Goal: Submit feedback/report problem: Leave review/rating

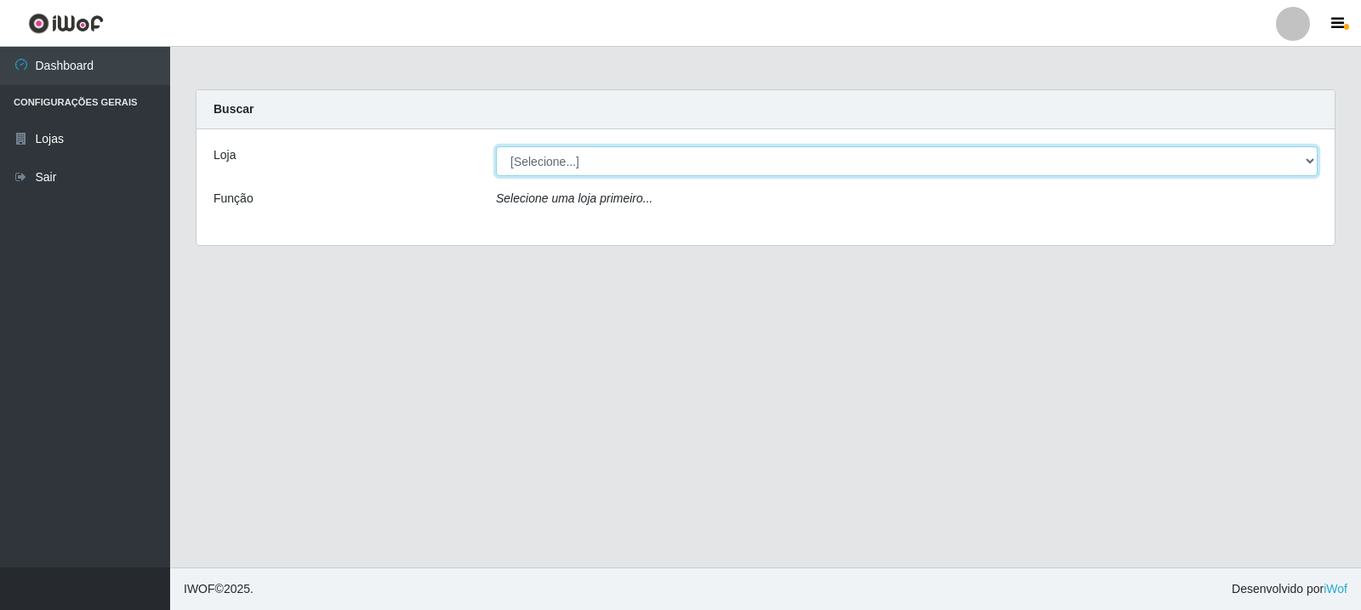
click at [663, 167] on select "[Selecione...] Rede Compras Supermercados - LOJA 3" at bounding box center [907, 161] width 822 height 30
select select "162"
click at [496, 146] on select "[Selecione...] Rede Compras Supermercados - LOJA 3" at bounding box center [907, 161] width 822 height 30
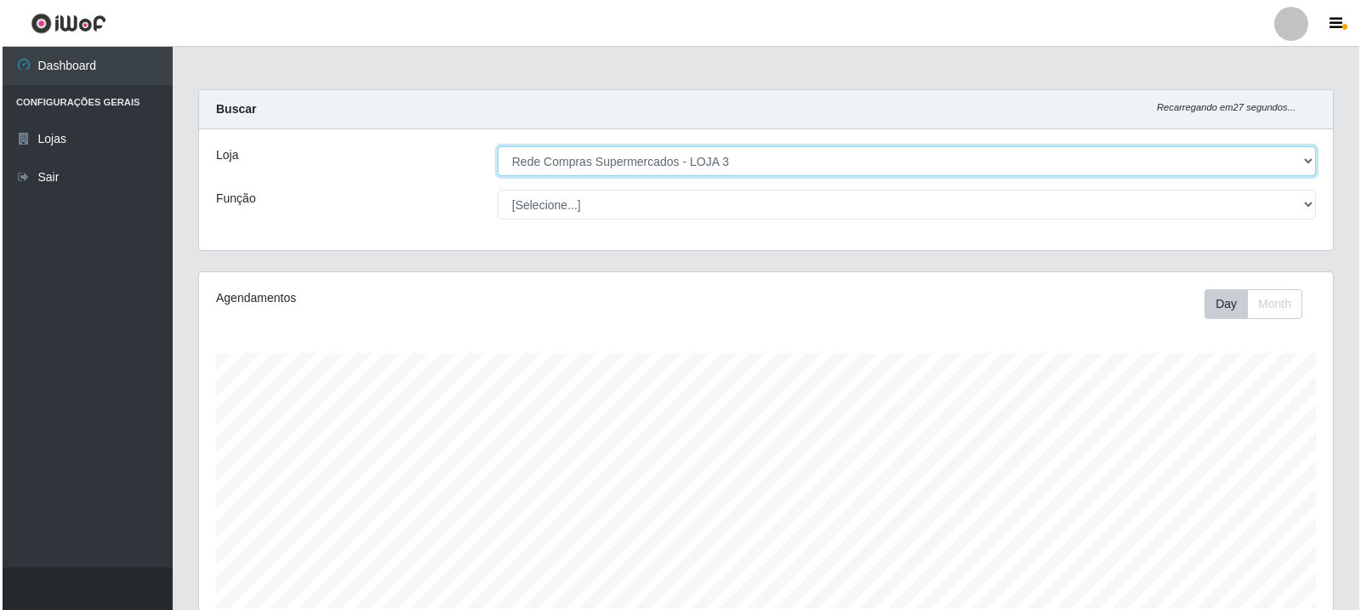
scroll to position [368, 0]
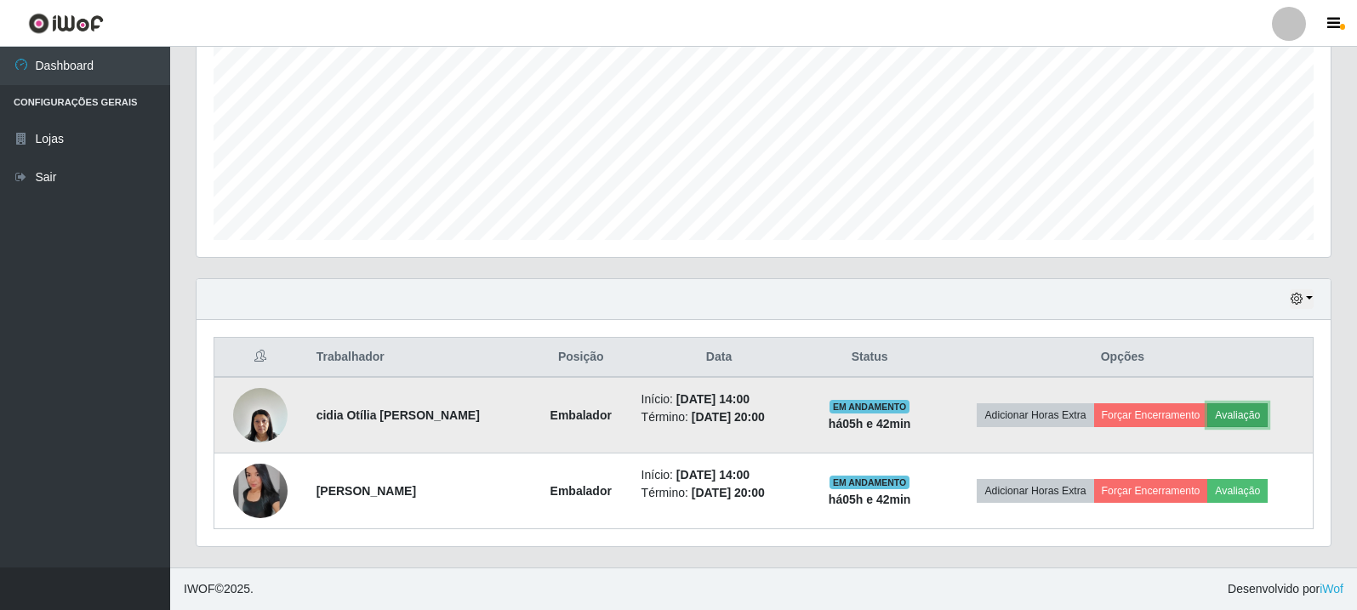
click at [1238, 420] on button "Avaliação" at bounding box center [1237, 415] width 60 height 24
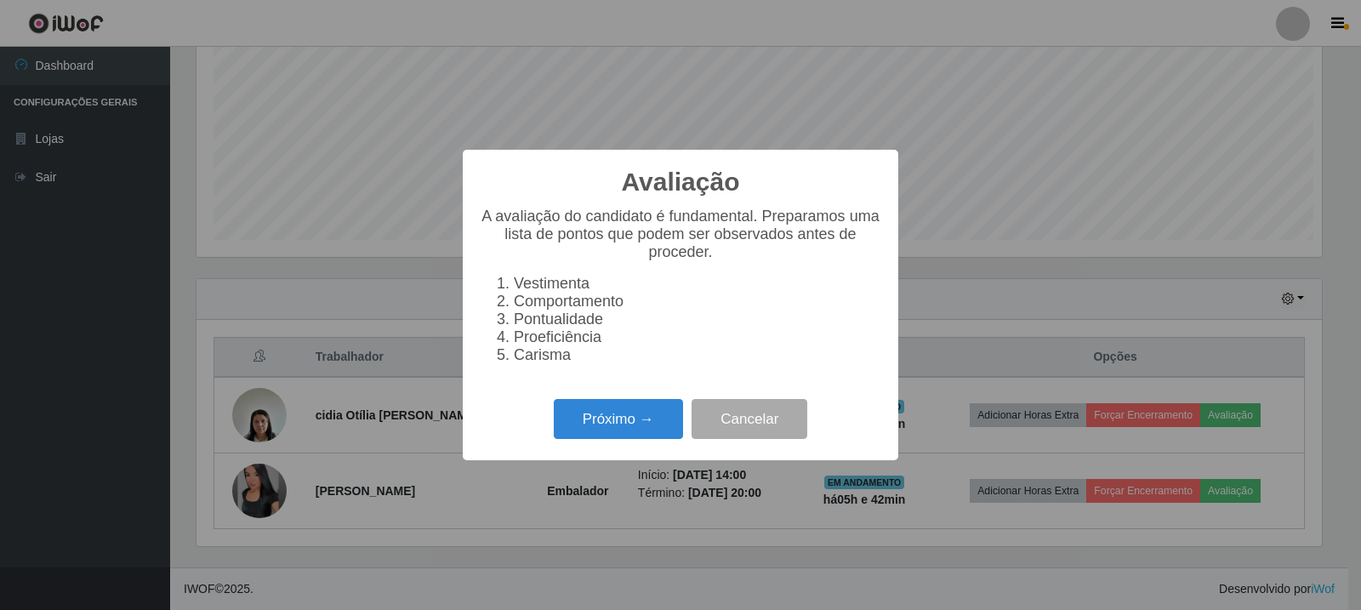
scroll to position [353, 1125]
click at [578, 439] on button "Próximo →" at bounding box center [618, 419] width 129 height 40
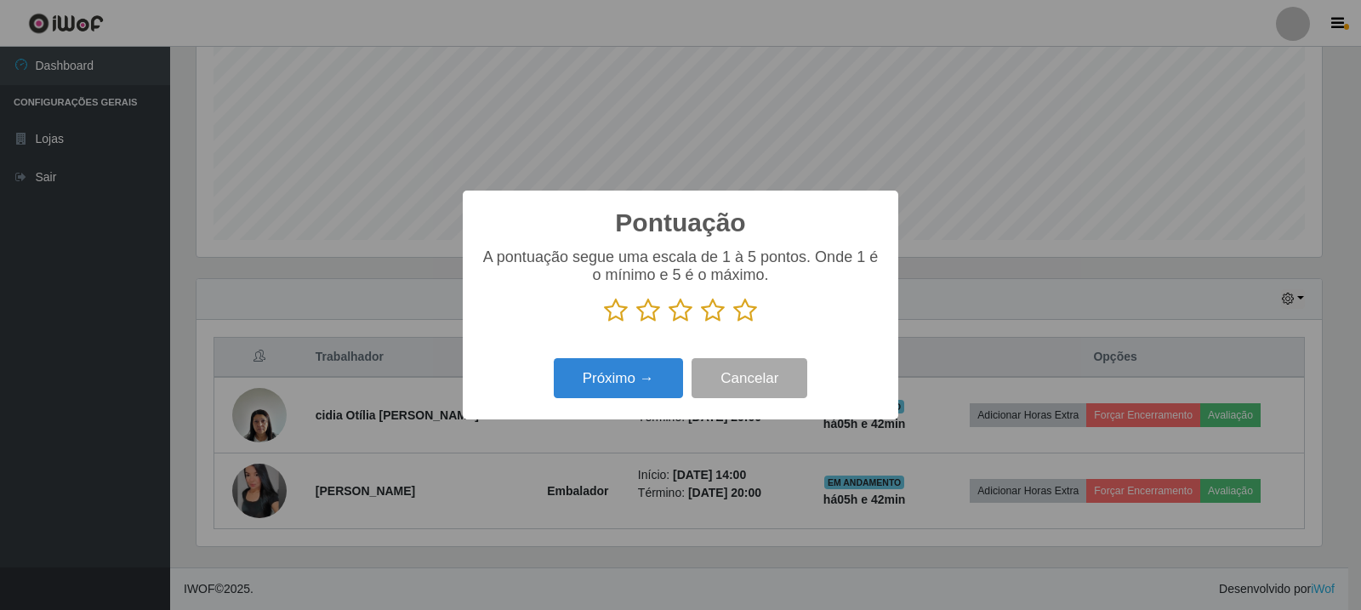
click at [737, 315] on icon at bounding box center [745, 311] width 24 height 26
click at [733, 323] on input "radio" at bounding box center [733, 323] width 0 height 0
click at [656, 370] on button "Próximo →" at bounding box center [618, 378] width 129 height 40
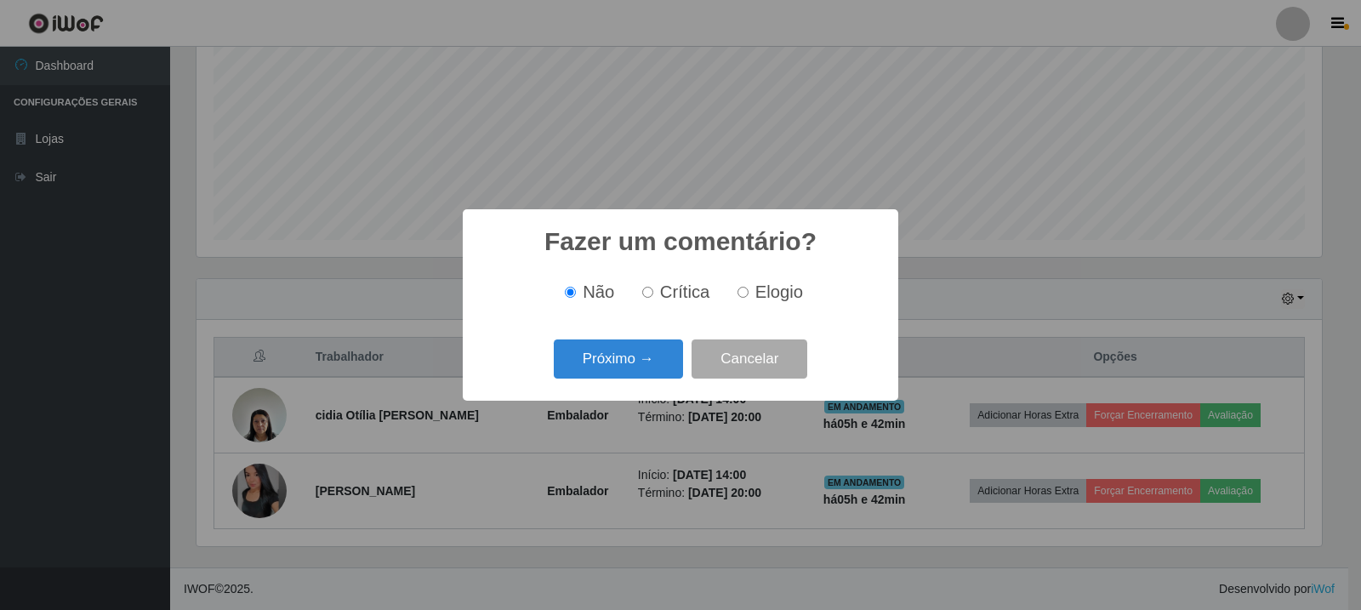
click at [773, 299] on span "Elogio" at bounding box center [779, 291] width 48 height 19
click at [748, 298] on input "Elogio" at bounding box center [742, 292] width 11 height 11
radio input "true"
click at [634, 370] on button "Próximo →" at bounding box center [618, 359] width 129 height 40
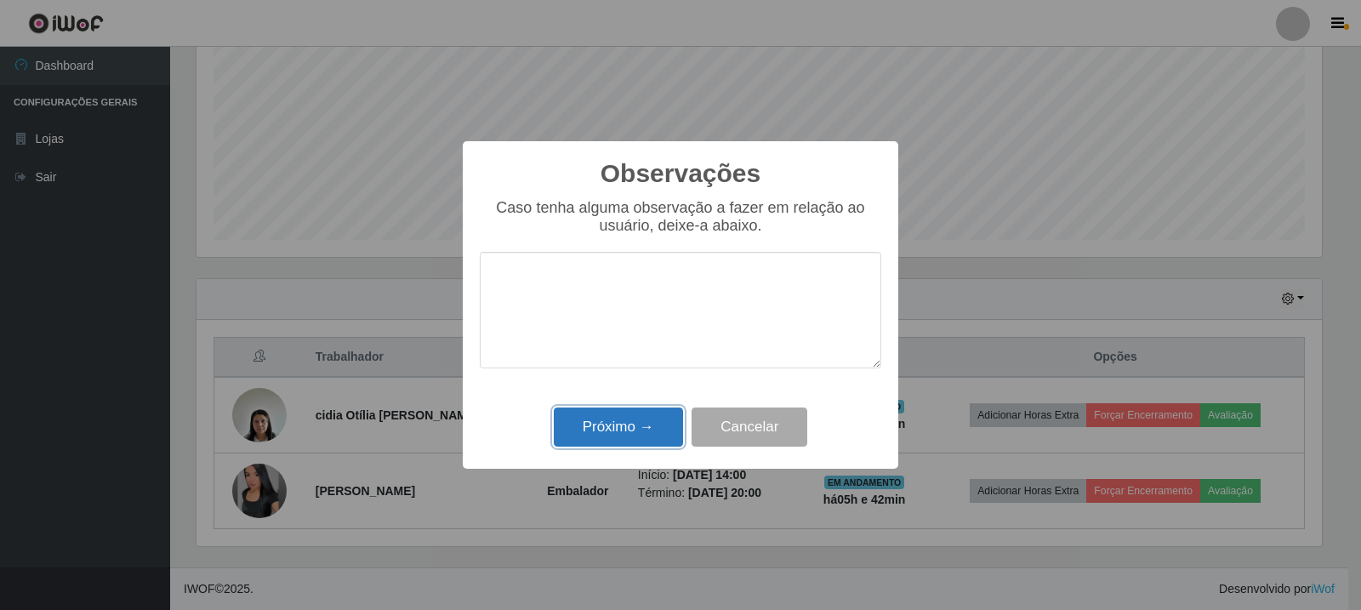
click at [607, 422] on button "Próximo →" at bounding box center [618, 427] width 129 height 40
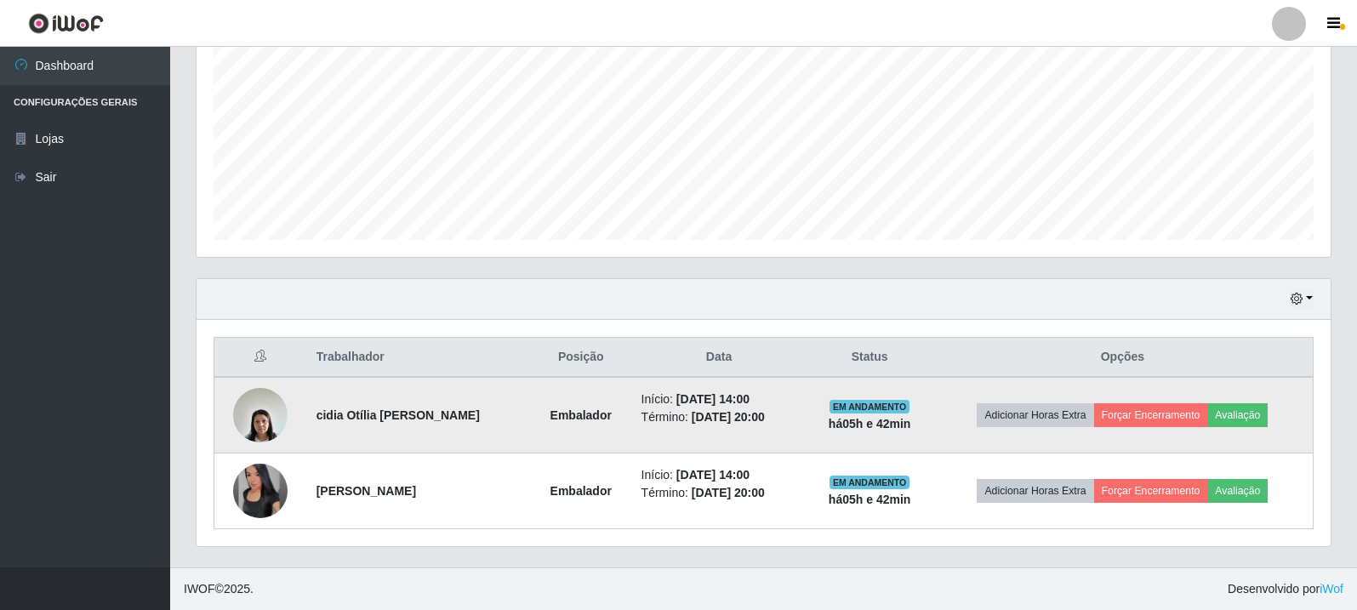
scroll to position [353, 1134]
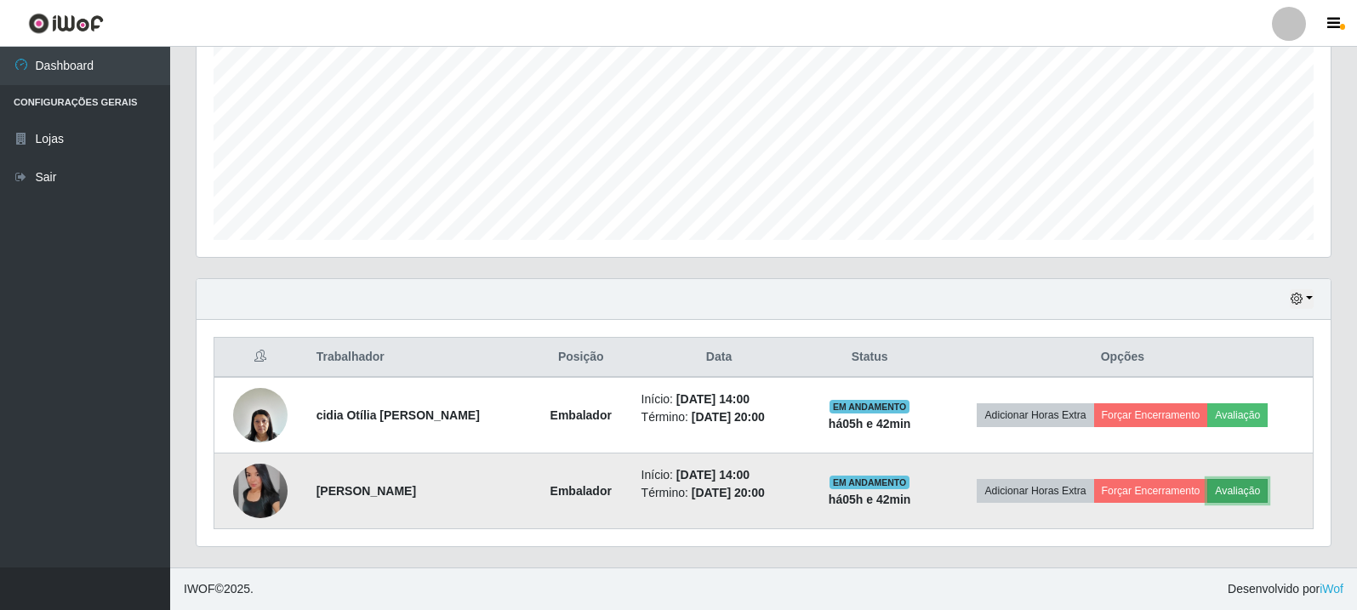
click at [1239, 488] on button "Avaliação" at bounding box center [1237, 491] width 60 height 24
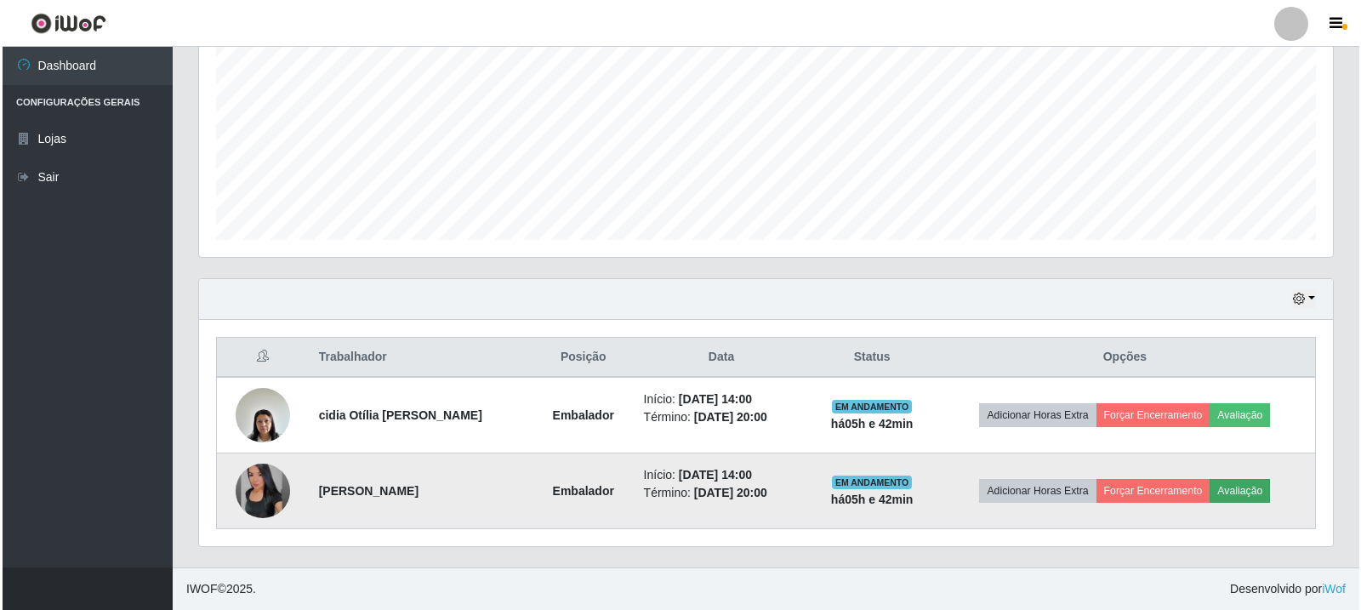
scroll to position [353, 1125]
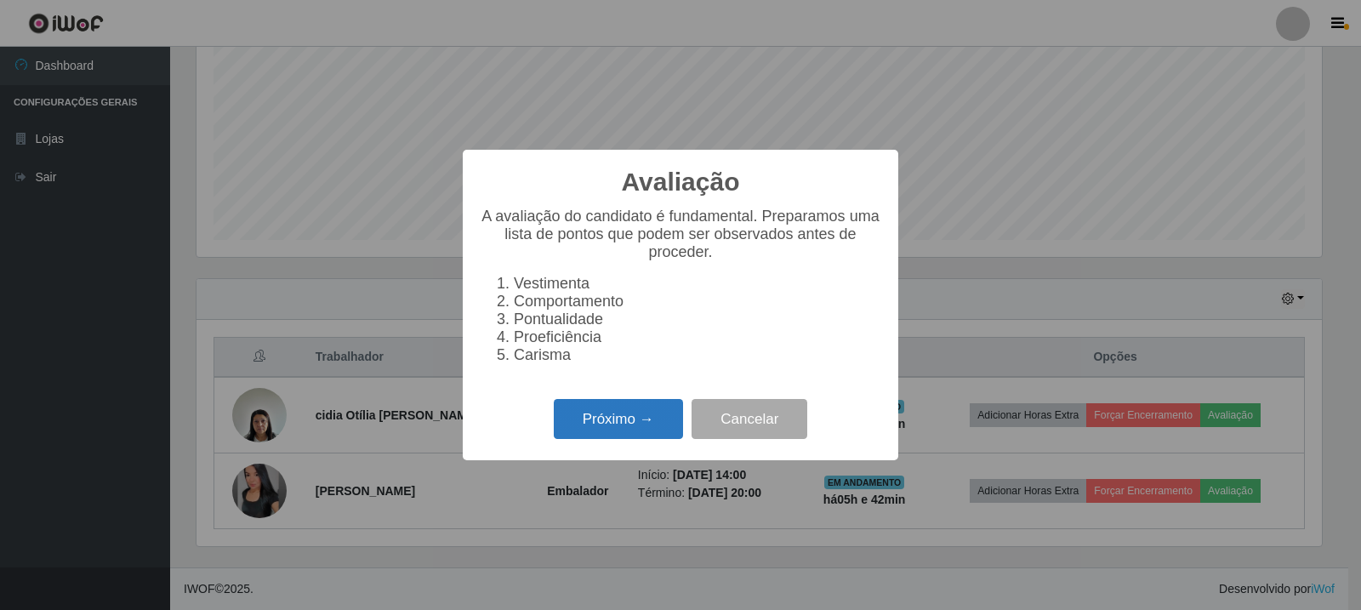
click at [618, 424] on button "Próximo →" at bounding box center [618, 419] width 129 height 40
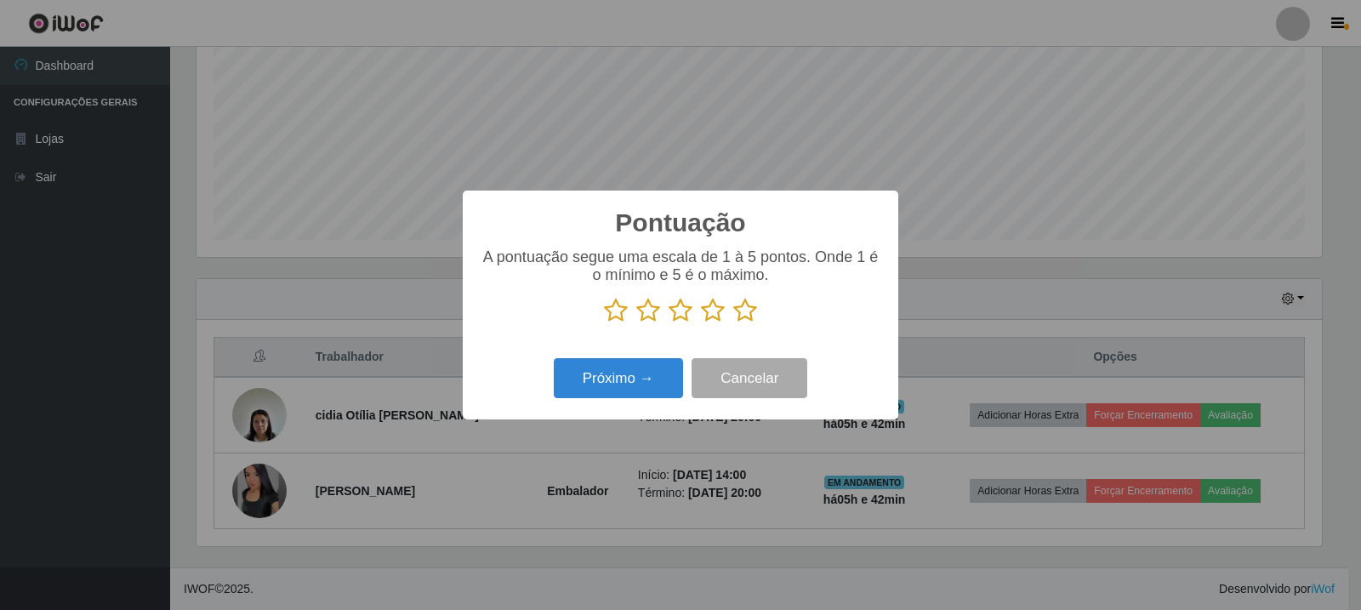
scroll to position [850181, 849409]
click at [735, 320] on icon at bounding box center [745, 311] width 24 height 26
click at [733, 323] on input "radio" at bounding box center [733, 323] width 0 height 0
click at [642, 379] on button "Próximo →" at bounding box center [618, 378] width 129 height 40
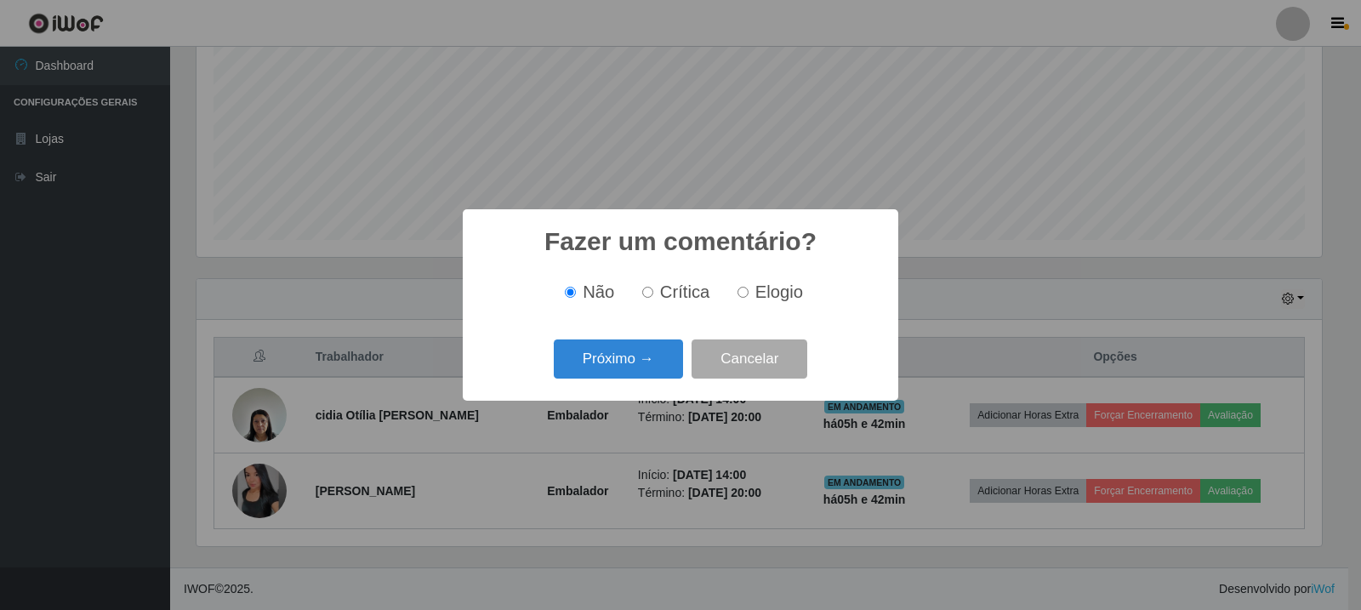
click at [768, 287] on span "Elogio" at bounding box center [779, 291] width 48 height 19
click at [748, 287] on input "Elogio" at bounding box center [742, 292] width 11 height 11
radio input "true"
click at [589, 375] on button "Próximo →" at bounding box center [618, 359] width 129 height 40
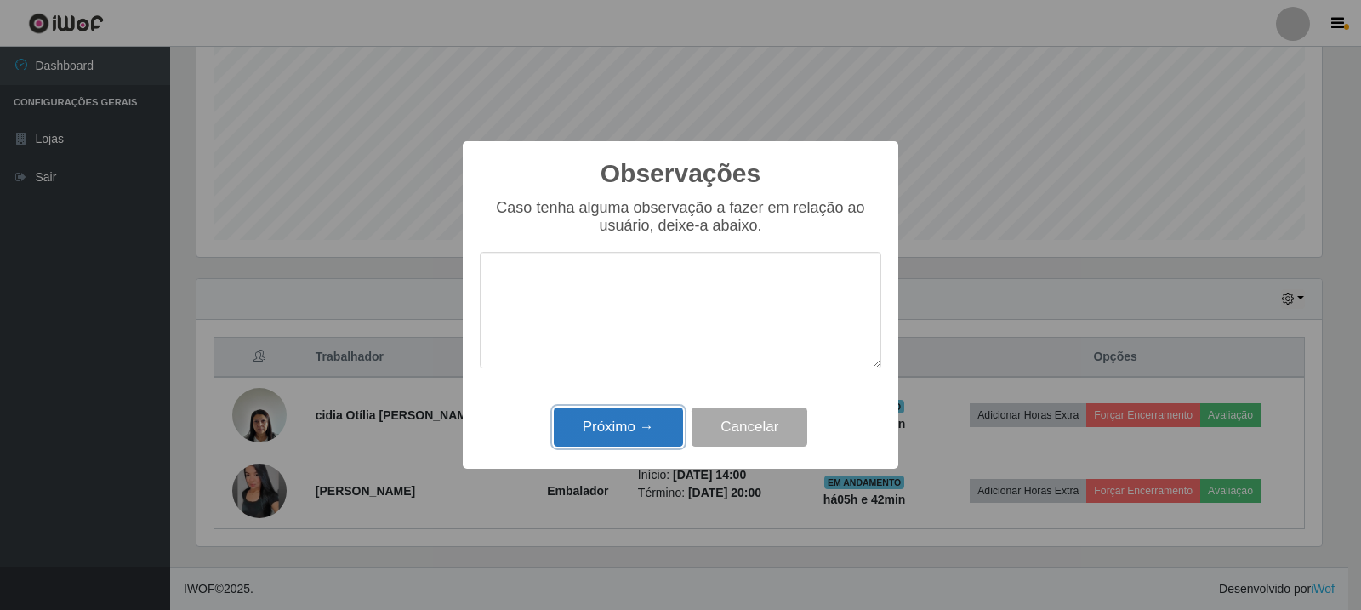
click at [633, 427] on button "Próximo →" at bounding box center [618, 427] width 129 height 40
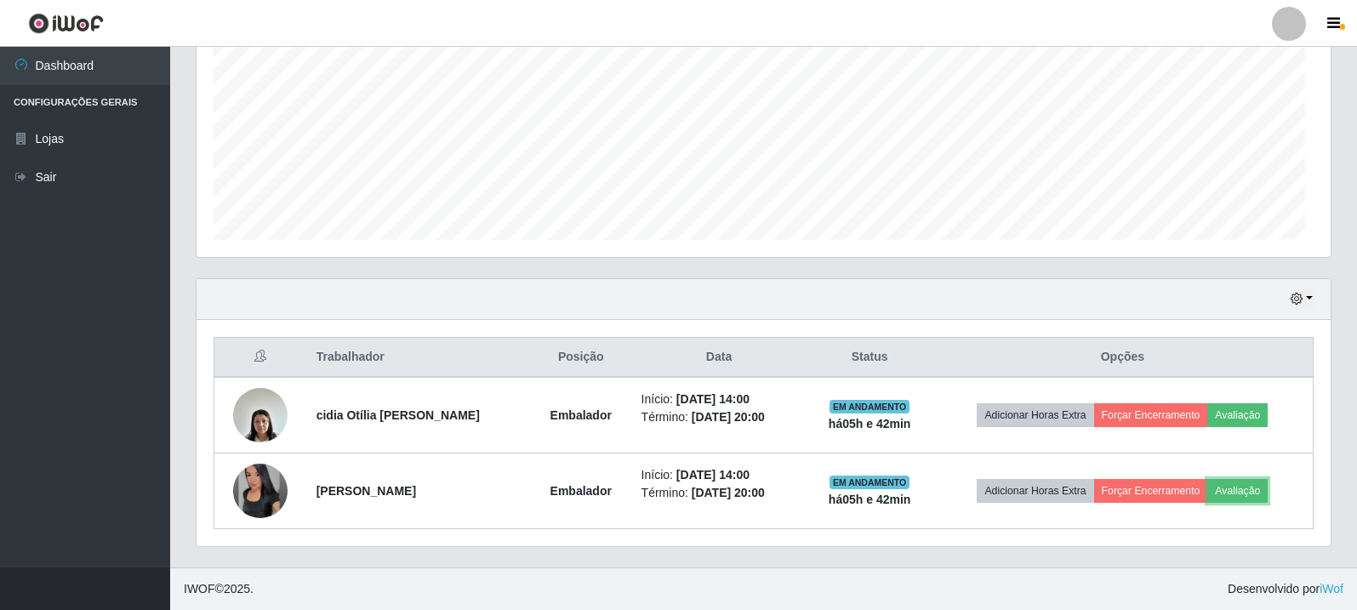
scroll to position [353, 1134]
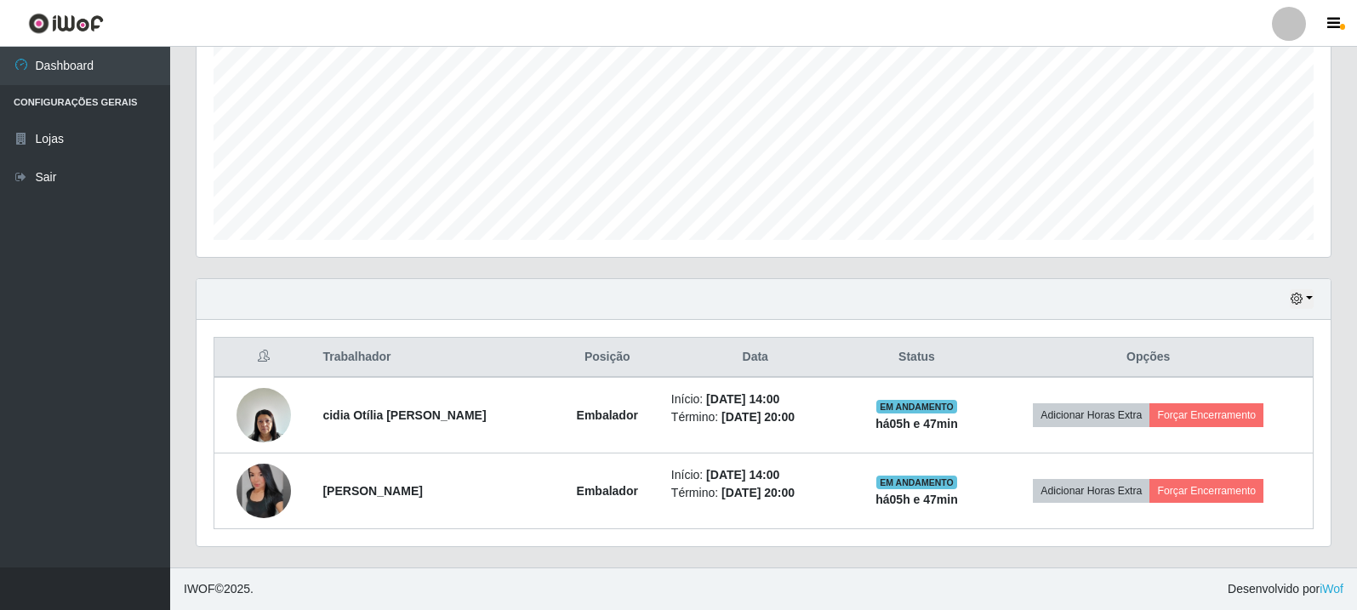
drag, startPoint x: 1360, startPoint y: 335, endPoint x: 1309, endPoint y: 374, distance: 64.3
click at [1309, 374] on th "Opções" at bounding box center [1147, 358] width 329 height 40
click at [1307, 309] on div "Hoje 1 dia 3 dias 1 Semana Não encerrados" at bounding box center [763, 299] width 1134 height 41
click at [1303, 308] on button "button" at bounding box center [1301, 299] width 24 height 20
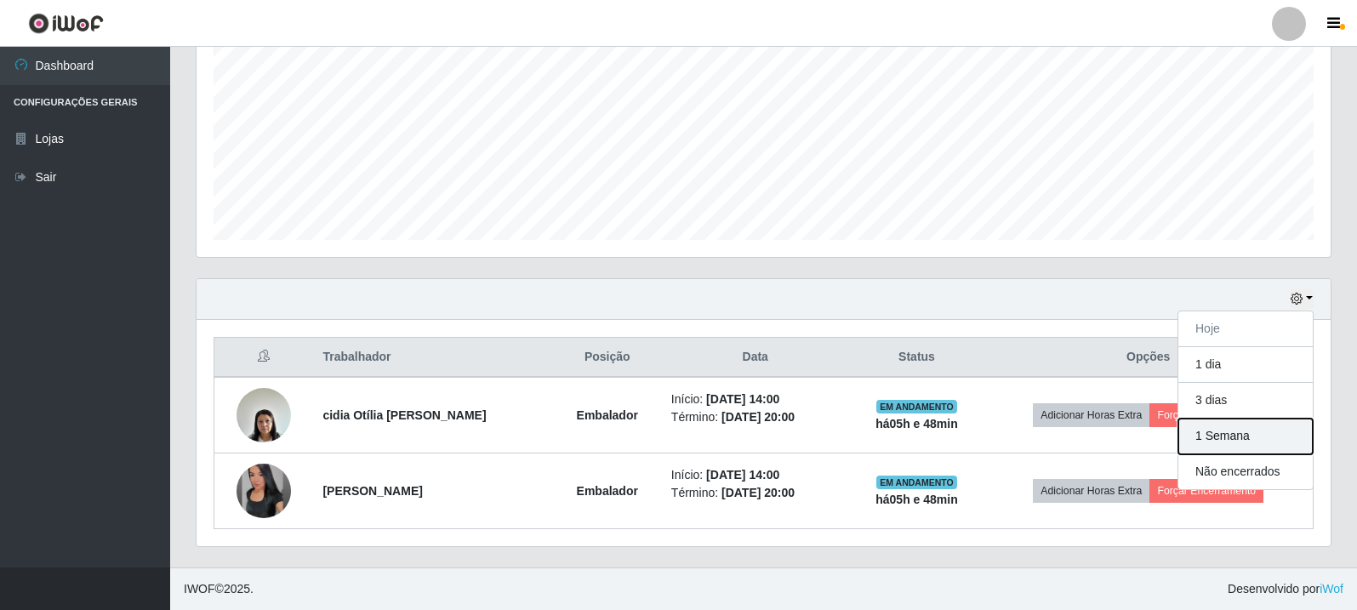
click at [1278, 446] on button "1 Semana" at bounding box center [1245, 436] width 134 height 36
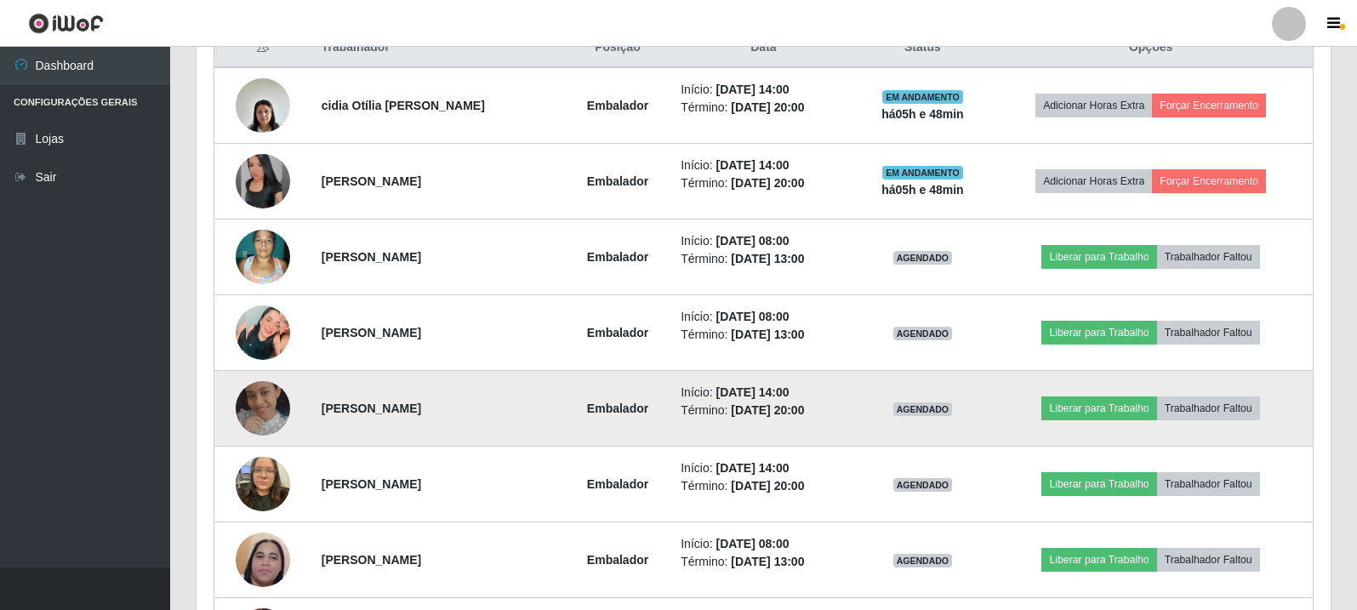
scroll to position [708, 0]
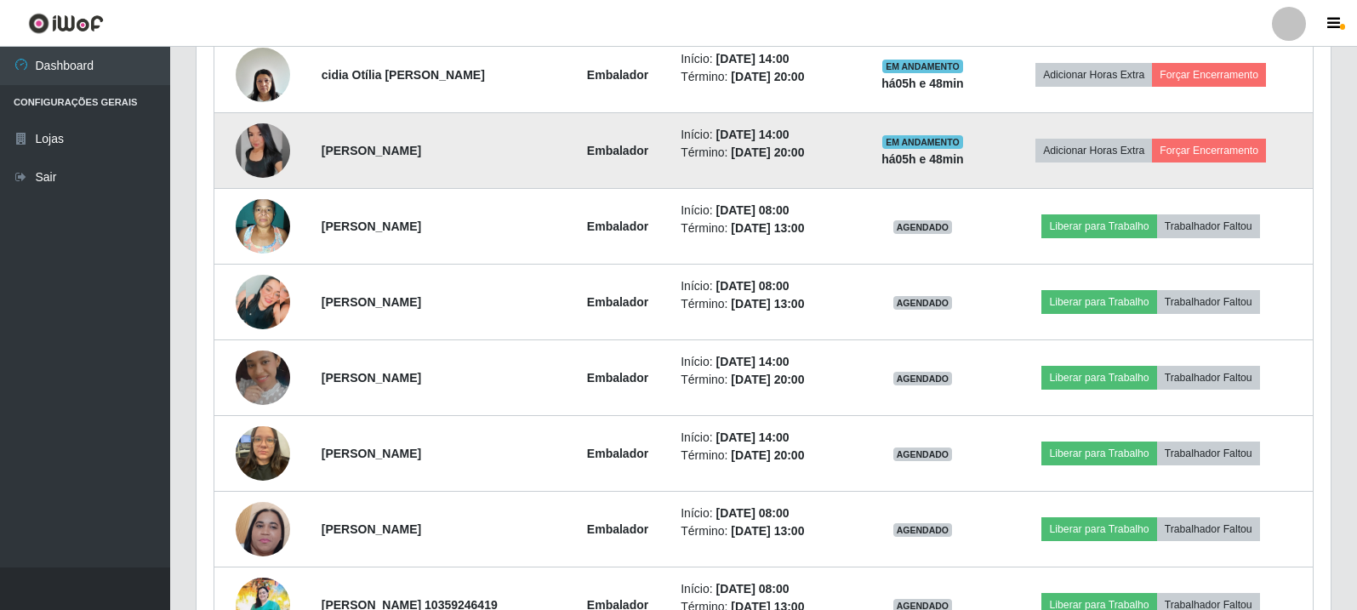
click at [256, 160] on img at bounding box center [263, 150] width 54 height 54
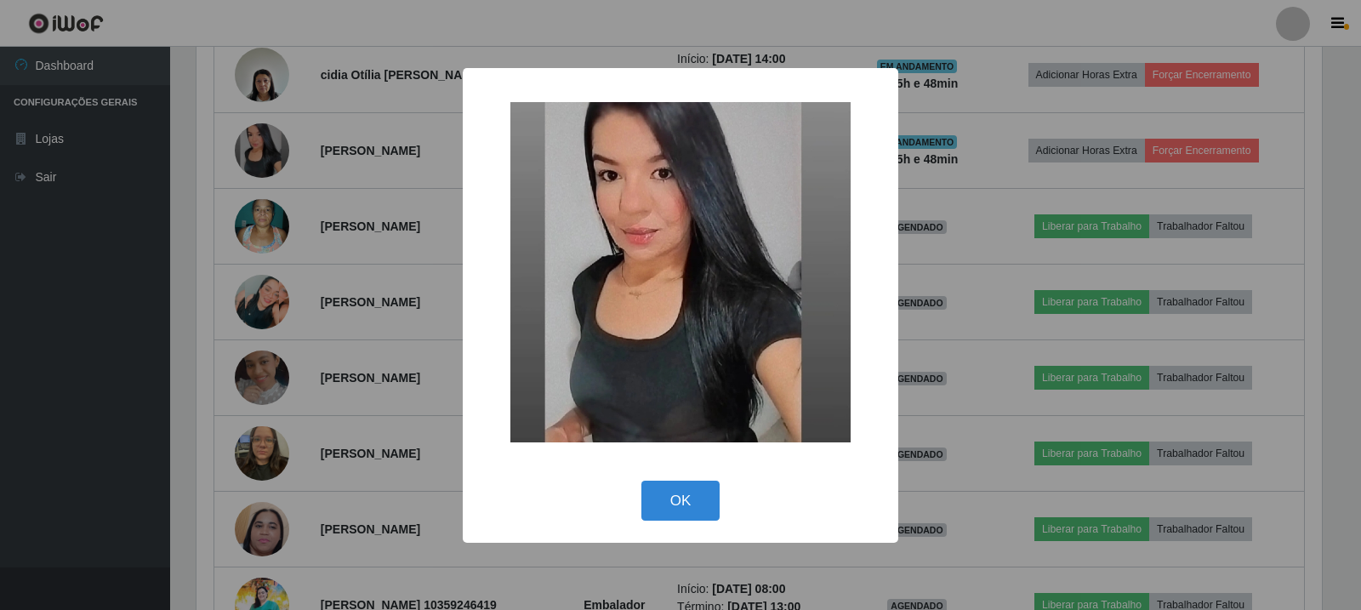
click at [270, 240] on div "× OK Cancel" at bounding box center [680, 305] width 1361 height 610
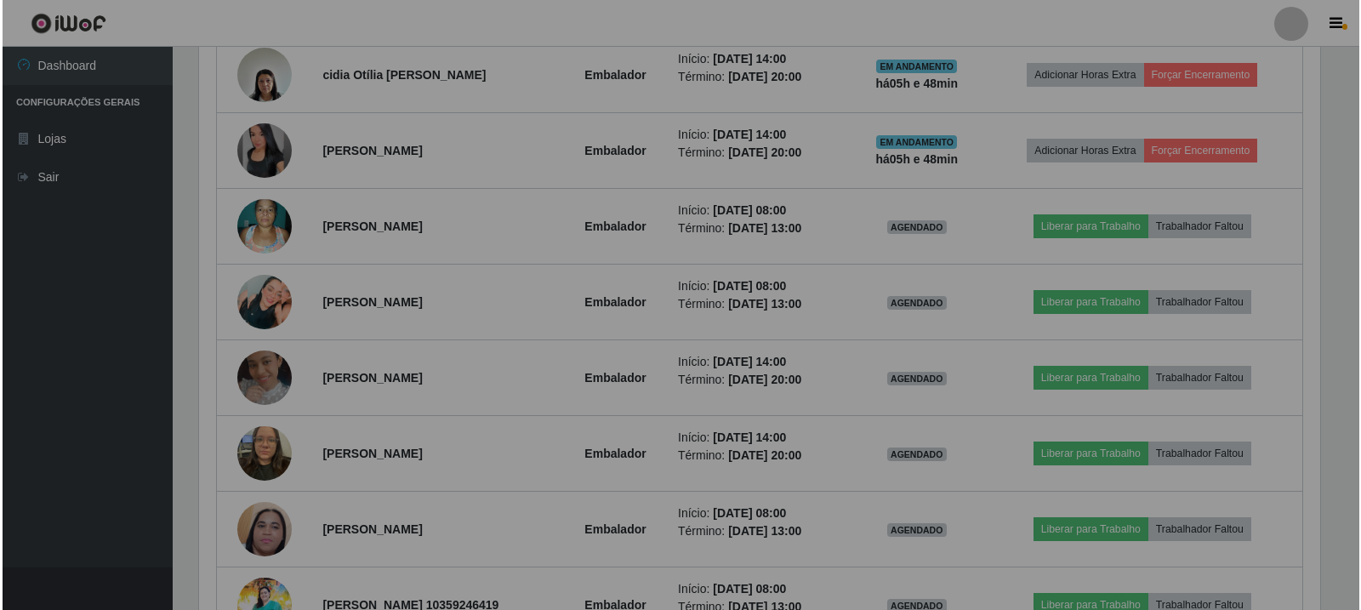
scroll to position [353, 1134]
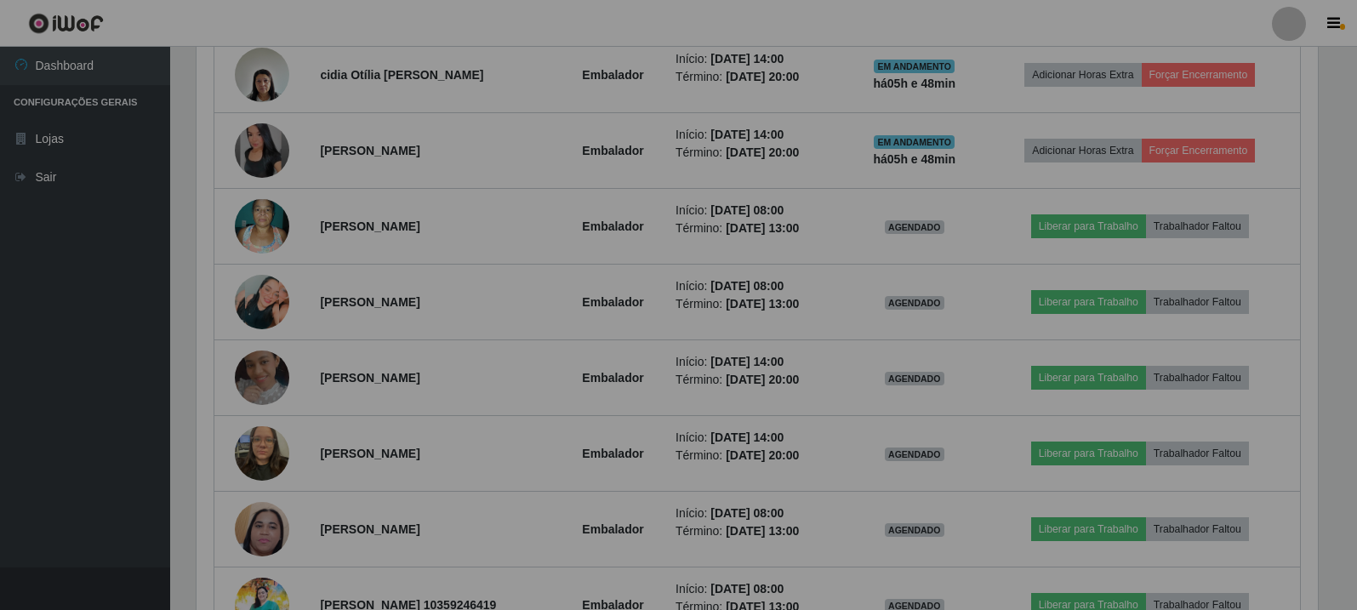
click at [270, 240] on img at bounding box center [262, 226] width 54 height 72
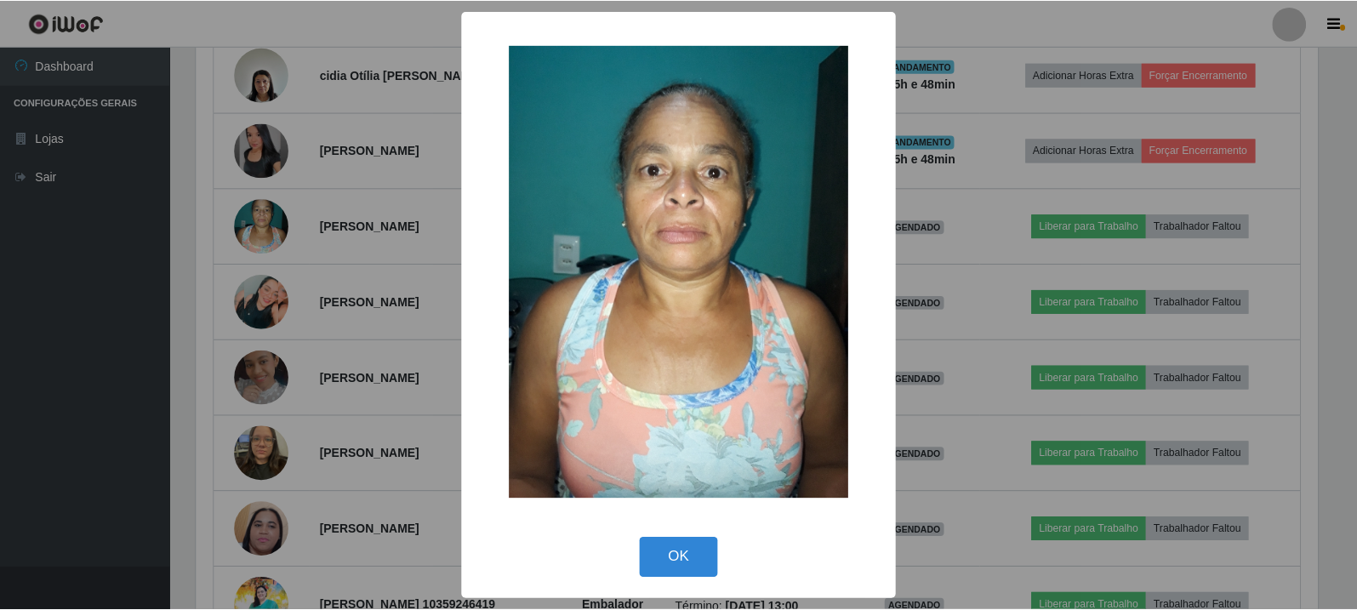
scroll to position [353, 1125]
click at [258, 277] on div "× OK Cancel" at bounding box center [680, 305] width 1361 height 610
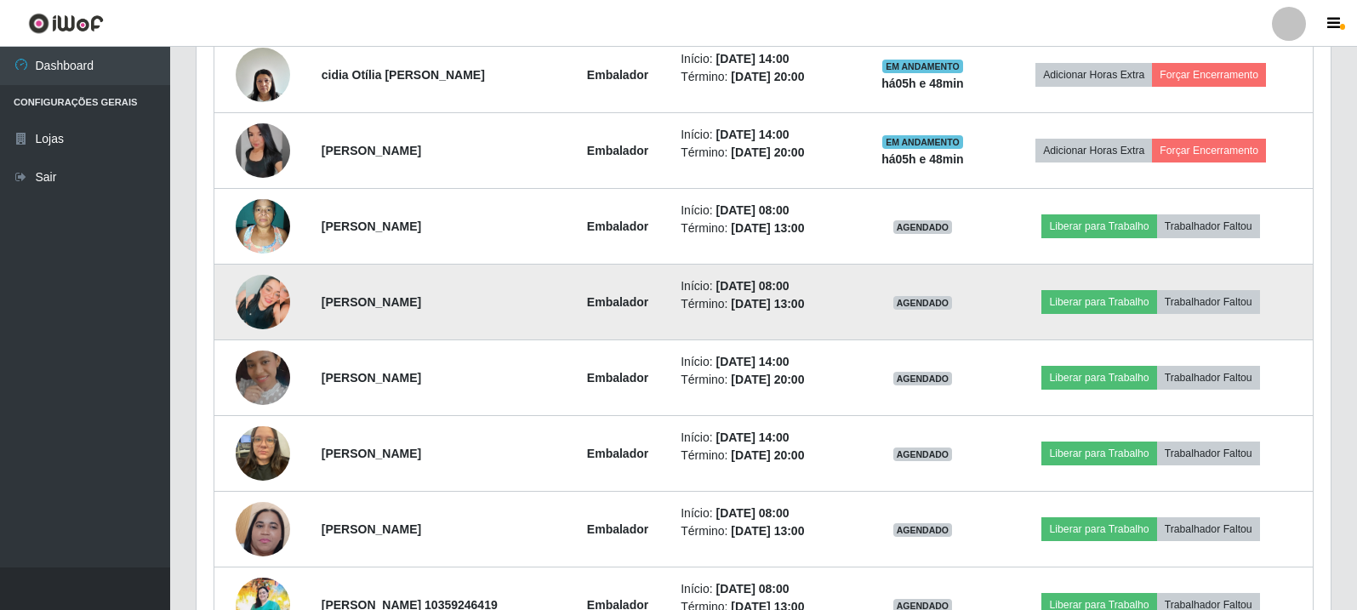
scroll to position [353, 1134]
click at [259, 296] on img at bounding box center [263, 302] width 54 height 54
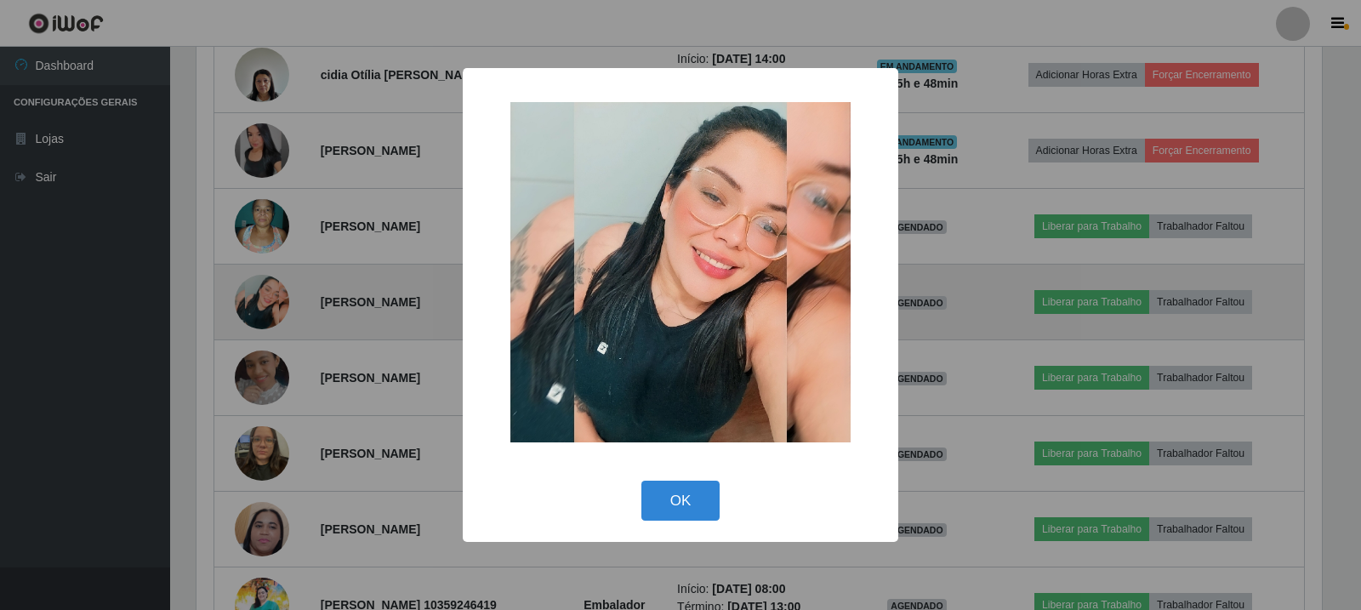
click at [259, 296] on div "× OK Cancel" at bounding box center [680, 305] width 1361 height 610
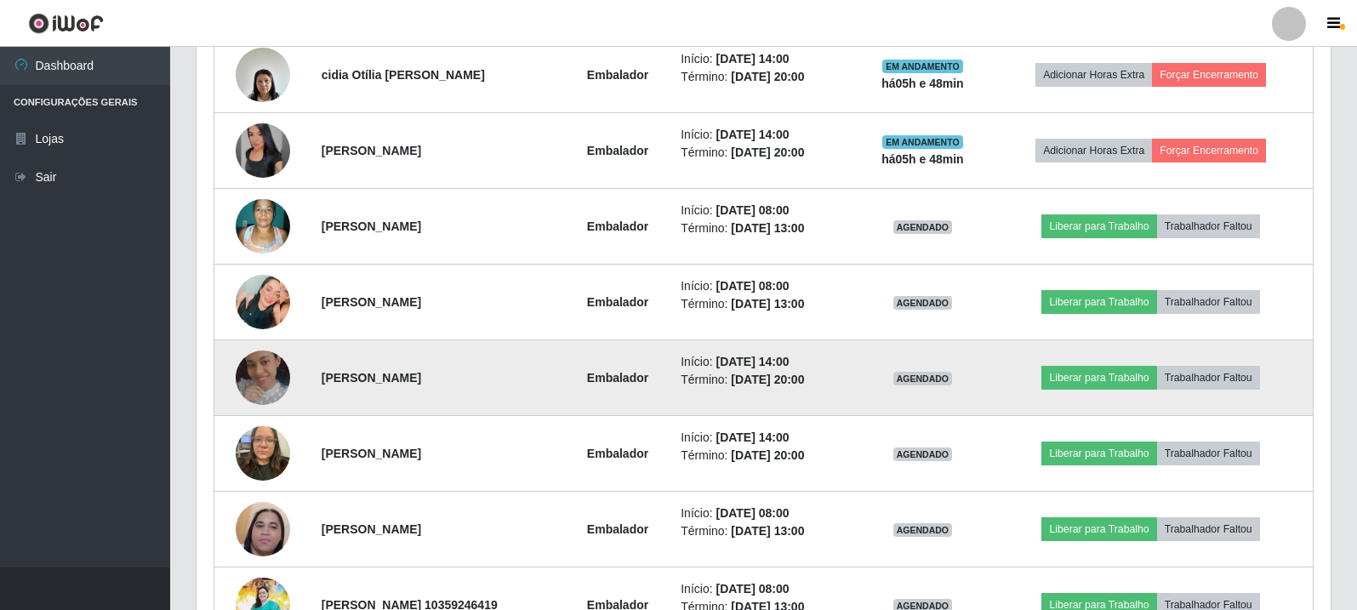
scroll to position [353, 1134]
click at [262, 374] on img at bounding box center [263, 377] width 54 height 54
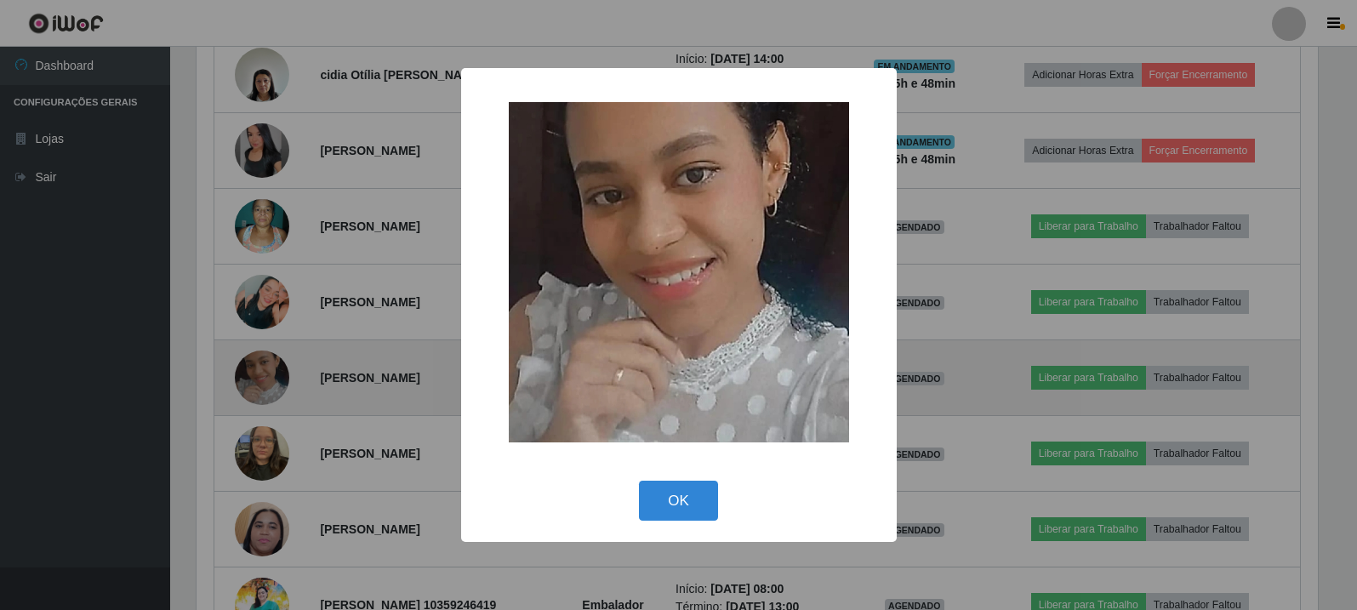
scroll to position [353, 1125]
click at [262, 375] on div "× OK Cancel" at bounding box center [680, 305] width 1361 height 610
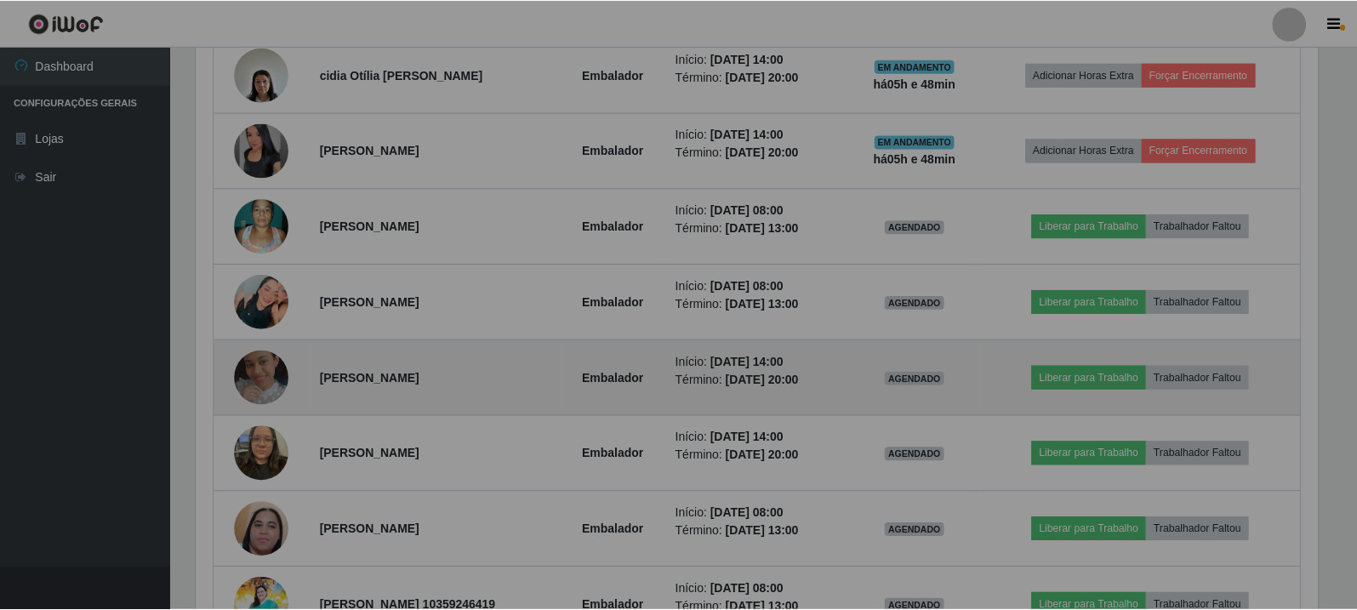
scroll to position [353, 1134]
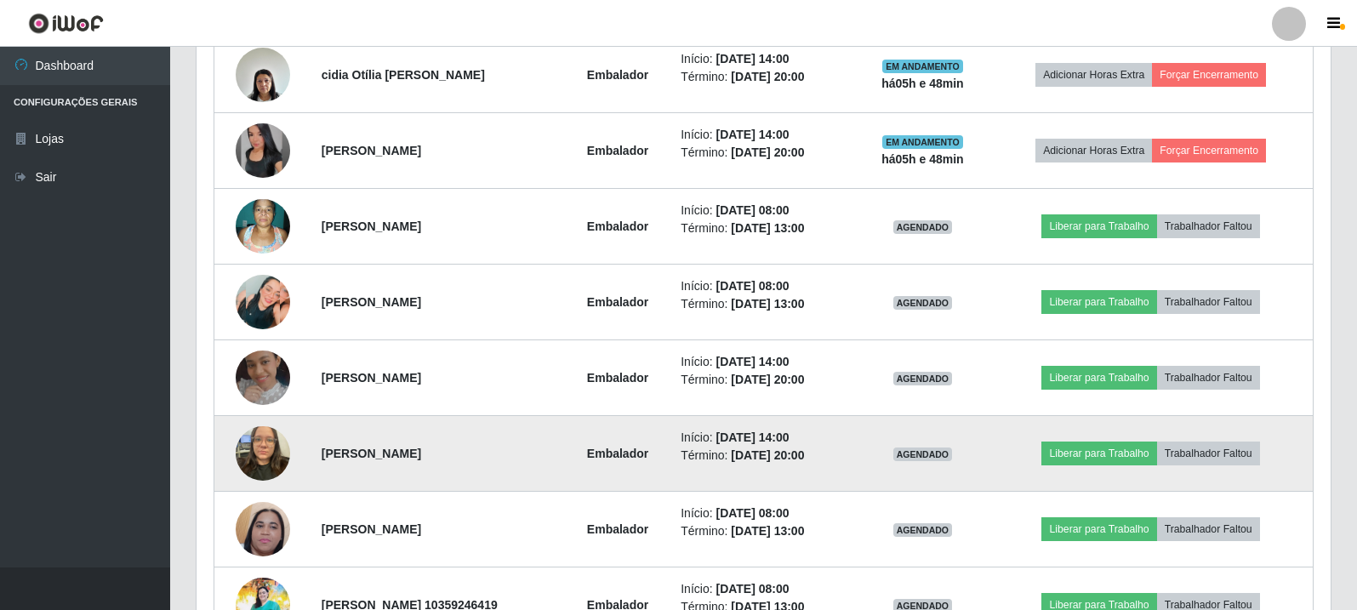
click at [265, 446] on img at bounding box center [263, 453] width 54 height 72
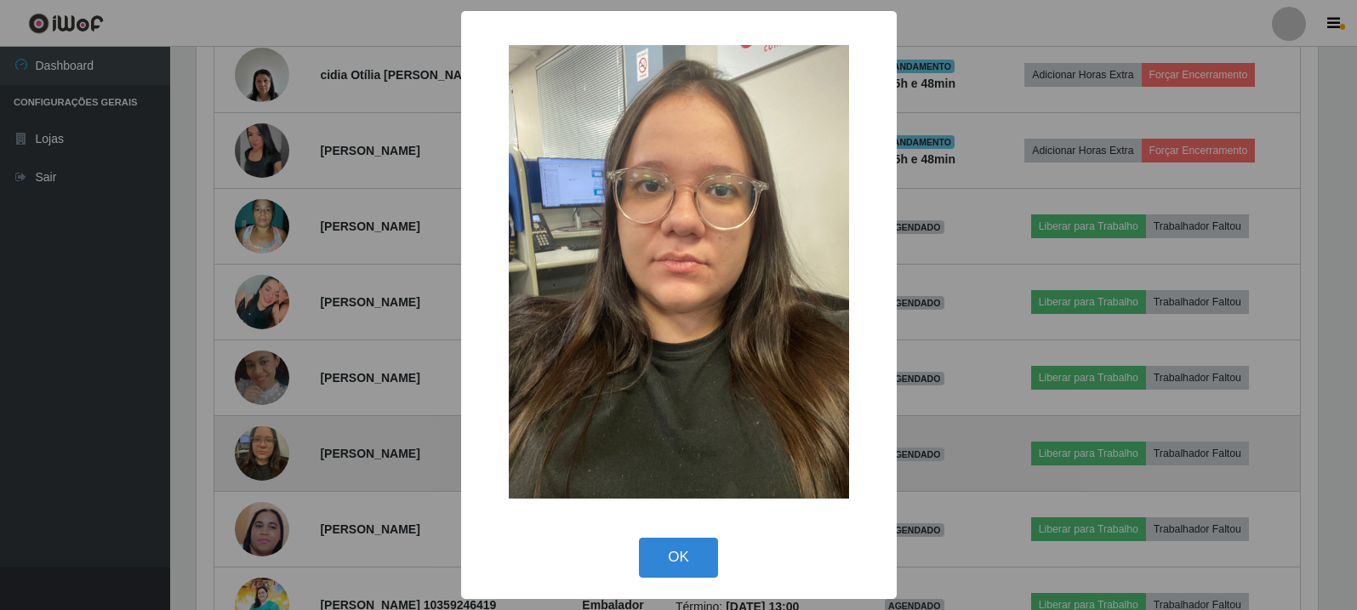
scroll to position [353, 1125]
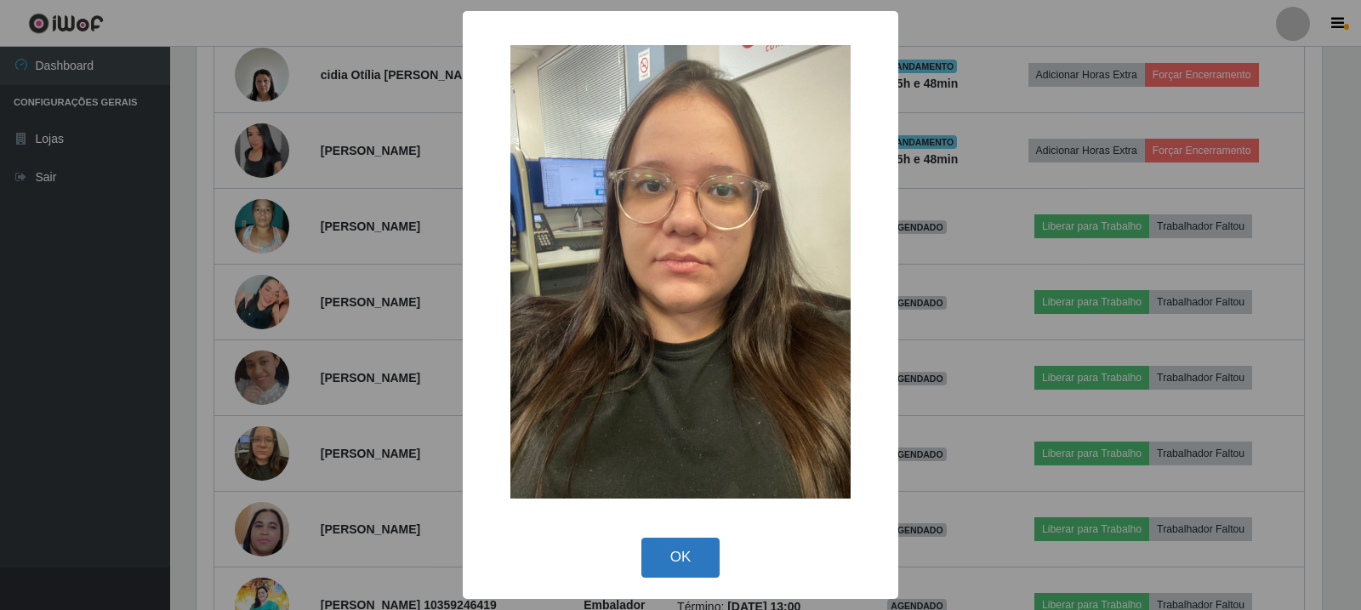
click at [676, 544] on button "OK" at bounding box center [680, 558] width 79 height 40
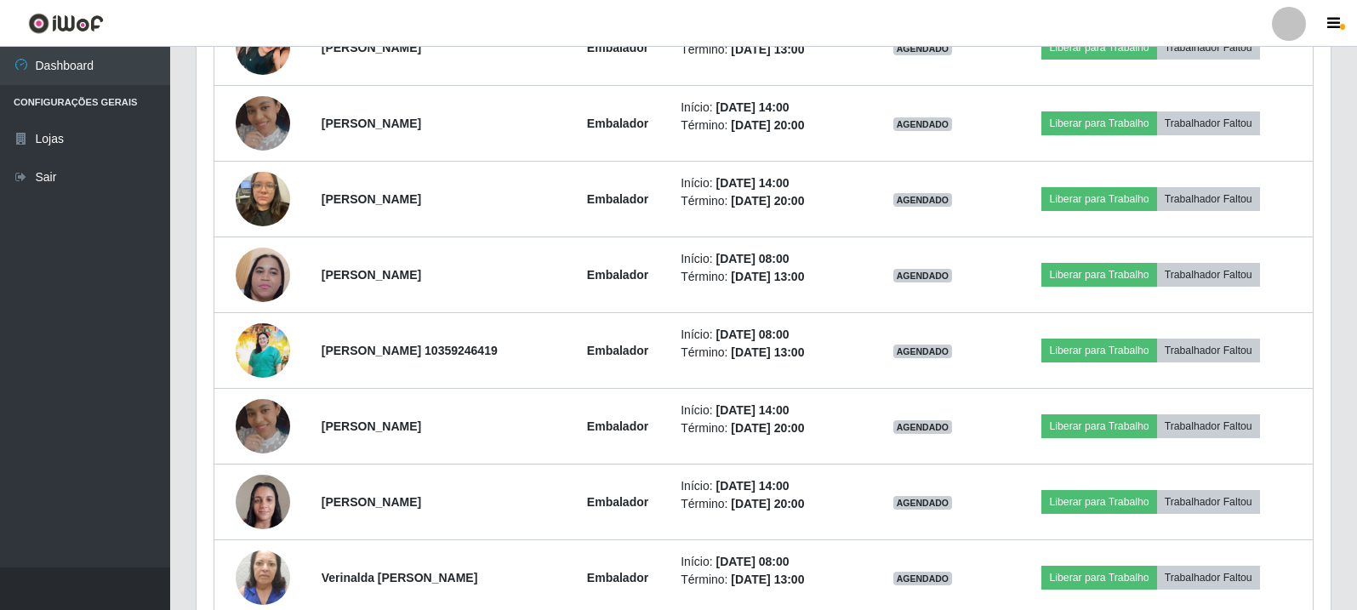
scroll to position [964, 0]
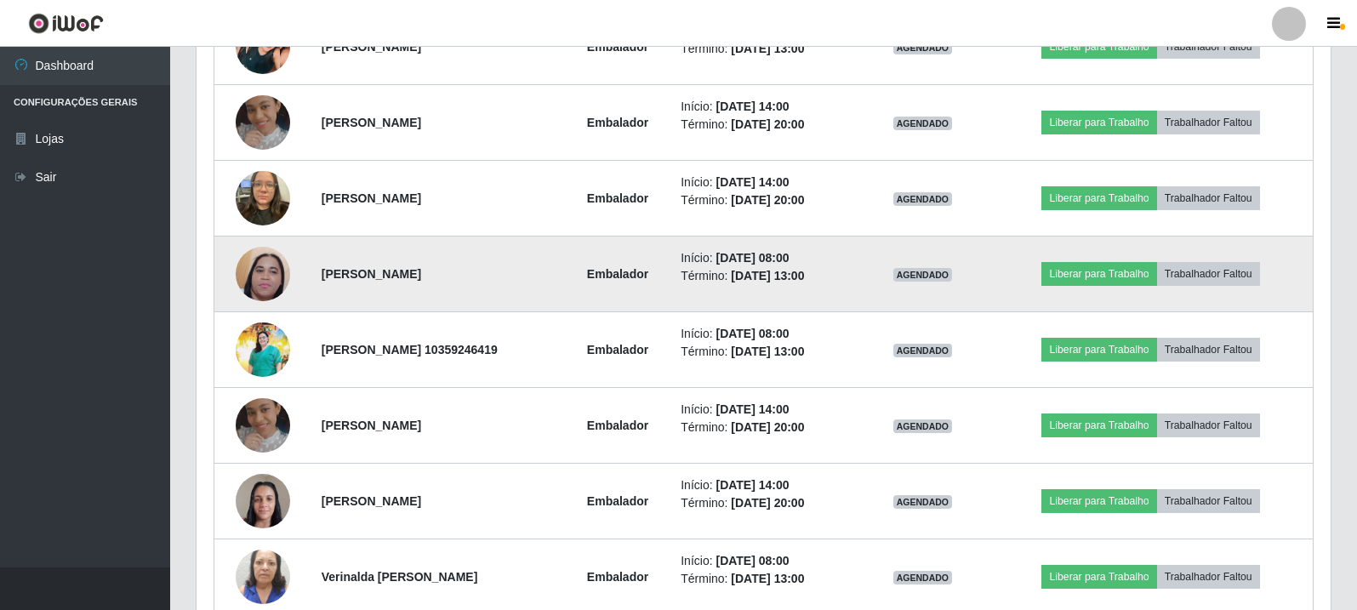
click at [255, 277] on img at bounding box center [263, 273] width 54 height 121
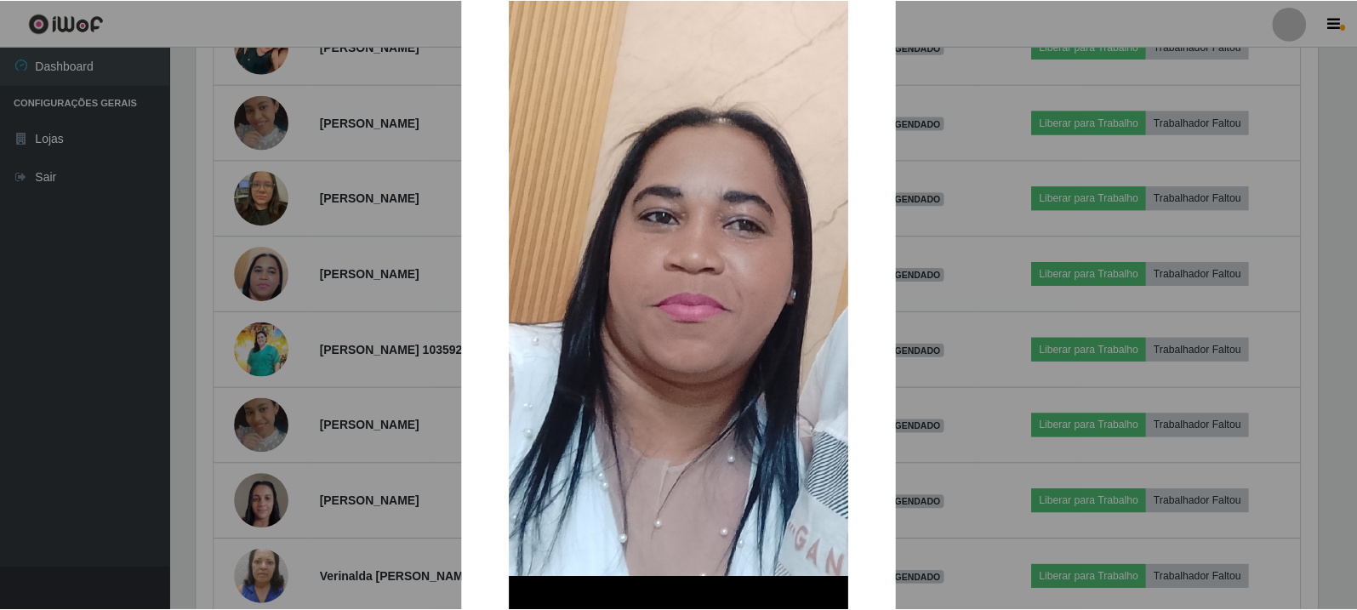
scroll to position [255, 0]
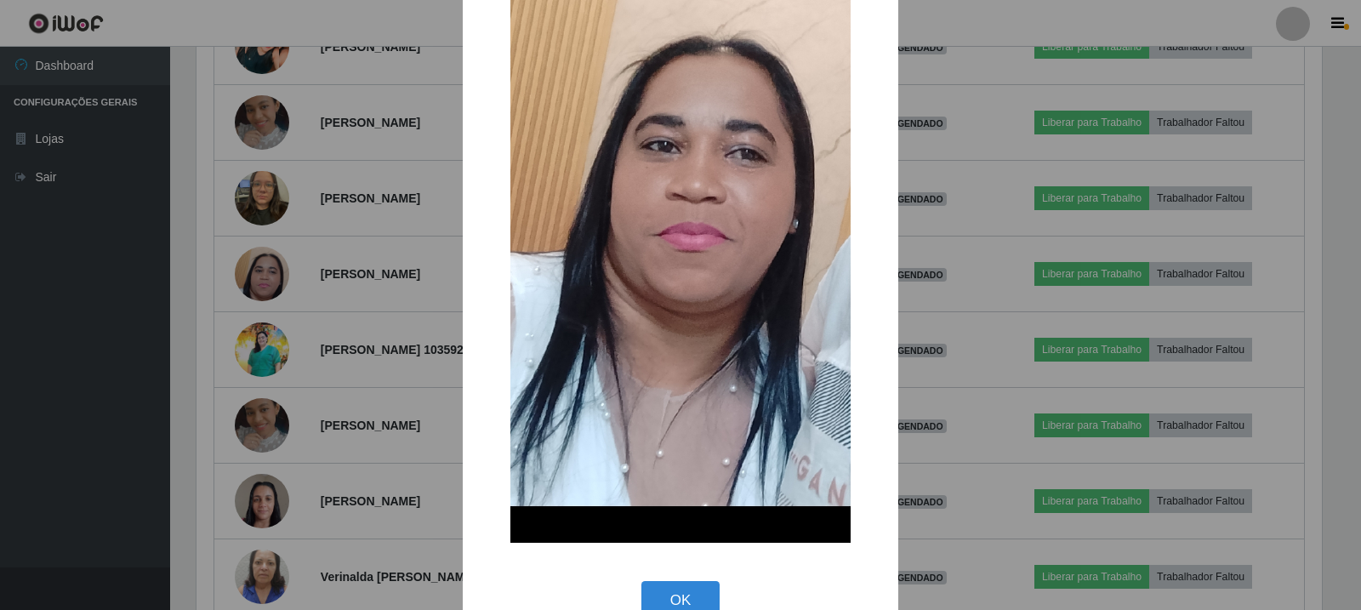
click at [395, 300] on div "× OK Cancel" at bounding box center [680, 305] width 1361 height 610
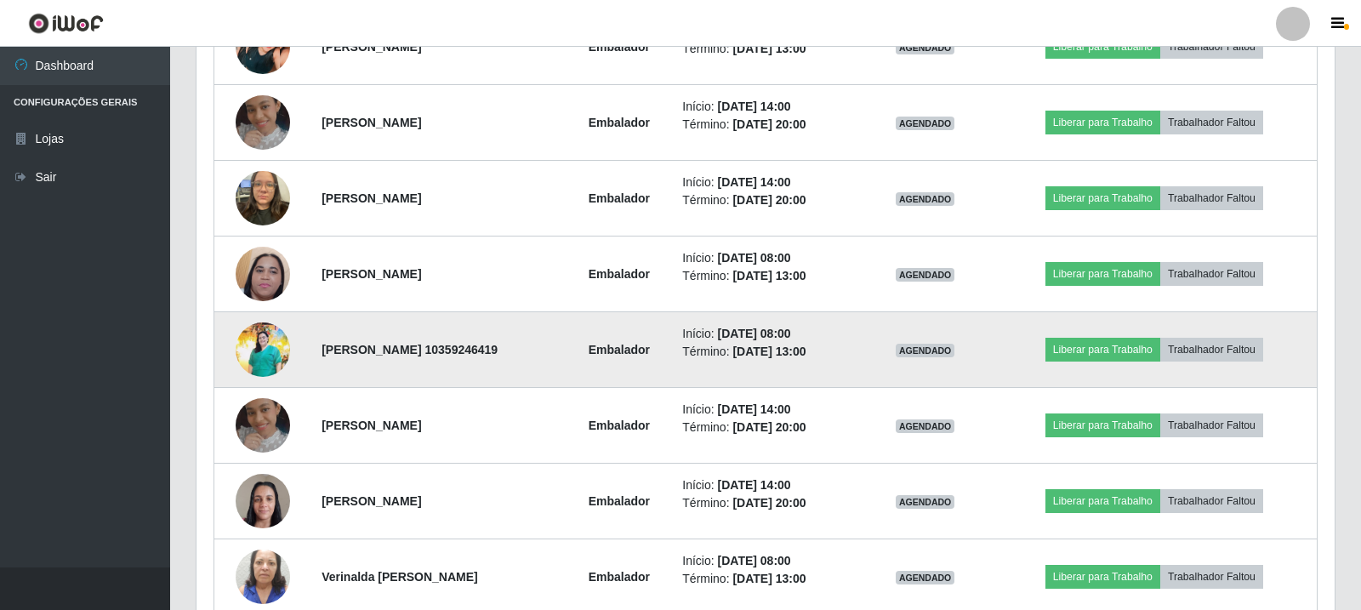
scroll to position [353, 1134]
click at [264, 338] on img at bounding box center [263, 349] width 54 height 55
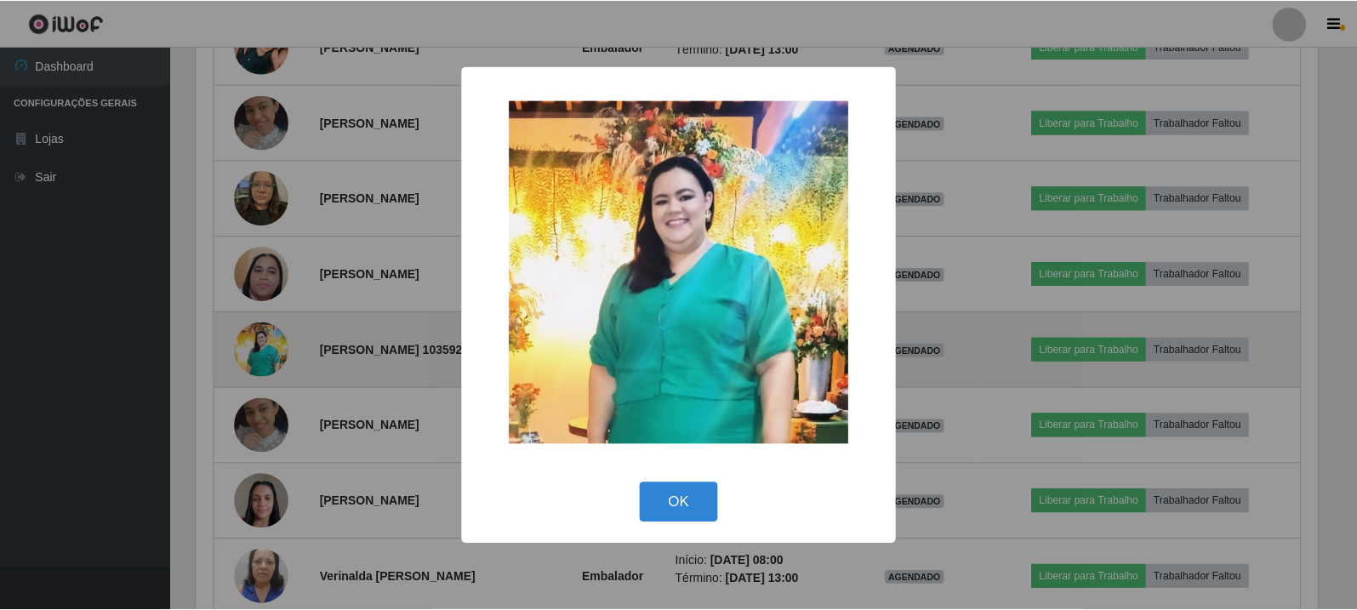
scroll to position [353, 1125]
click at [264, 338] on div "× OK Cancel" at bounding box center [680, 305] width 1361 height 610
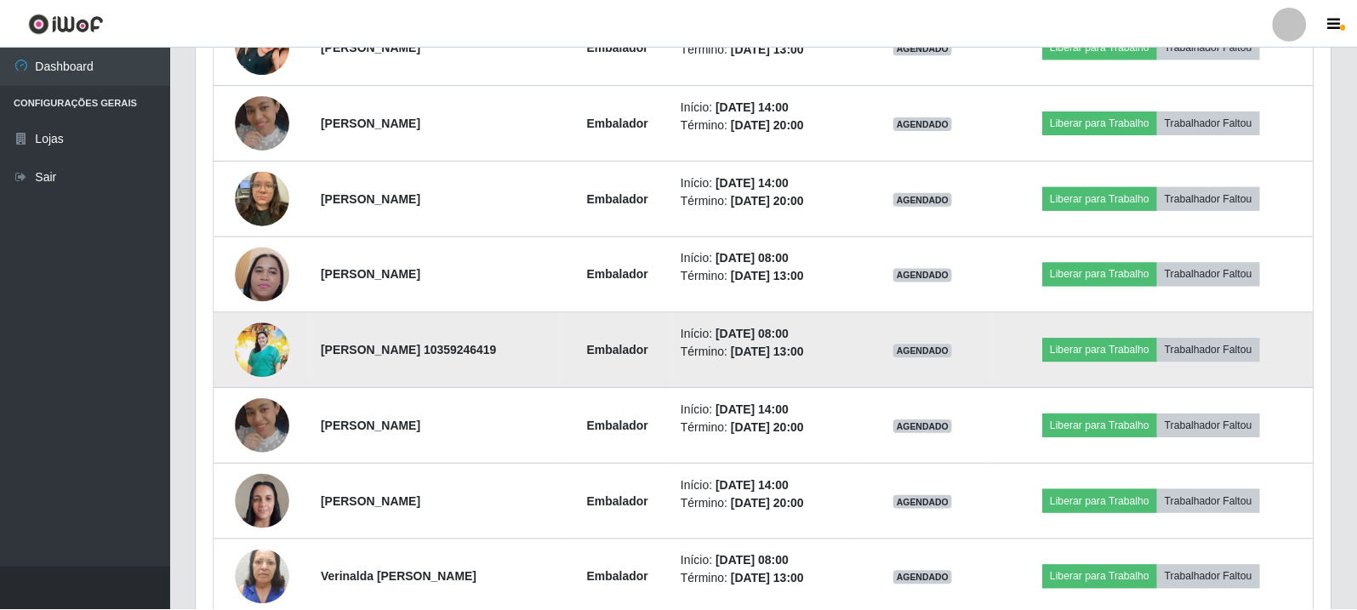
scroll to position [0, 0]
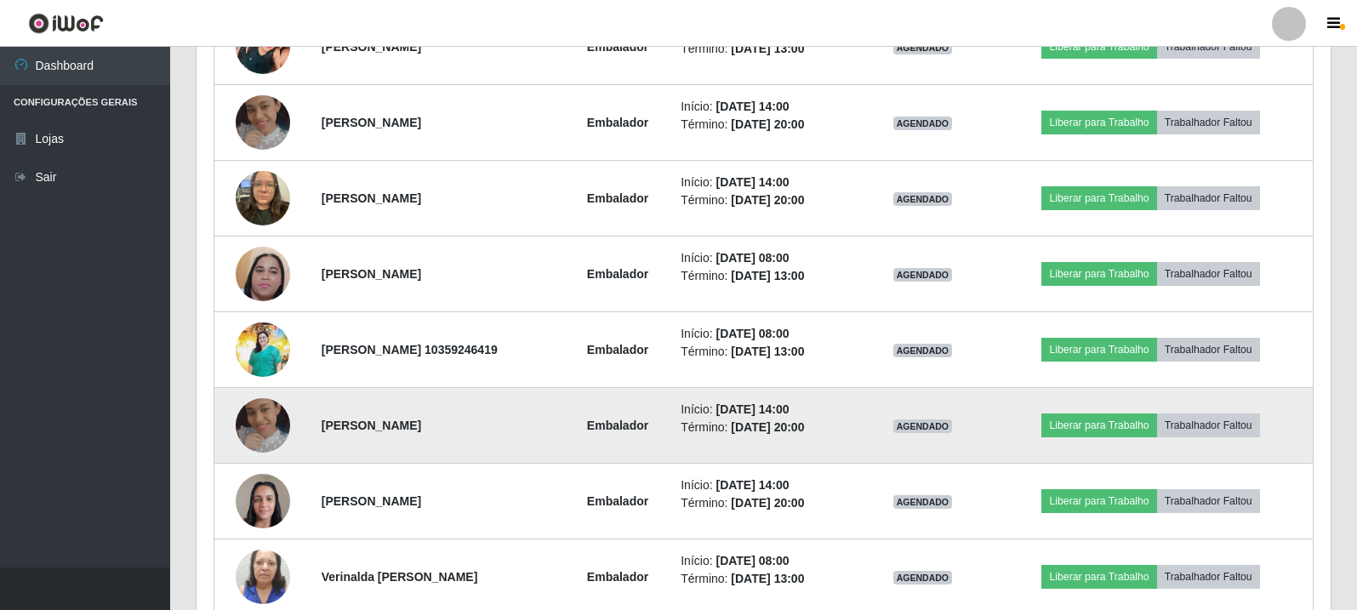
click at [252, 430] on img at bounding box center [263, 425] width 54 height 54
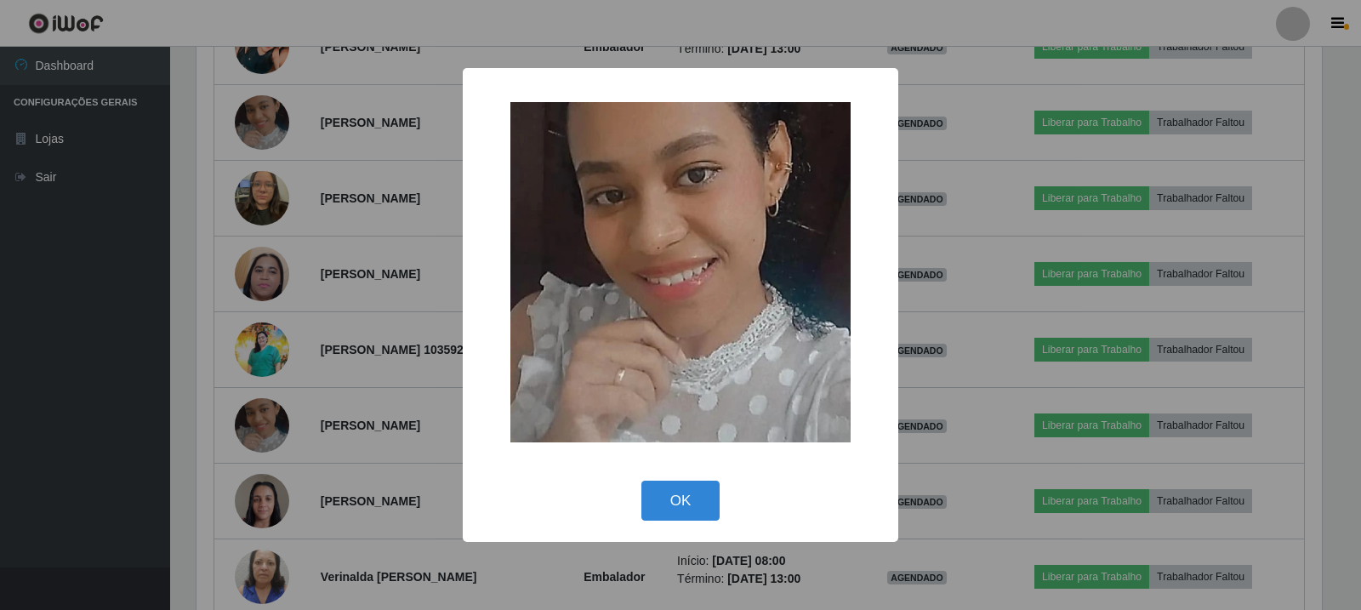
click at [452, 313] on div "× OK Cancel" at bounding box center [680, 305] width 1361 height 610
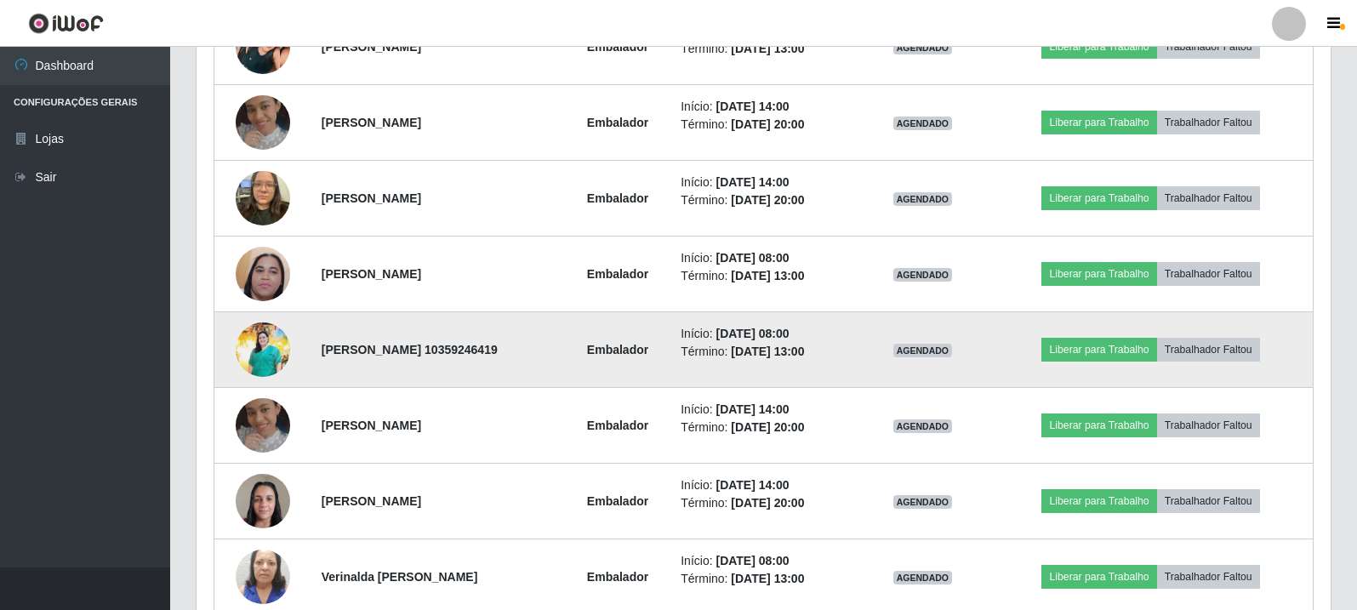
drag, startPoint x: 465, startPoint y: 350, endPoint x: 560, endPoint y: 350, distance: 94.4
click at [560, 350] on td "[PERSON_NAME] 10359246419" at bounding box center [437, 350] width 253 height 76
click at [525, 369] on td "[PERSON_NAME] 10359246419" at bounding box center [437, 350] width 253 height 76
drag, startPoint x: 460, startPoint y: 350, endPoint x: 554, endPoint y: 342, distance: 93.9
click at [554, 342] on td "[PERSON_NAME] 10359246419" at bounding box center [437, 350] width 253 height 76
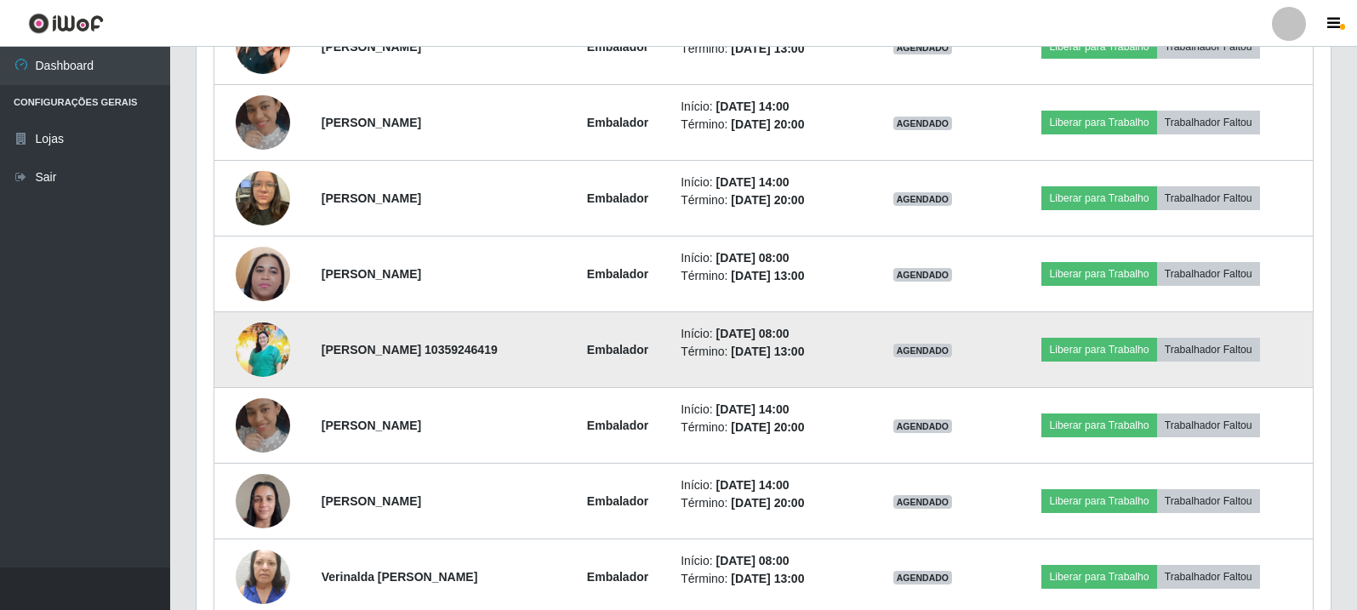
copy strong "10359246419"
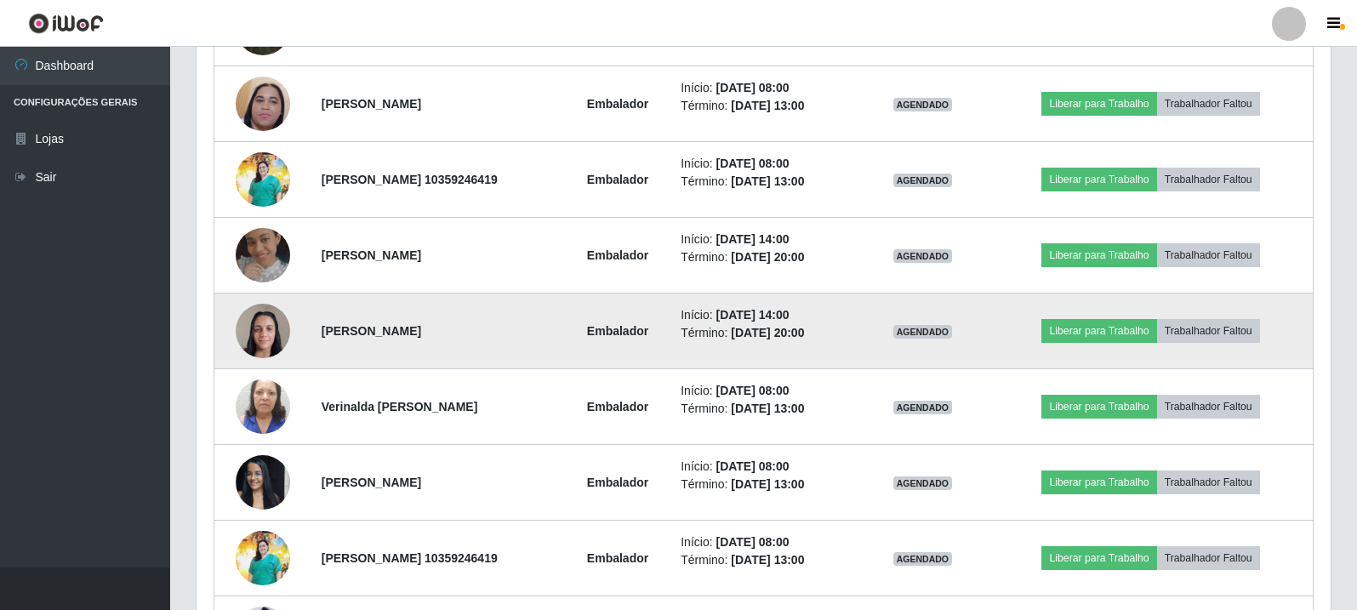
click at [247, 332] on img at bounding box center [263, 330] width 54 height 72
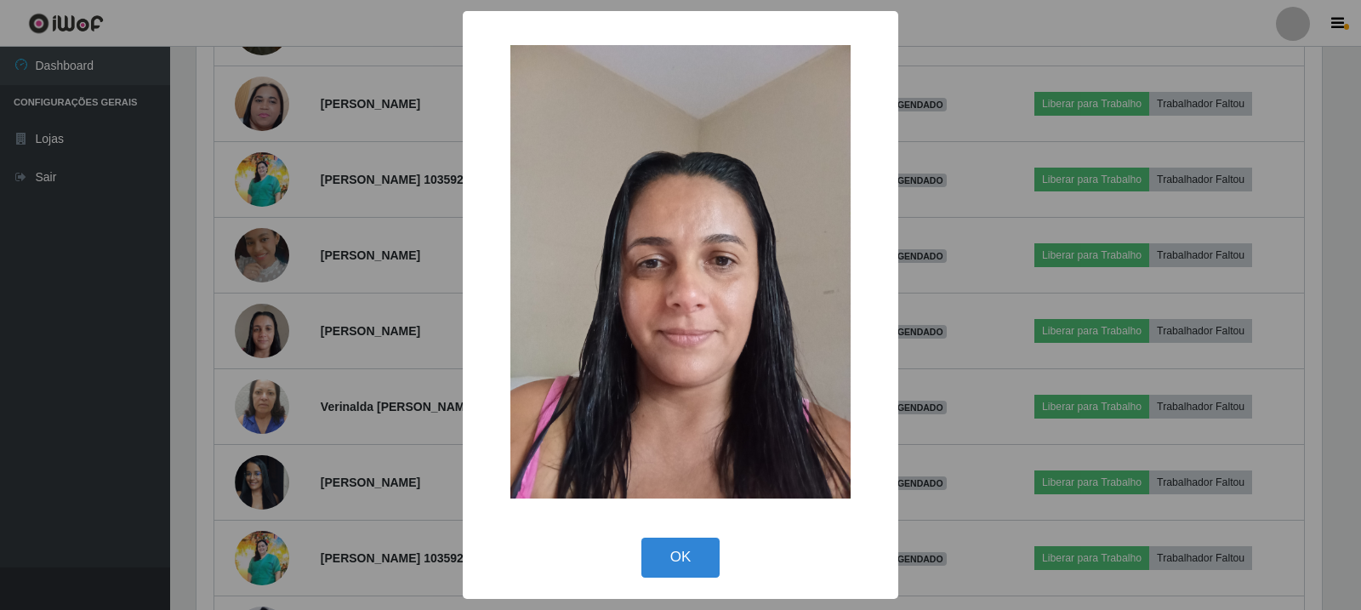
click at [248, 332] on div "× OK Cancel" at bounding box center [680, 305] width 1361 height 610
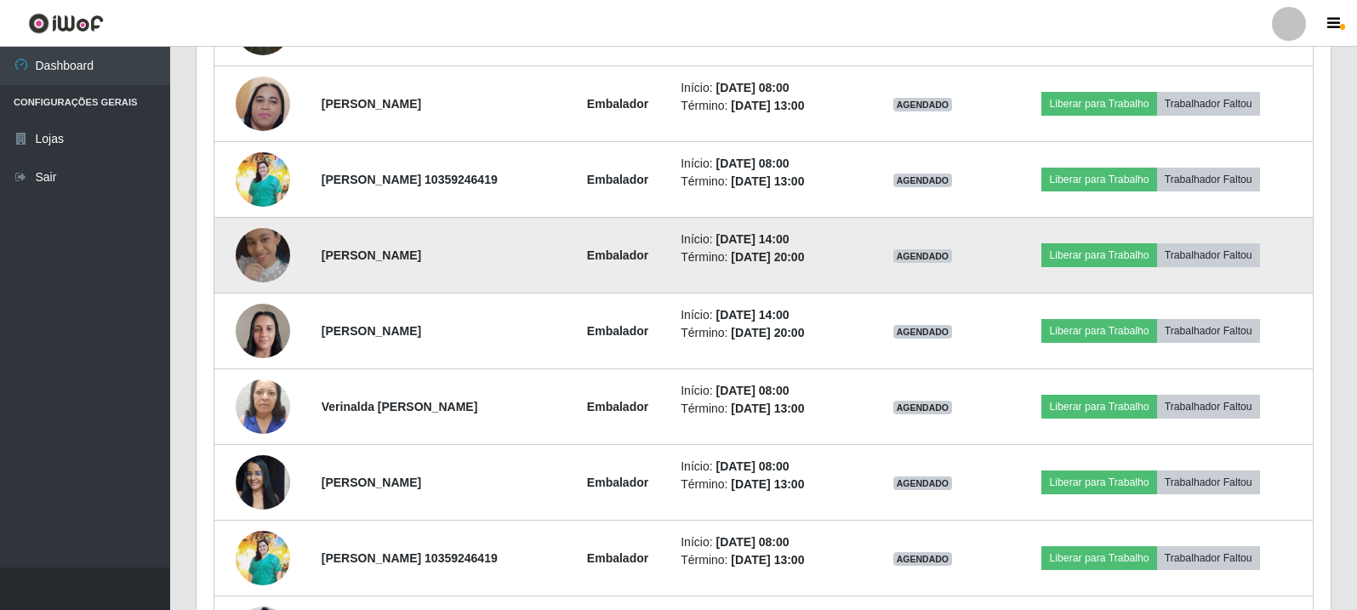
click at [262, 269] on img at bounding box center [263, 255] width 54 height 54
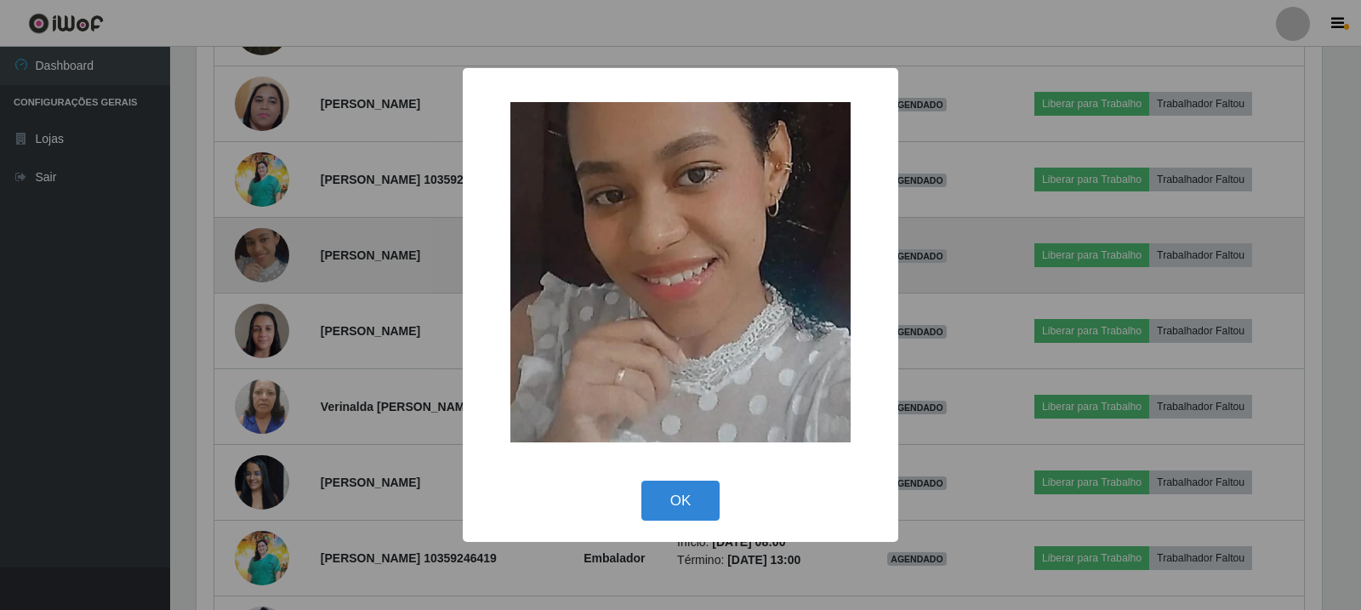
click at [262, 269] on div "× OK Cancel" at bounding box center [680, 305] width 1361 height 610
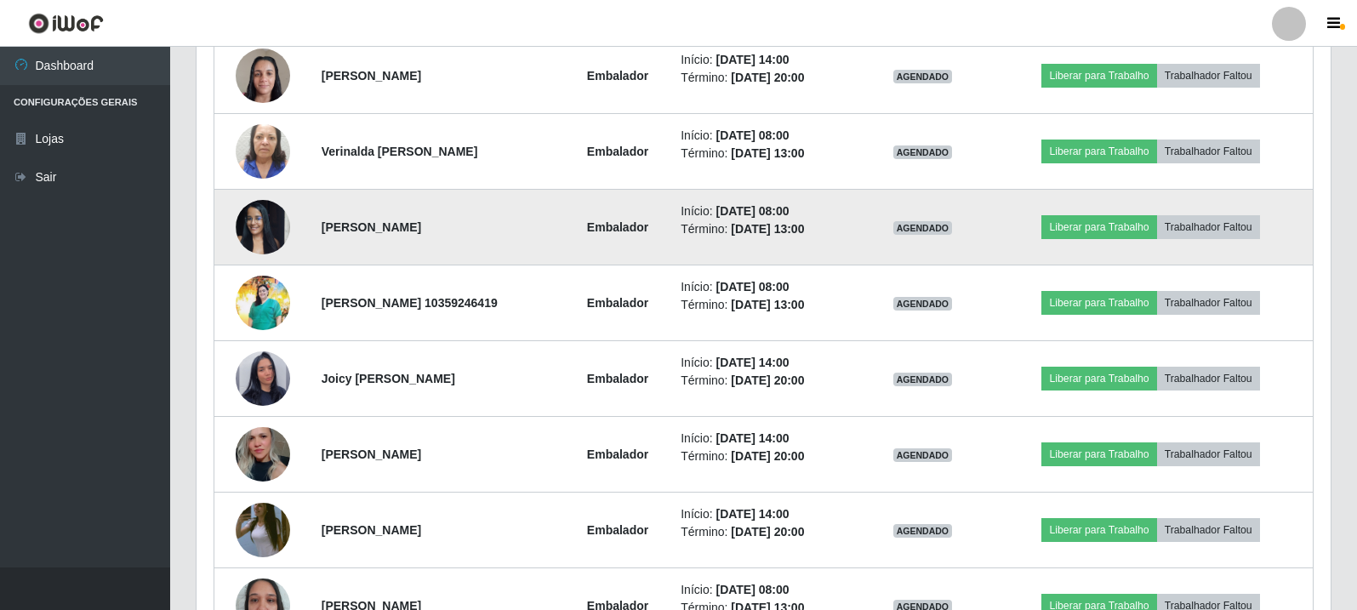
click at [265, 223] on img at bounding box center [263, 227] width 54 height 72
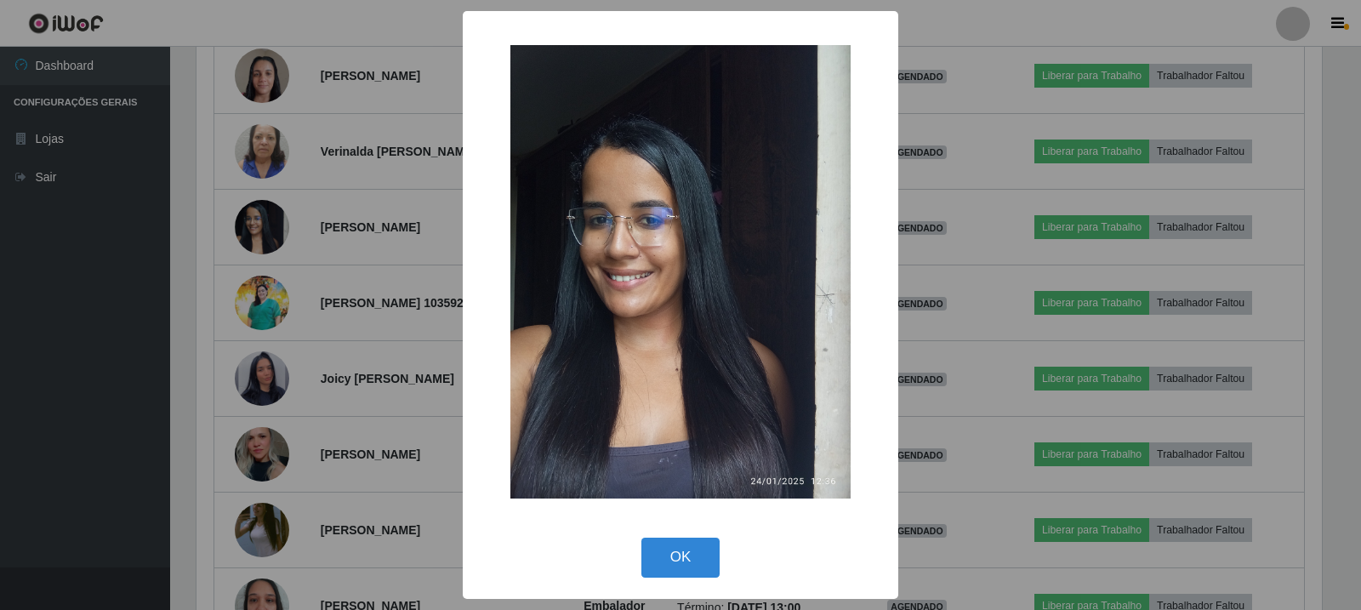
click at [219, 213] on div "× OK Cancel" at bounding box center [680, 305] width 1361 height 610
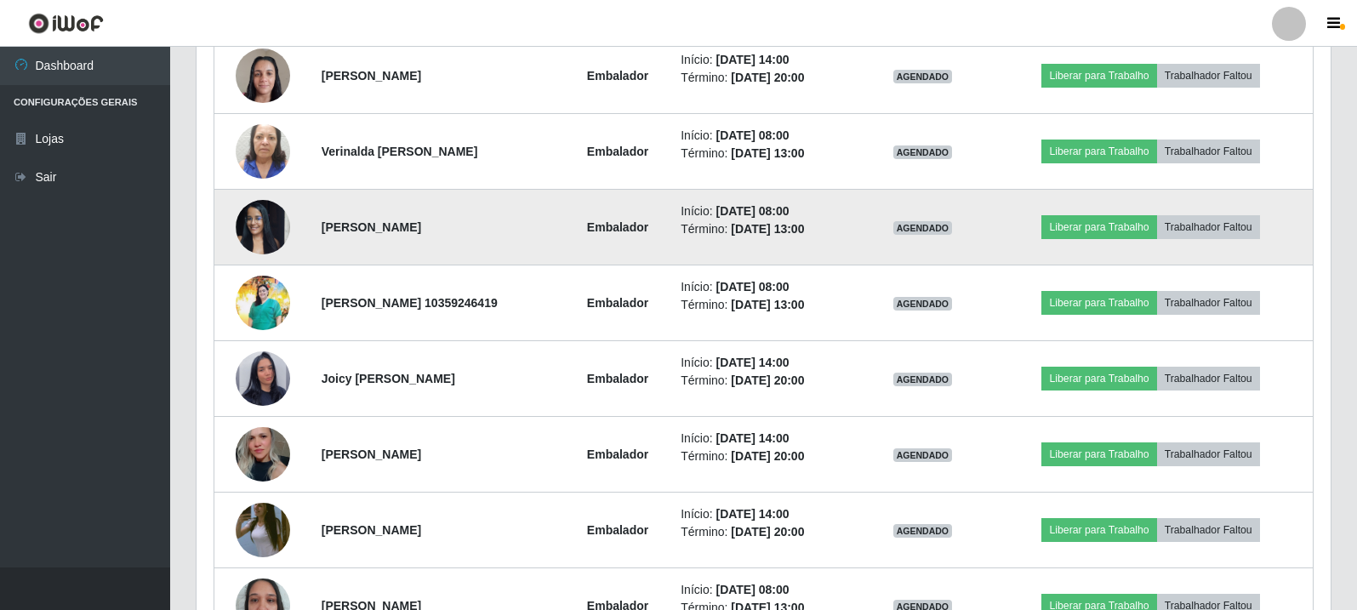
click at [262, 228] on img at bounding box center [263, 227] width 54 height 72
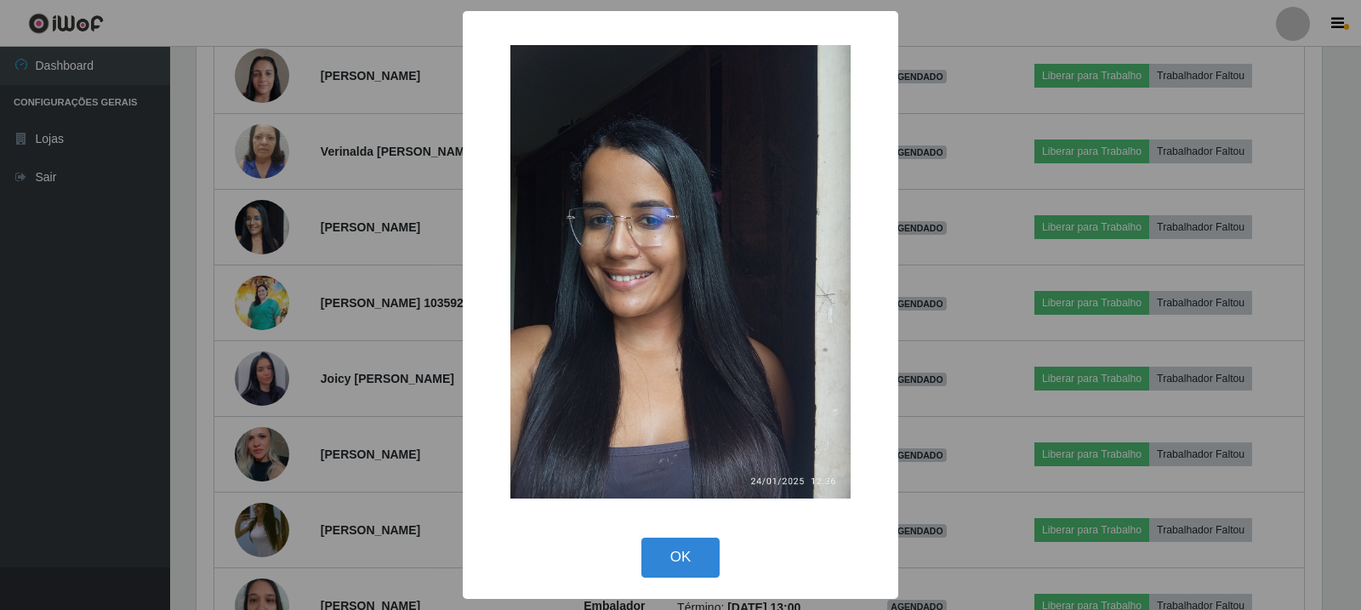
click at [262, 247] on div "× OK Cancel" at bounding box center [680, 305] width 1361 height 610
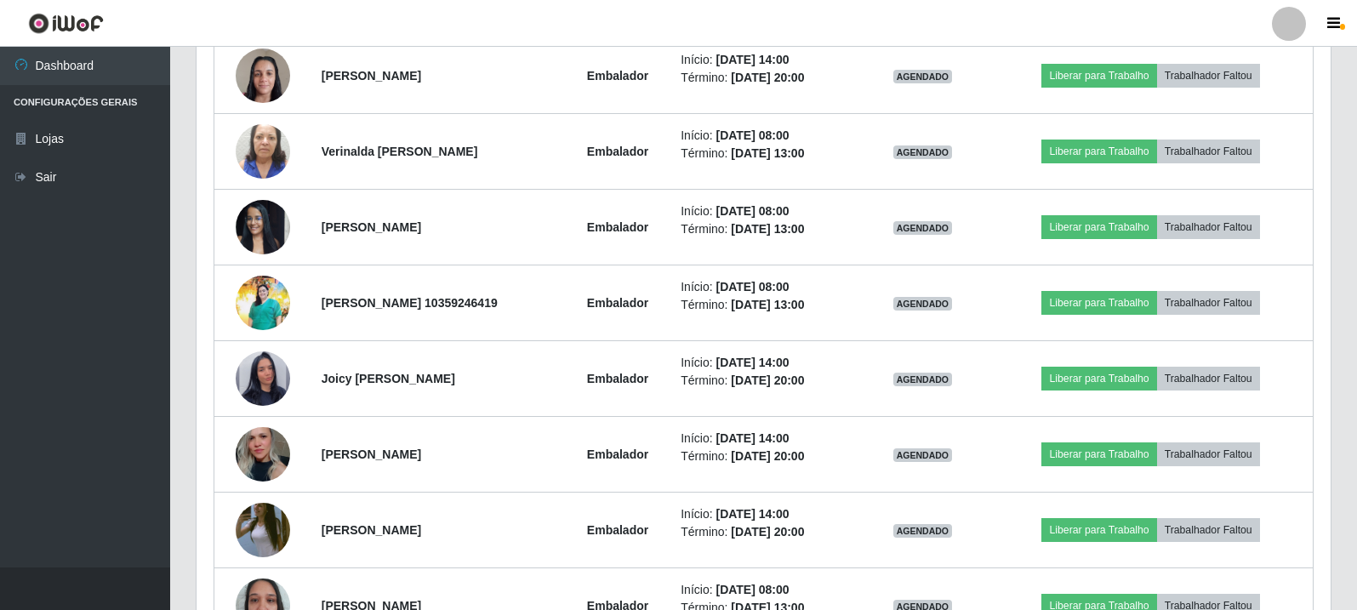
click at [262, 319] on img at bounding box center [263, 303] width 54 height 55
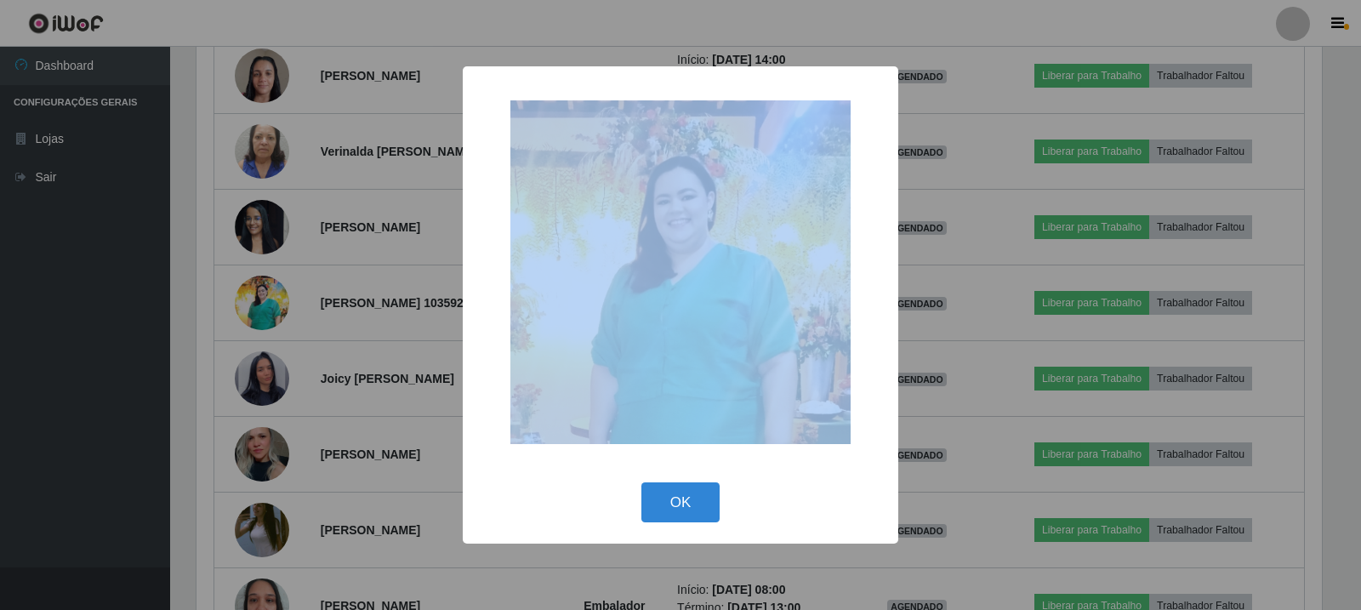
click at [262, 319] on div "× OK Cancel" at bounding box center [680, 305] width 1361 height 610
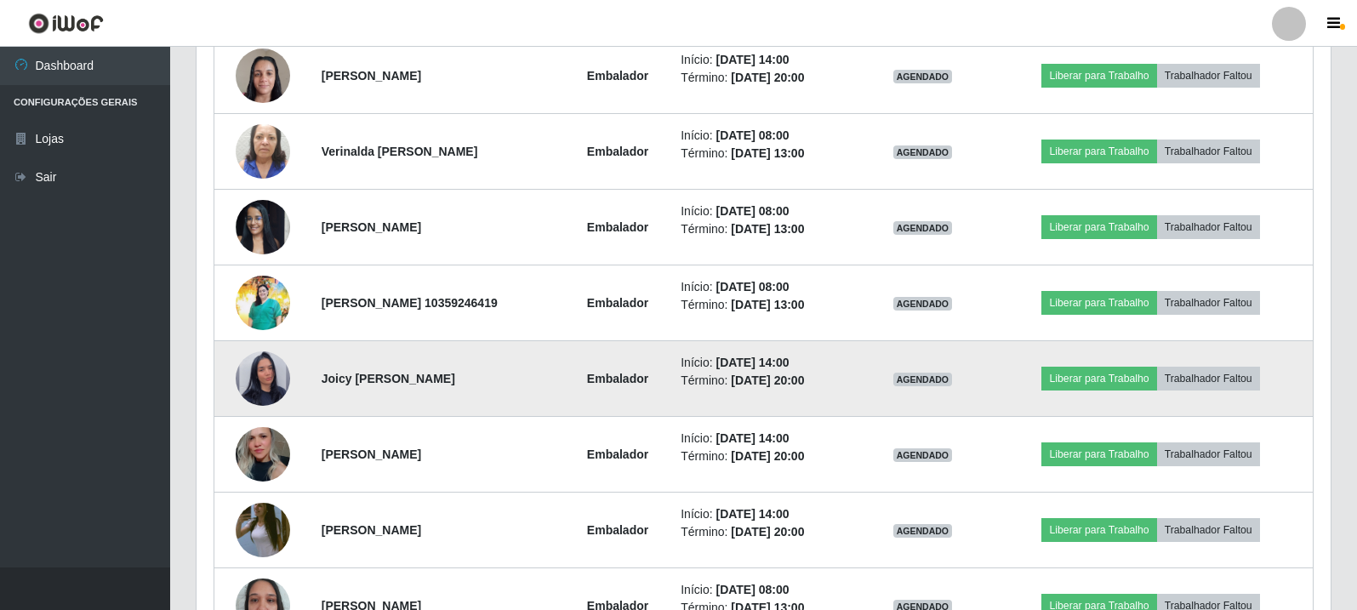
click at [262, 367] on img at bounding box center [263, 378] width 54 height 97
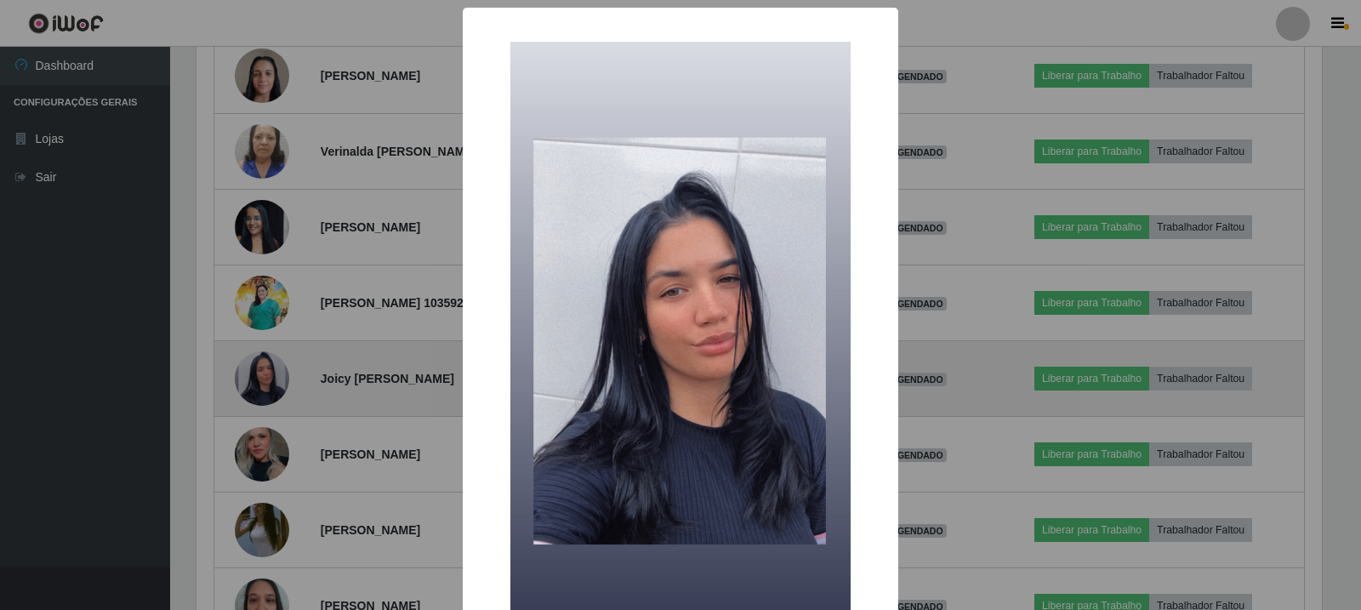
click at [262, 367] on div "× OK Cancel" at bounding box center [680, 305] width 1361 height 610
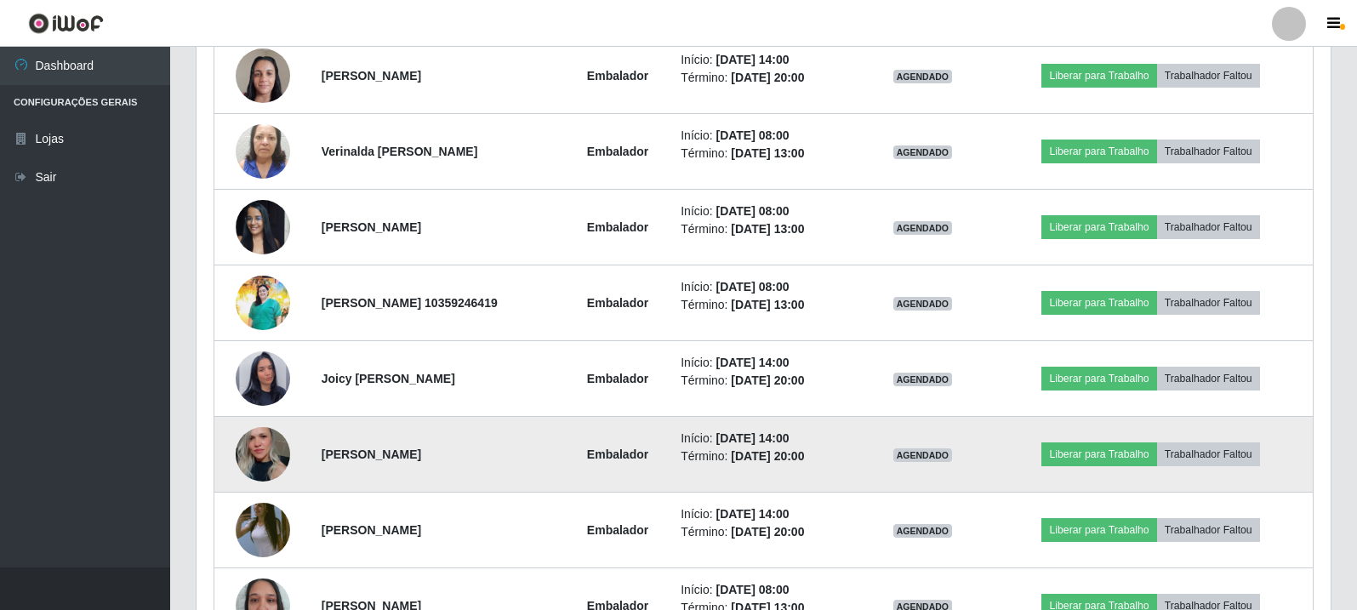
click at [262, 448] on img at bounding box center [263, 453] width 54 height 81
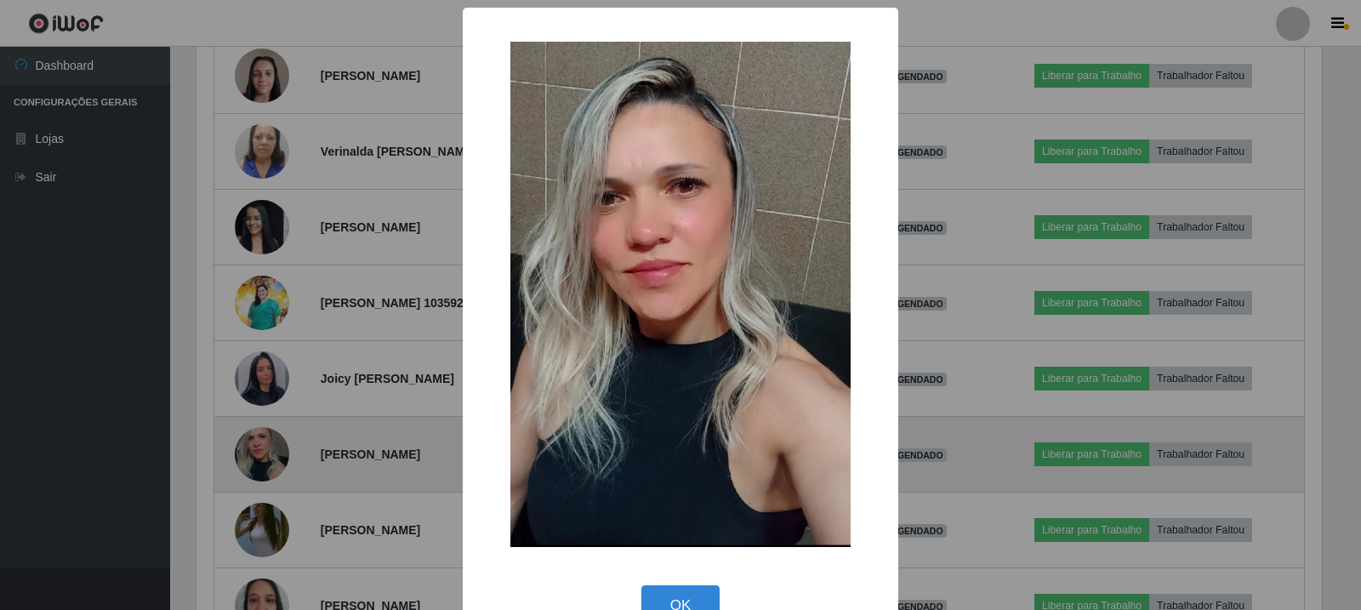
click at [262, 448] on div "× OK Cancel" at bounding box center [680, 305] width 1361 height 610
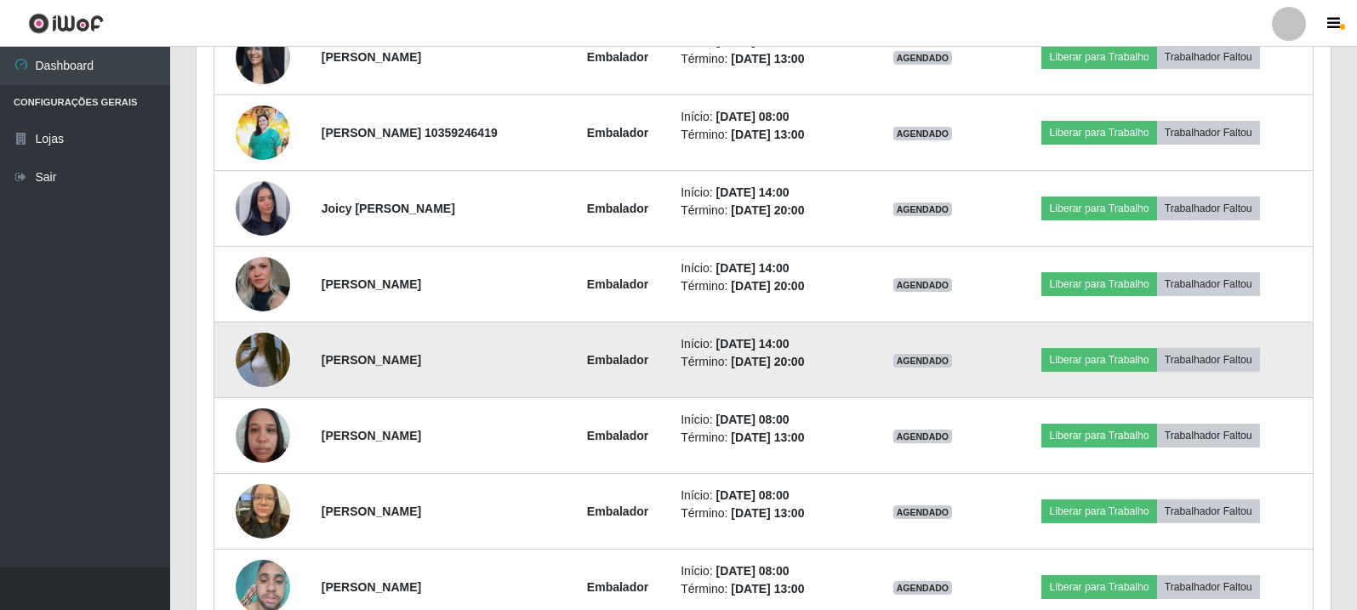
click at [253, 361] on img at bounding box center [263, 359] width 54 height 97
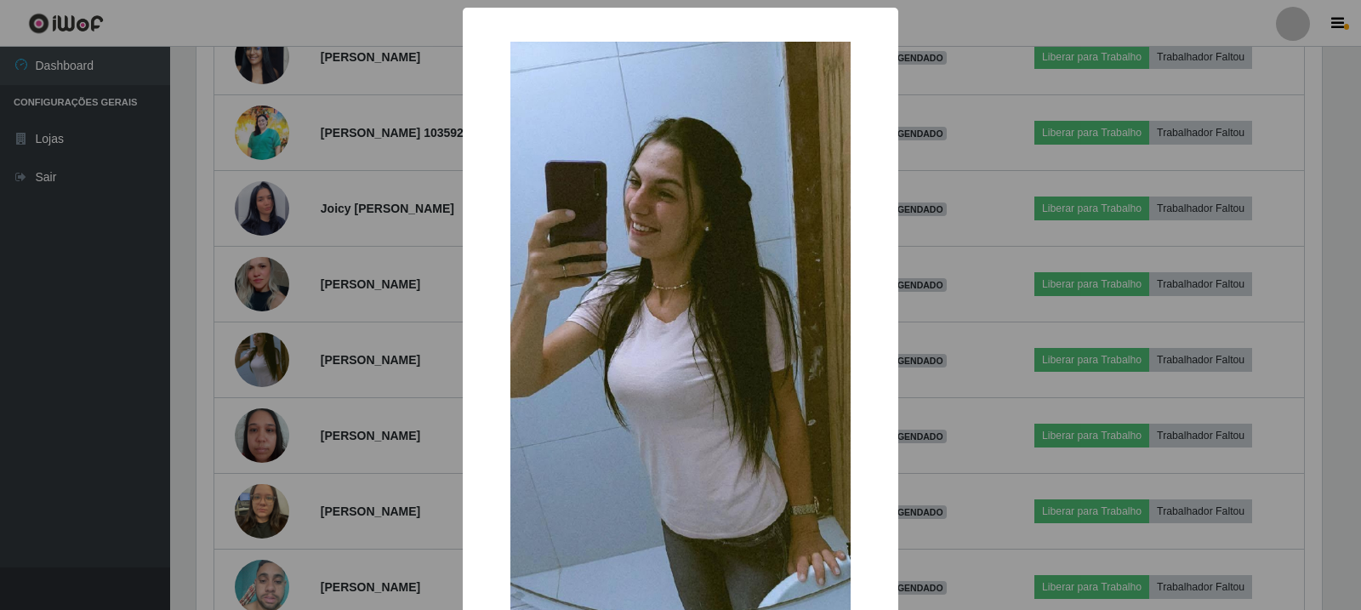
click at [260, 361] on div "× OK Cancel" at bounding box center [680, 305] width 1361 height 610
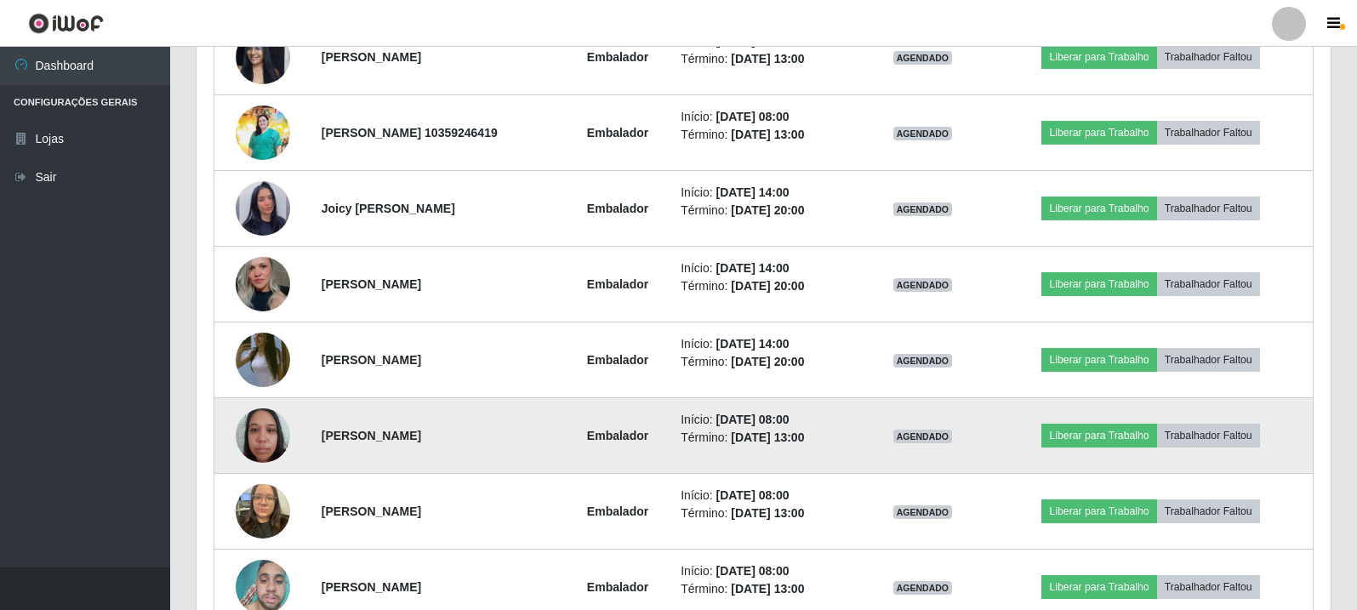
click at [266, 433] on img at bounding box center [263, 435] width 54 height 72
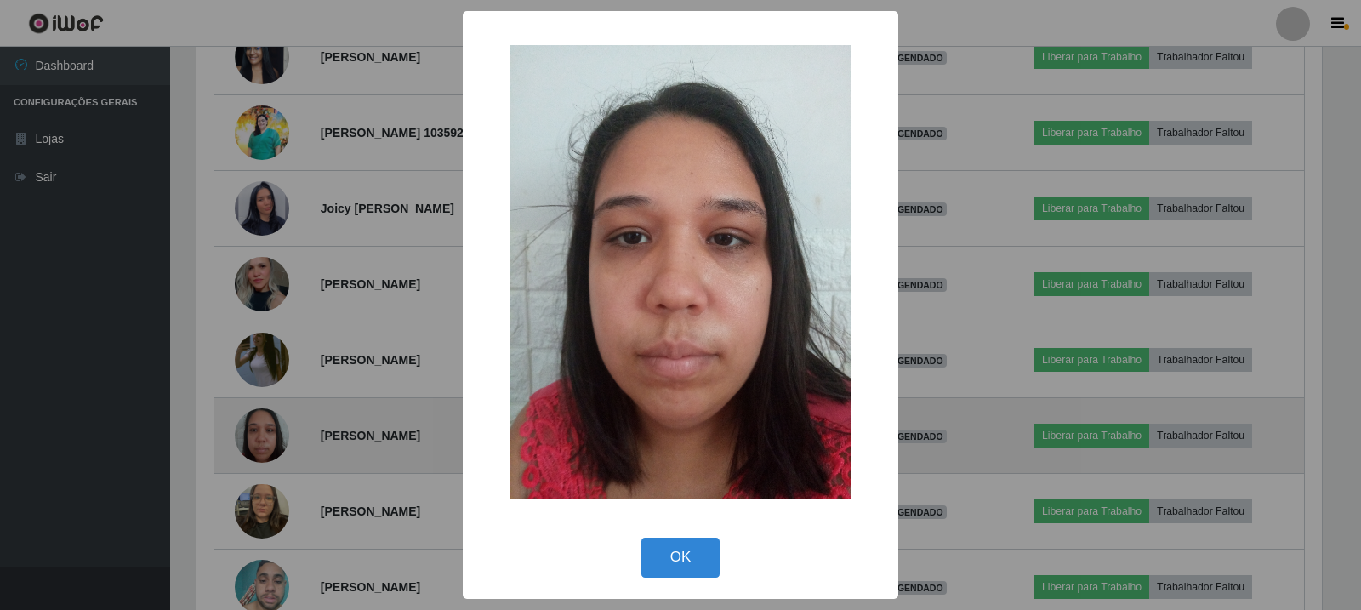
click at [266, 433] on div "× OK Cancel" at bounding box center [680, 305] width 1361 height 610
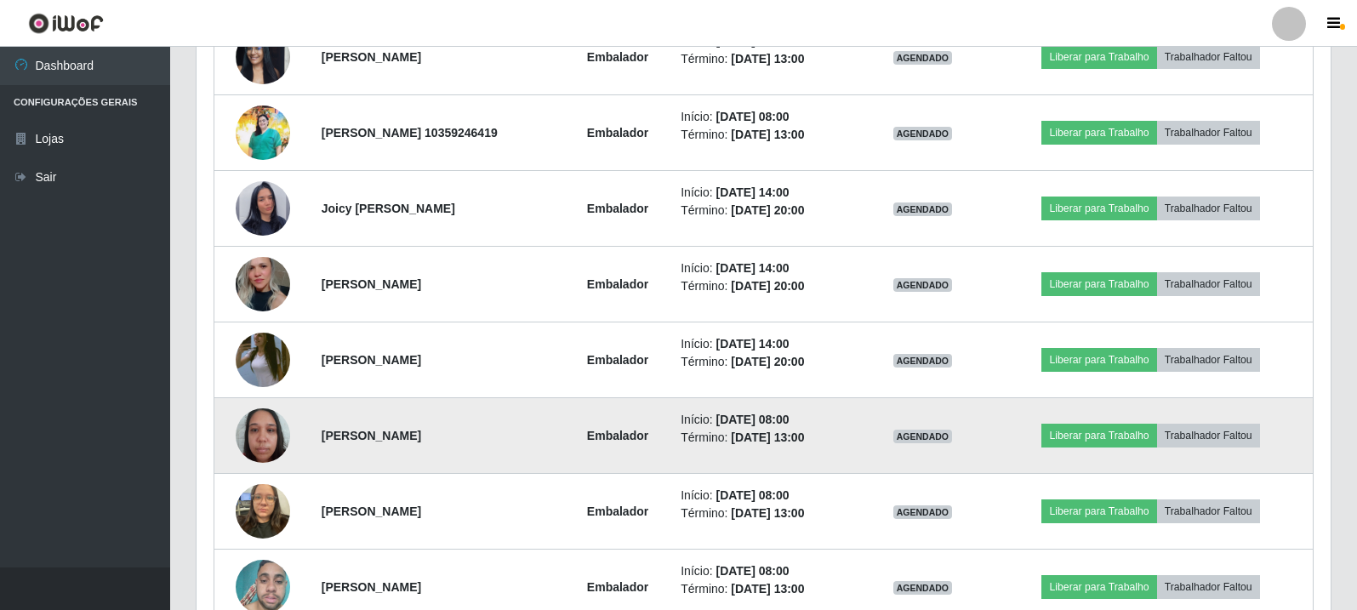
click at [266, 433] on img at bounding box center [263, 435] width 54 height 72
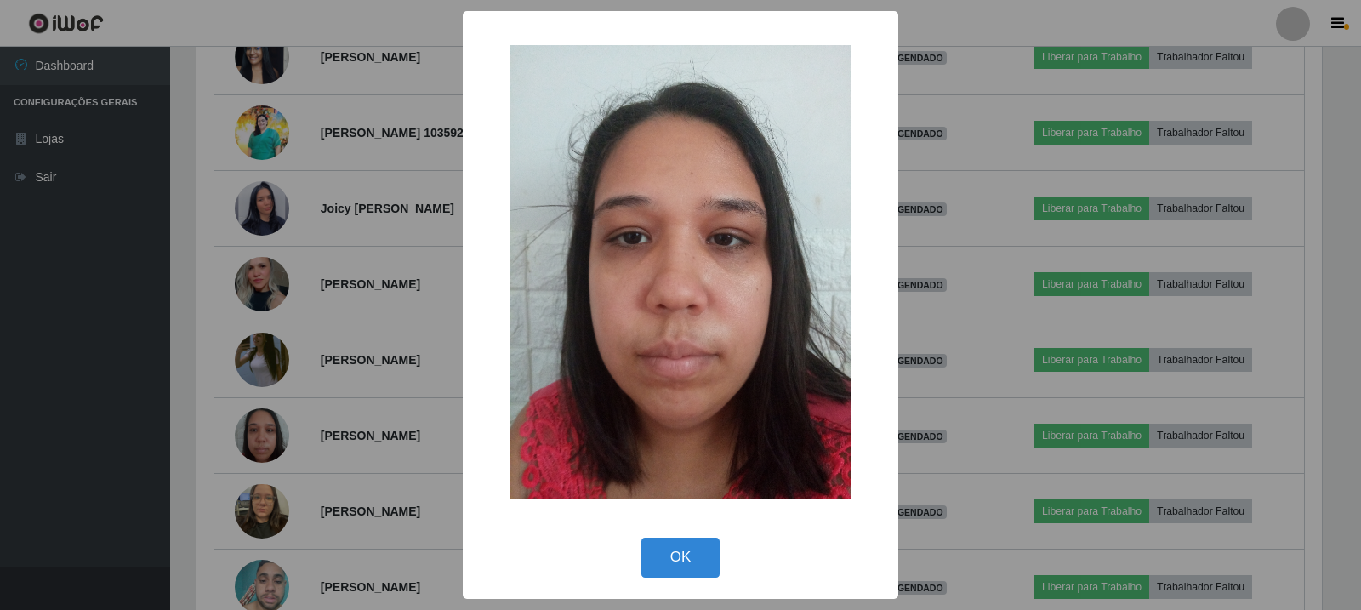
click at [258, 509] on div "× OK Cancel" at bounding box center [680, 305] width 1361 height 610
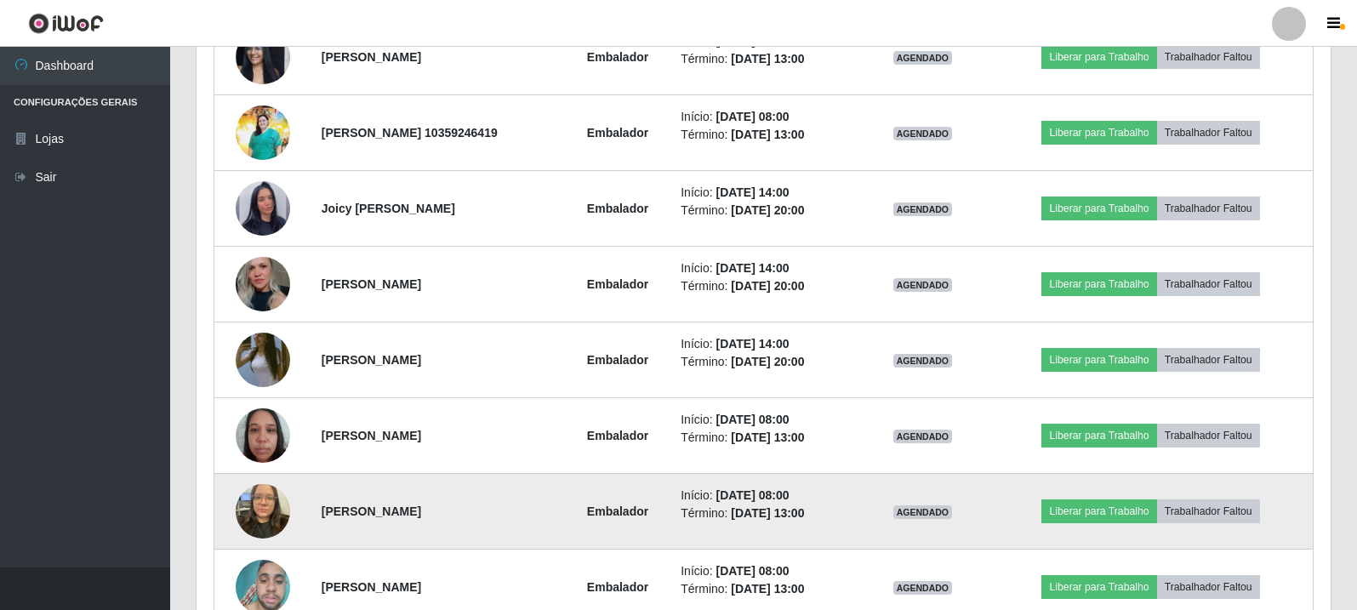
click at [259, 509] on img at bounding box center [263, 511] width 54 height 72
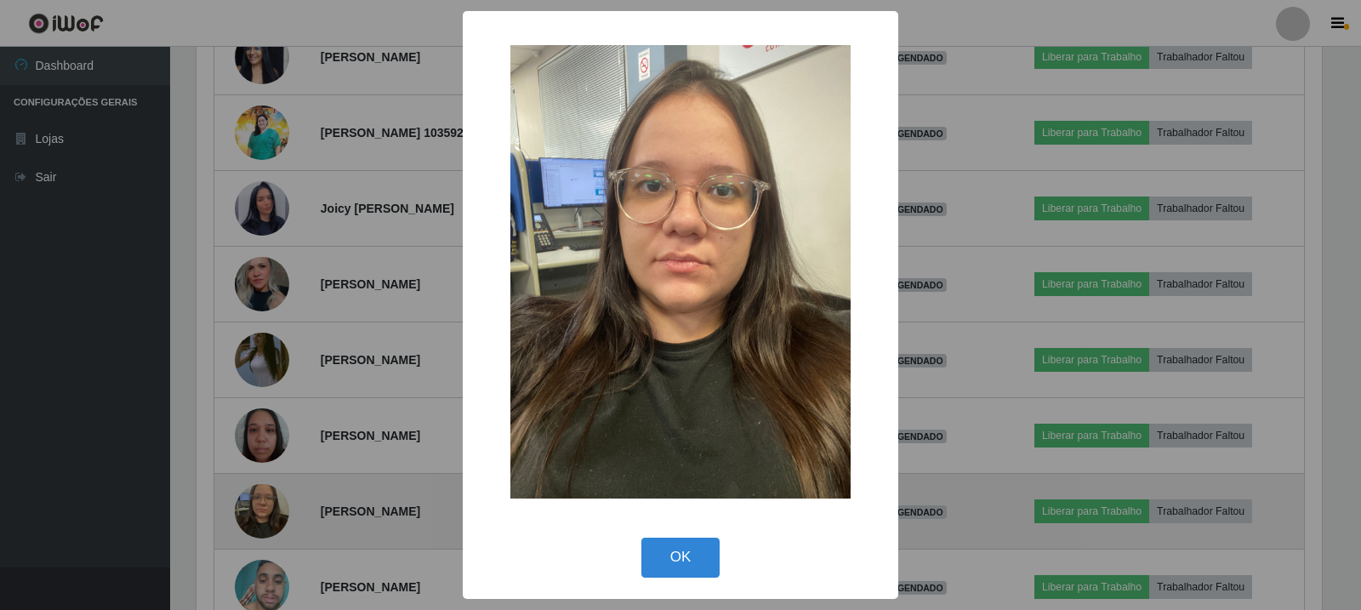
click at [259, 509] on div "× OK Cancel" at bounding box center [680, 305] width 1361 height 610
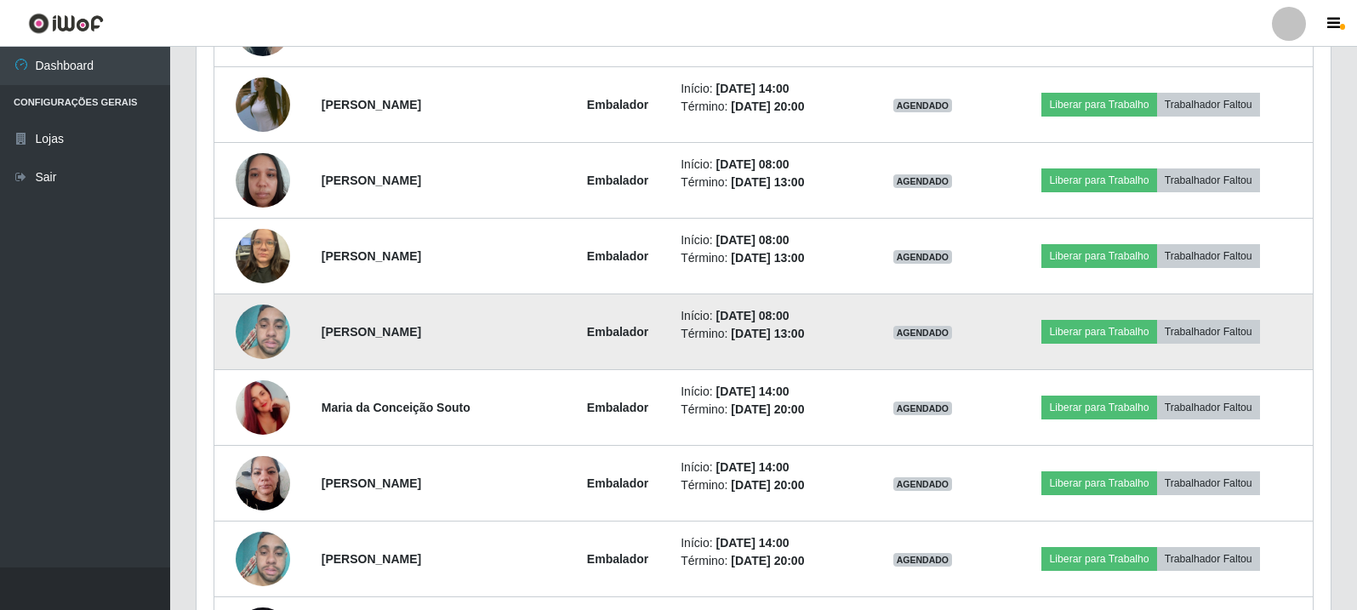
click at [261, 336] on img at bounding box center [263, 332] width 54 height 72
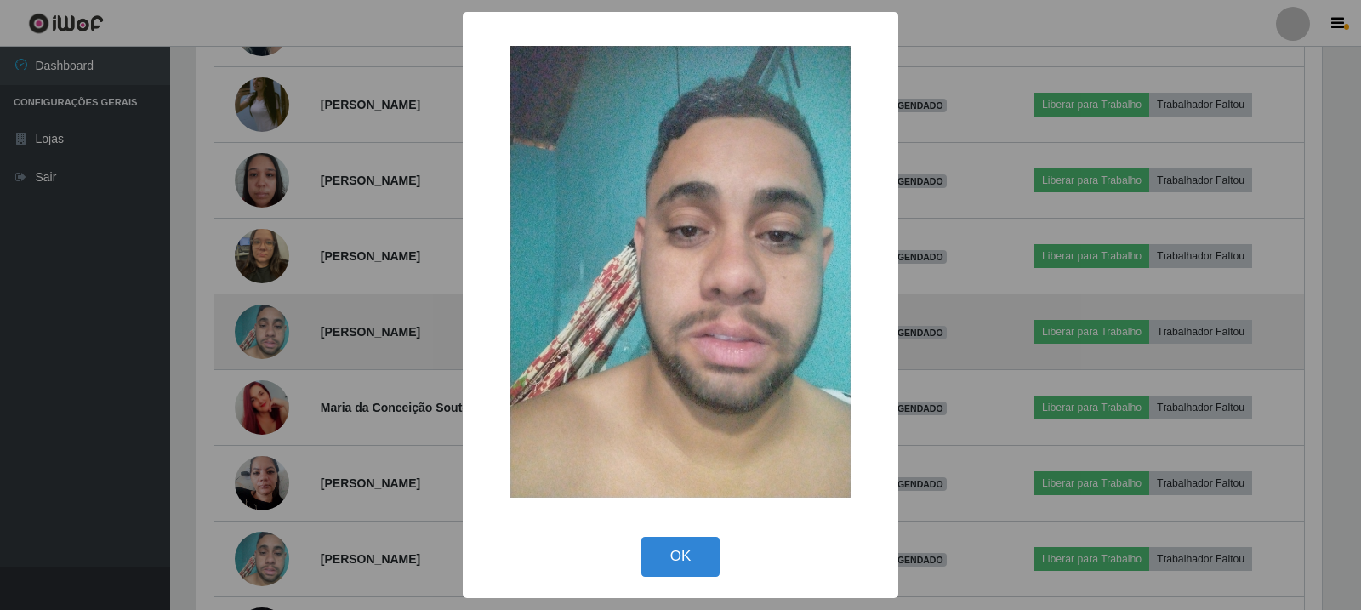
click at [261, 336] on div "× OK Cancel" at bounding box center [680, 305] width 1361 height 610
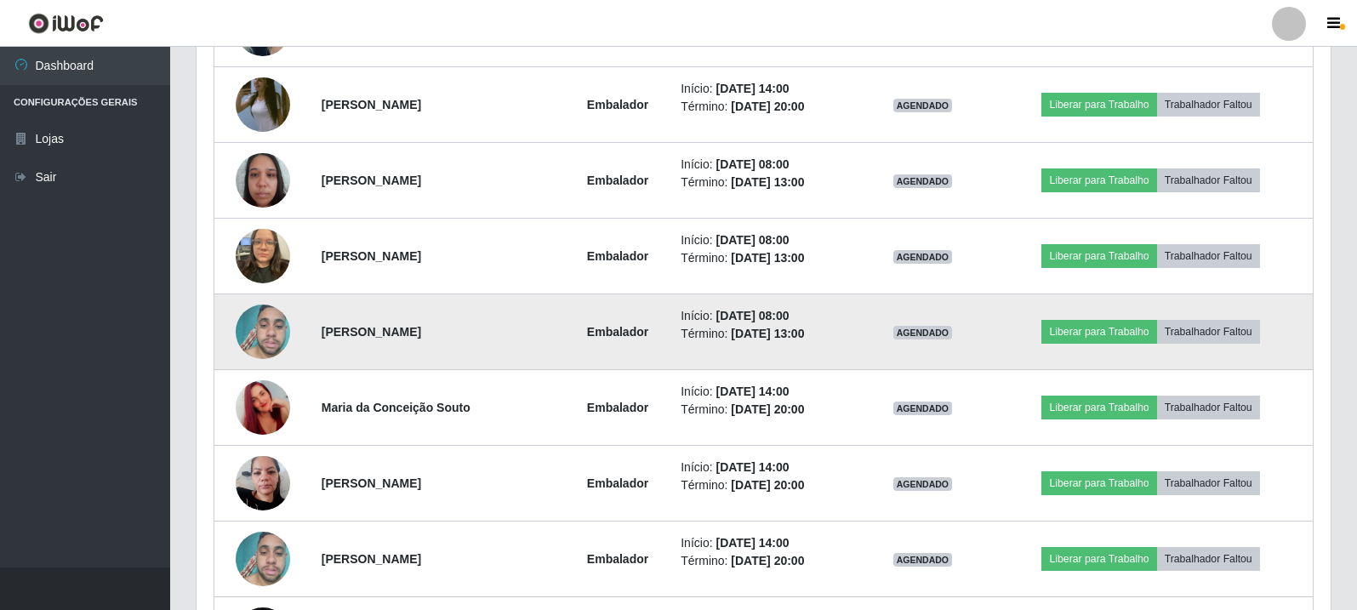
click at [265, 327] on img at bounding box center [263, 332] width 54 height 72
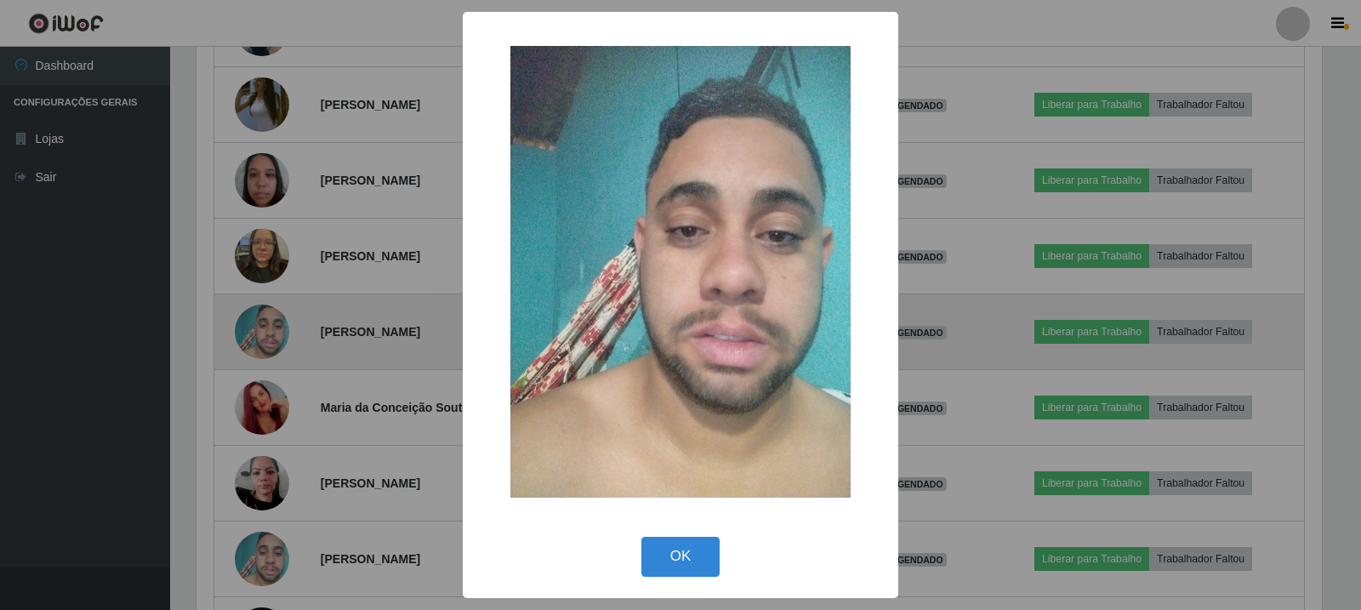
click at [265, 327] on div "× OK Cancel" at bounding box center [680, 305] width 1361 height 610
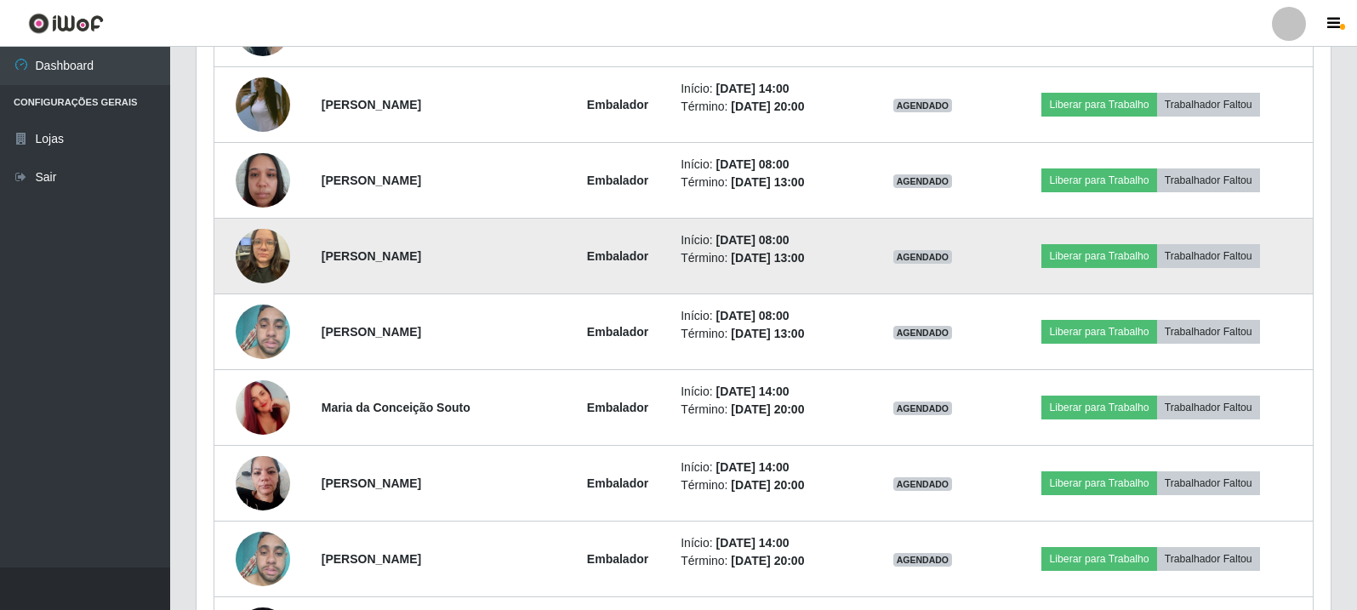
click at [259, 260] on img at bounding box center [263, 255] width 54 height 72
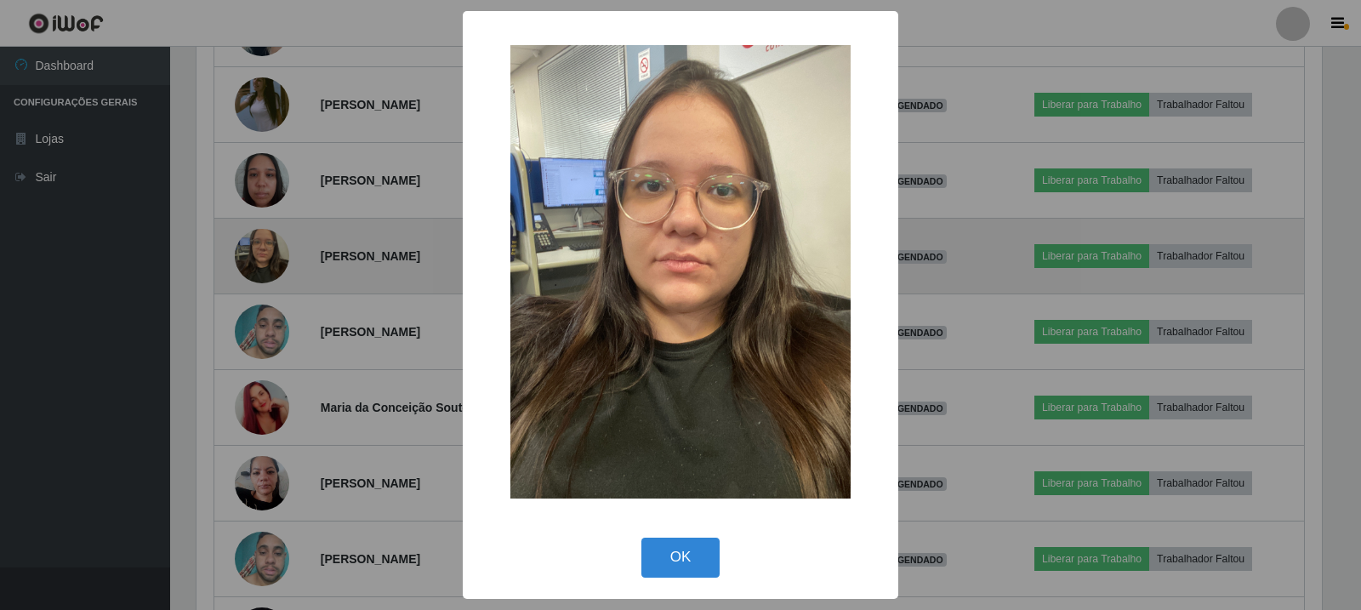
click at [259, 260] on div "× OK Cancel" at bounding box center [680, 305] width 1361 height 610
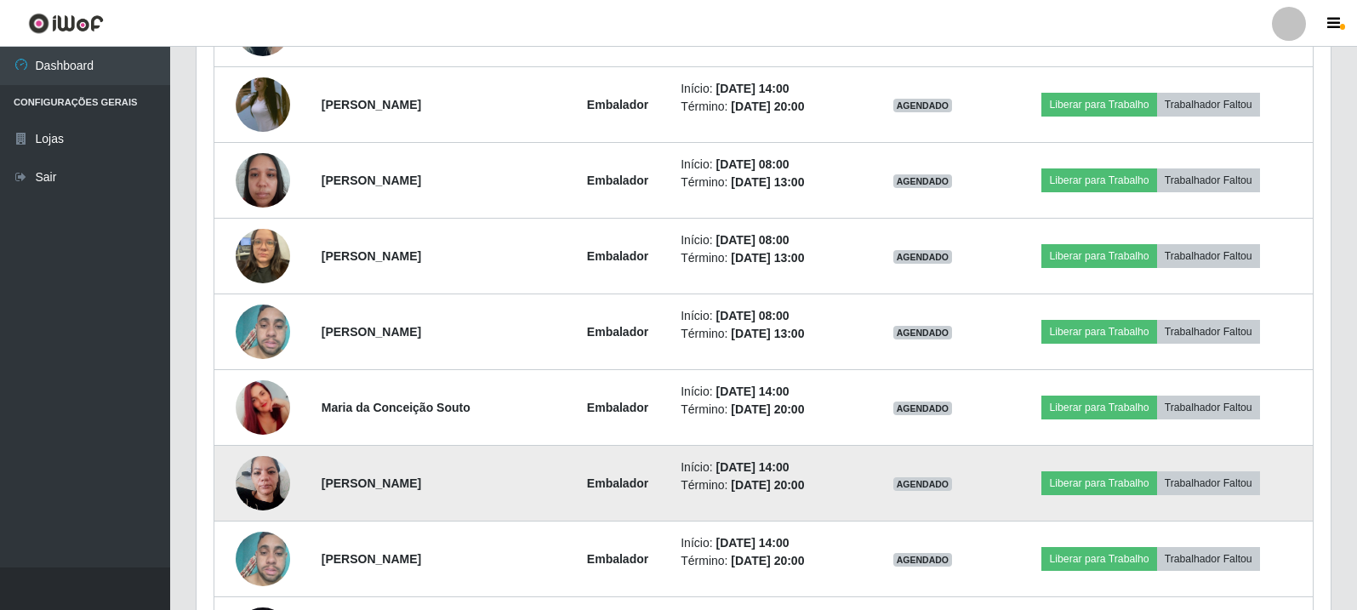
click at [259, 475] on img at bounding box center [263, 483] width 54 height 72
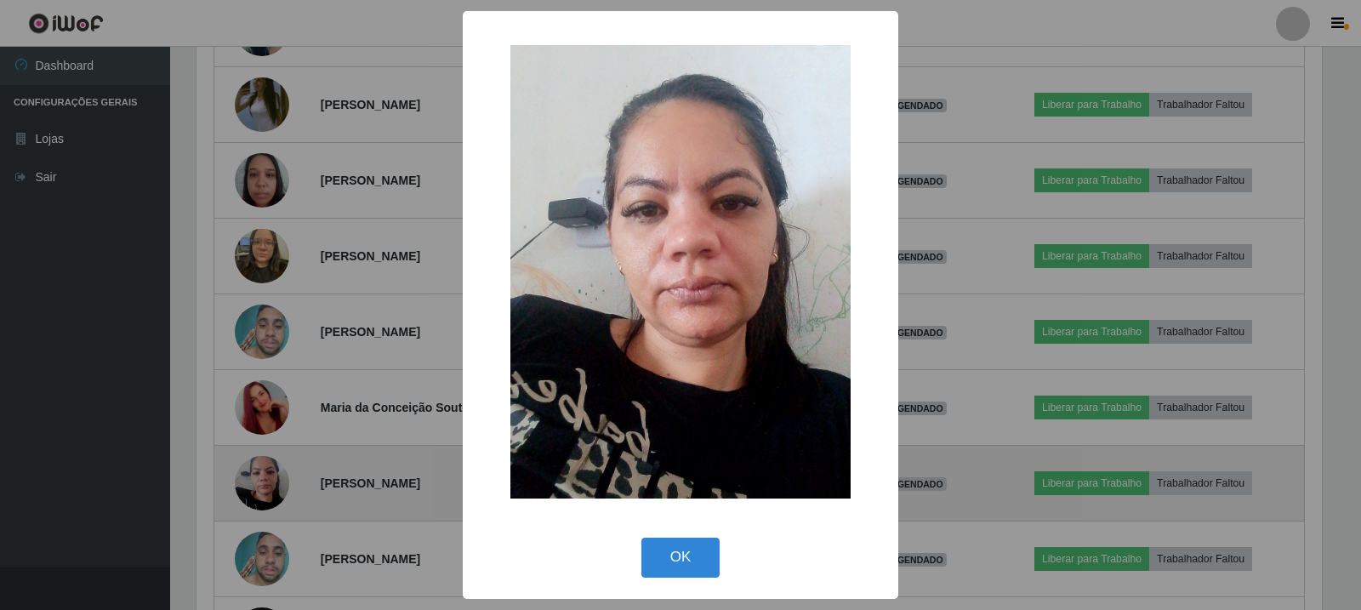
click at [259, 475] on div "× OK Cancel" at bounding box center [680, 305] width 1361 height 610
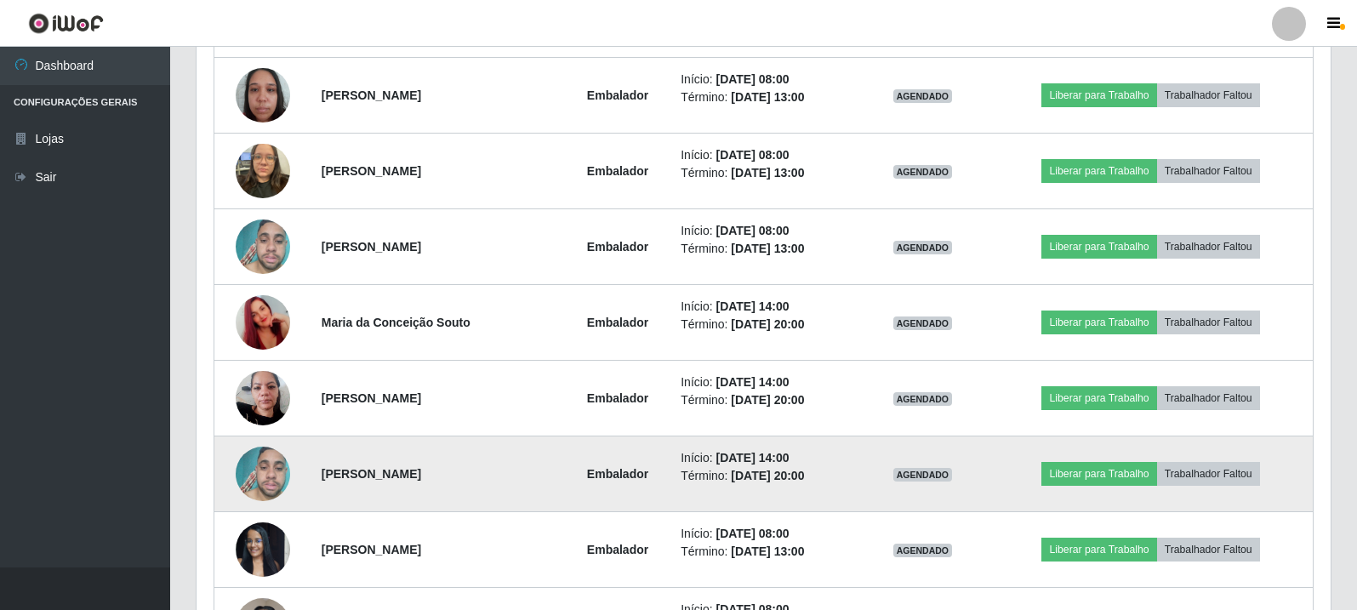
click at [264, 487] on img at bounding box center [263, 474] width 54 height 72
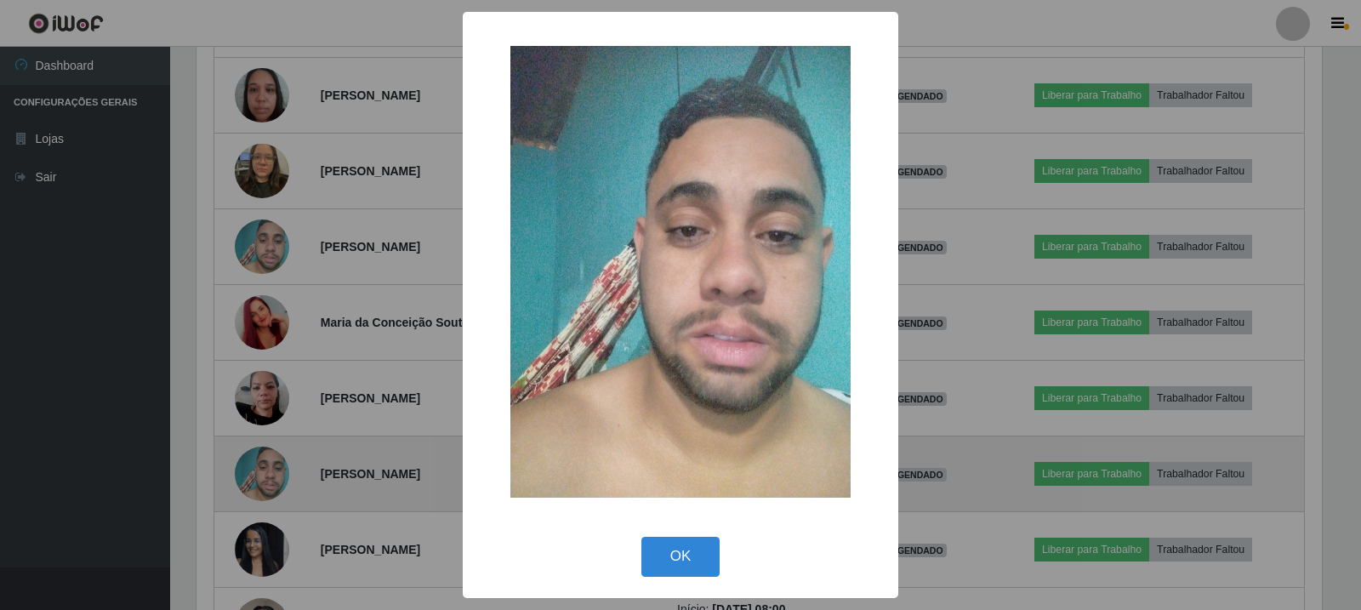
click at [264, 487] on div "× OK Cancel" at bounding box center [680, 305] width 1361 height 610
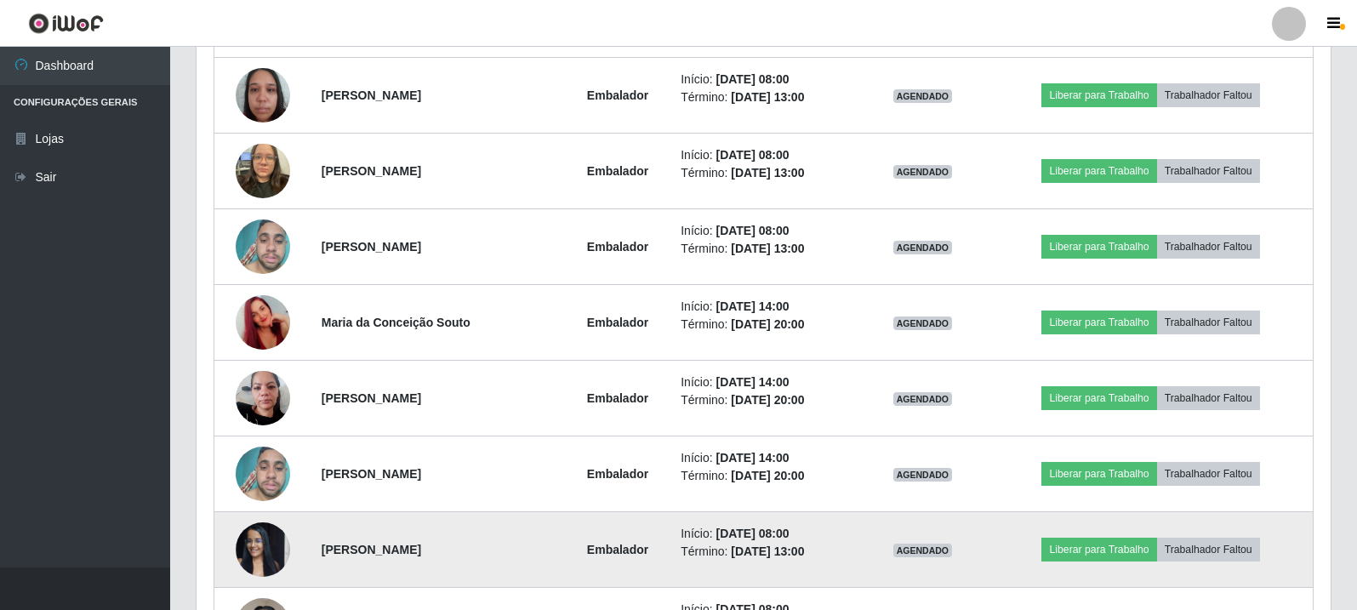
click at [265, 552] on img at bounding box center [263, 549] width 54 height 72
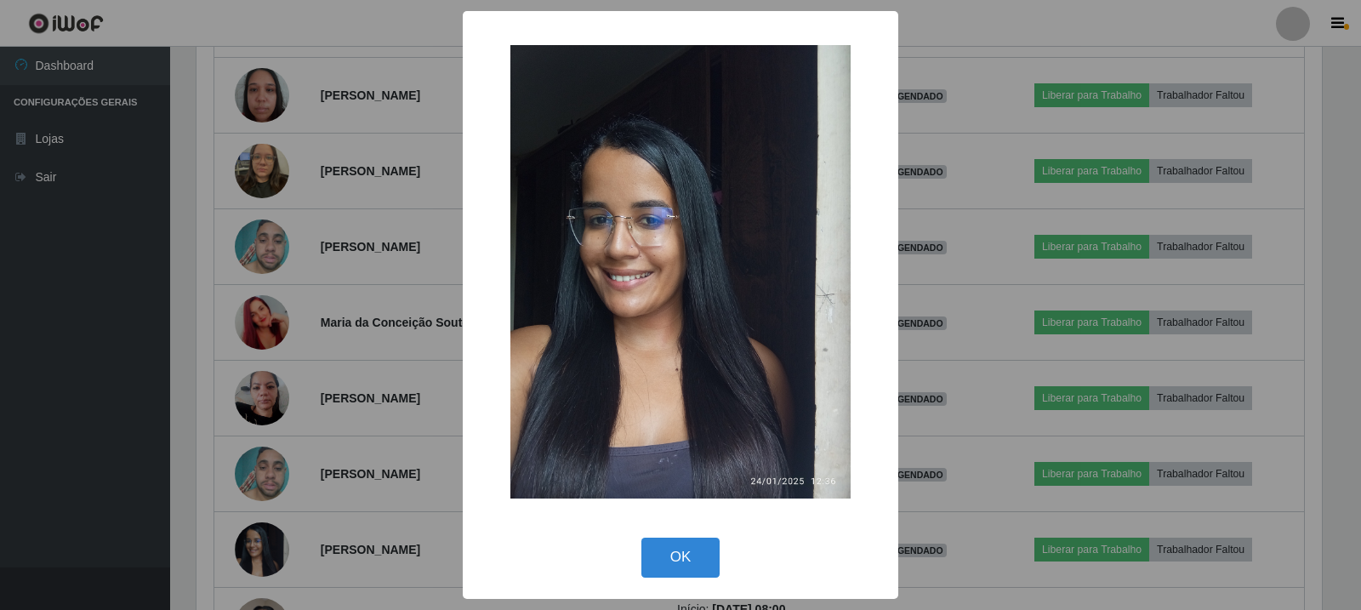
click at [266, 514] on div "× OK Cancel" at bounding box center [680, 305] width 1361 height 610
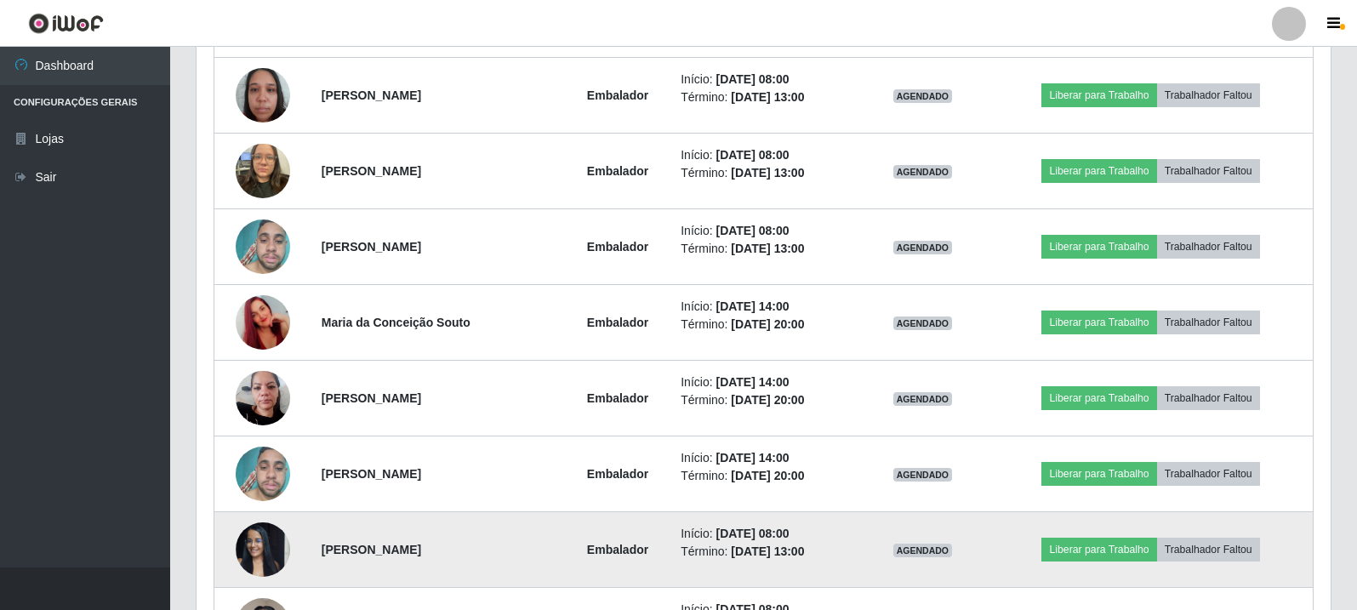
drag, startPoint x: 266, startPoint y: 514, endPoint x: 287, endPoint y: 558, distance: 49.1
click at [287, 558] on td at bounding box center [262, 550] width 97 height 76
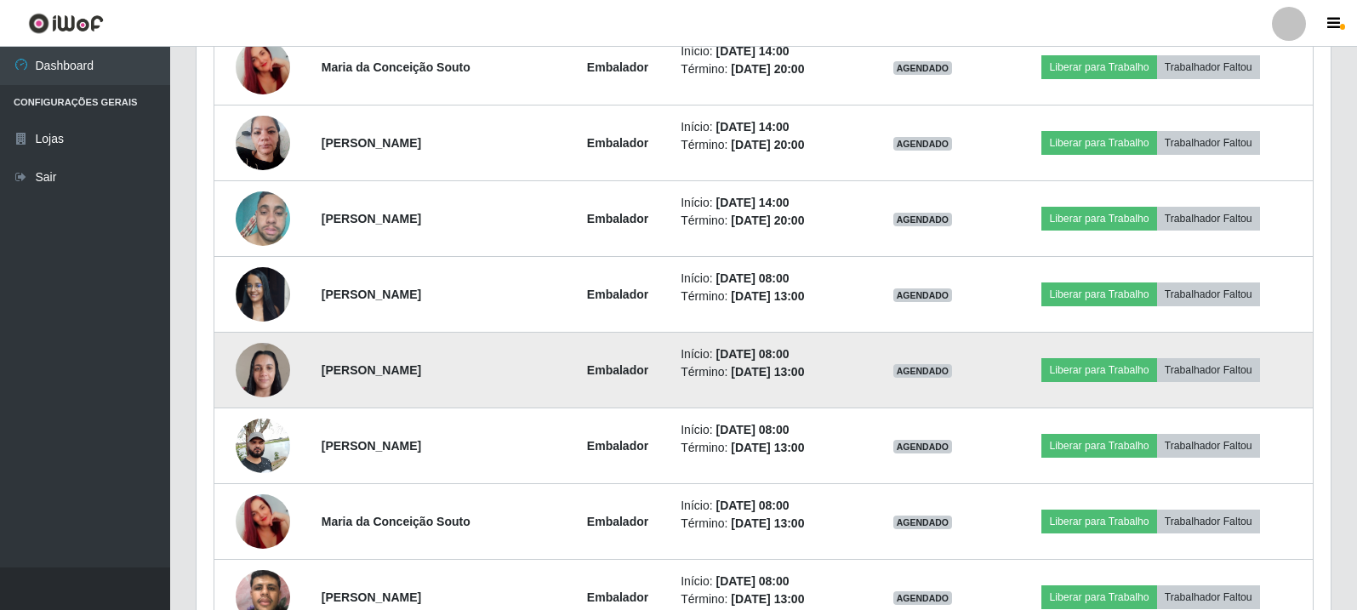
click at [250, 361] on img at bounding box center [263, 369] width 54 height 72
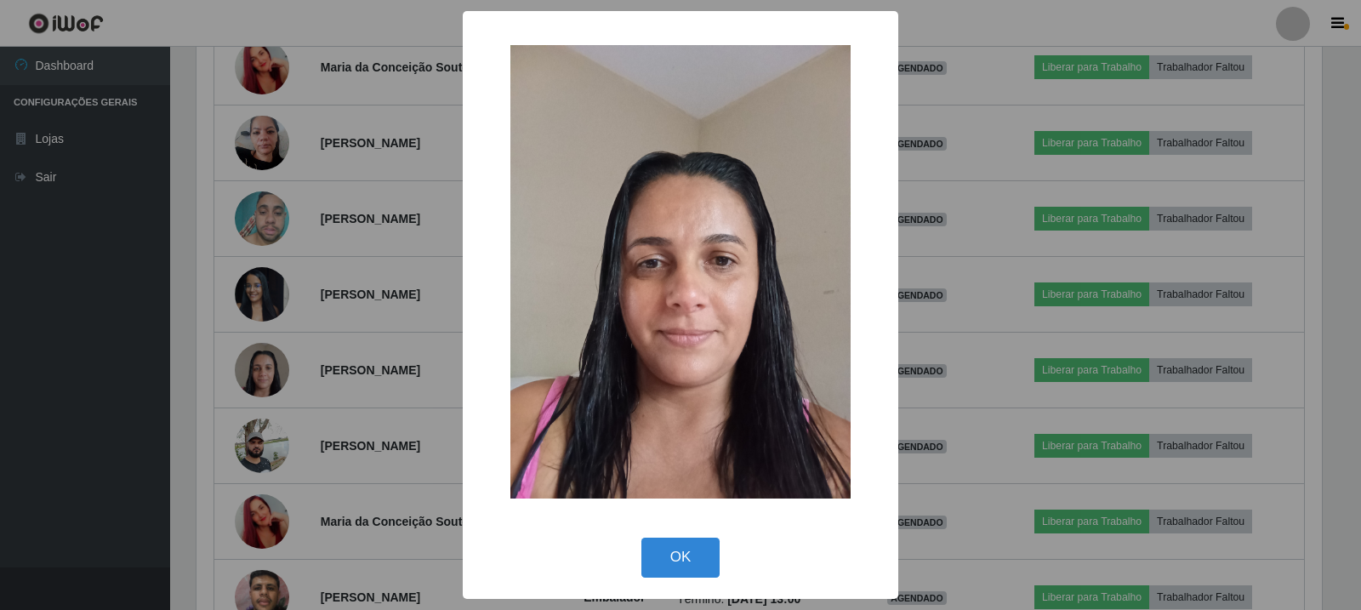
click at [299, 436] on div "× OK Cancel" at bounding box center [680, 305] width 1361 height 610
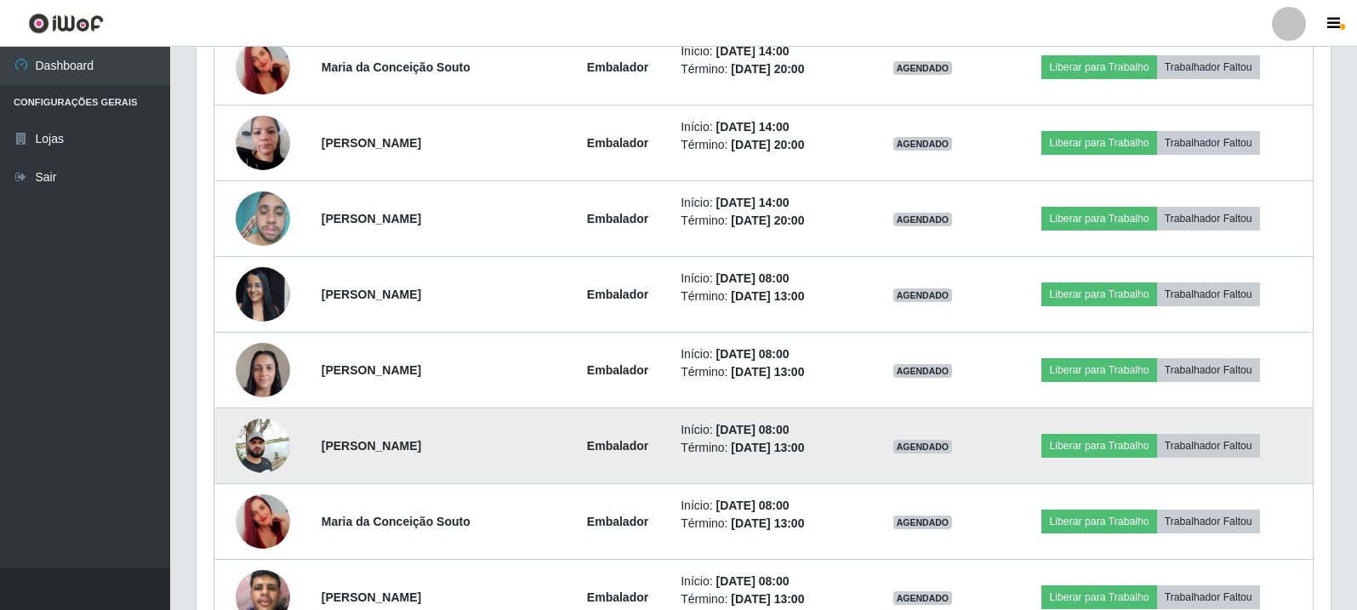
click at [256, 442] on img at bounding box center [263, 445] width 54 height 72
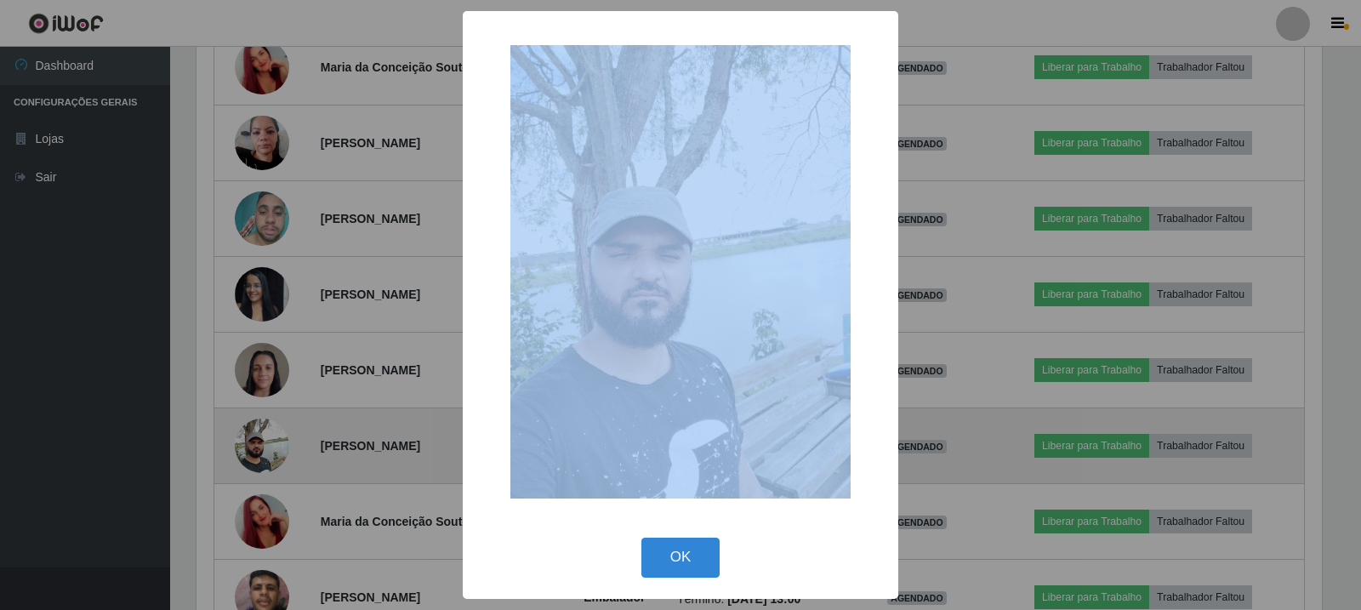
click at [256, 442] on div "× OK Cancel" at bounding box center [680, 305] width 1361 height 610
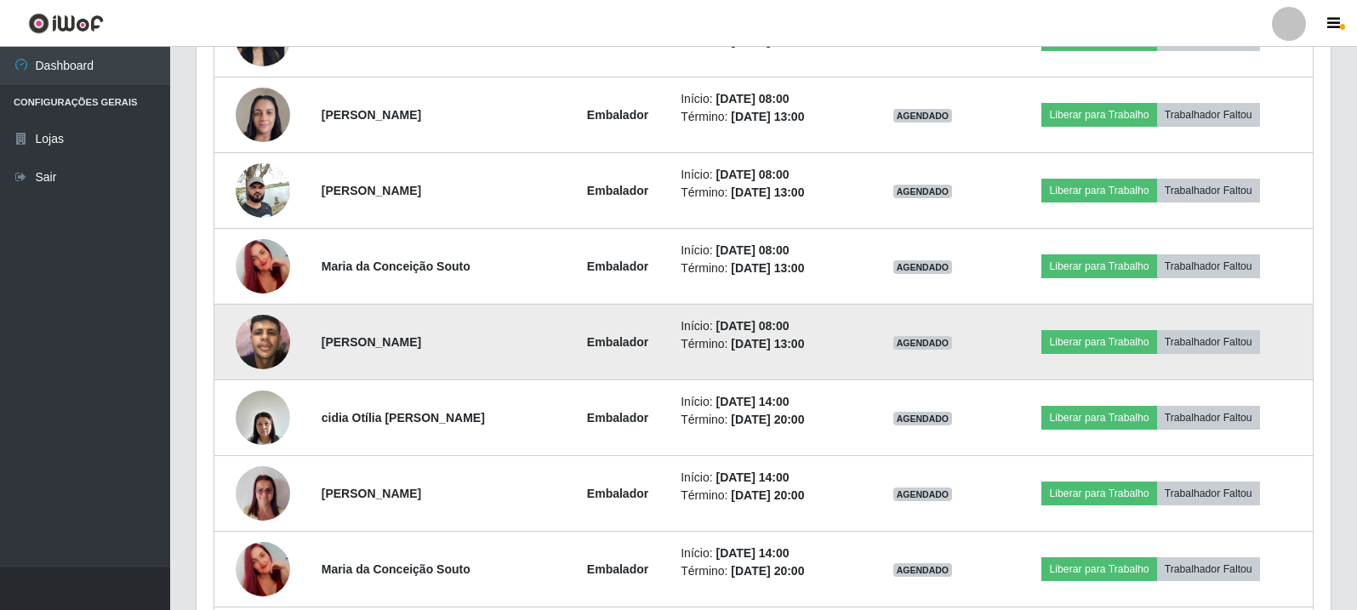
click at [277, 356] on img at bounding box center [263, 341] width 54 height 72
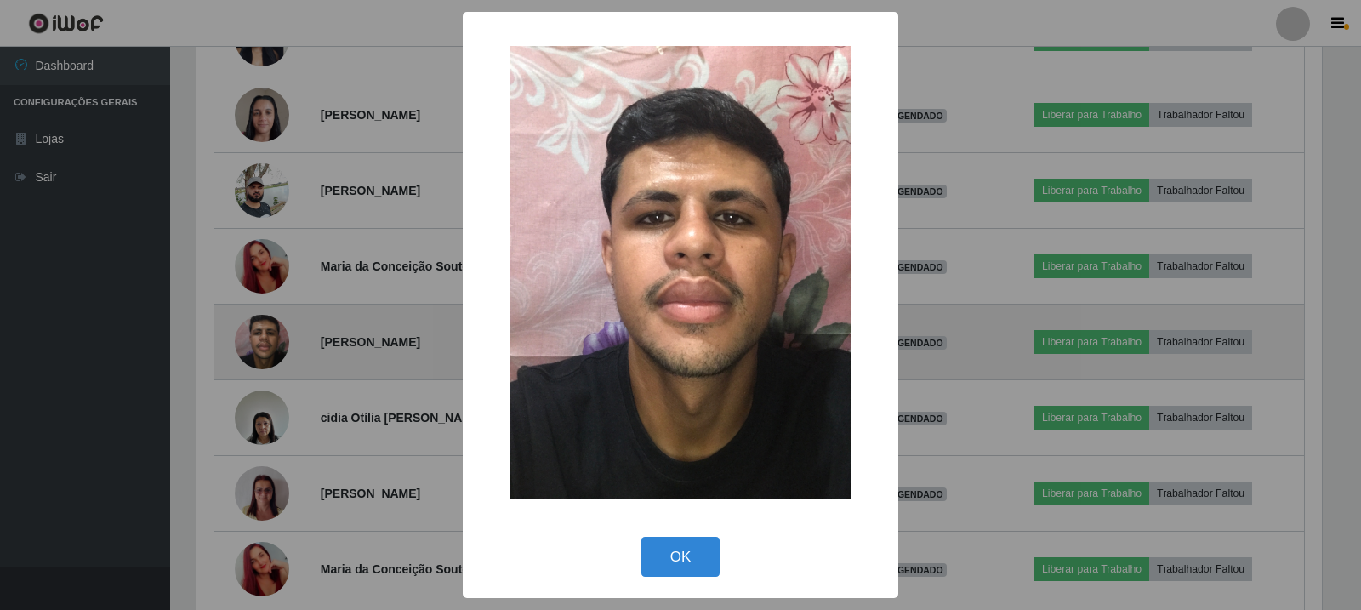
click at [277, 356] on div "× OK Cancel" at bounding box center [680, 305] width 1361 height 610
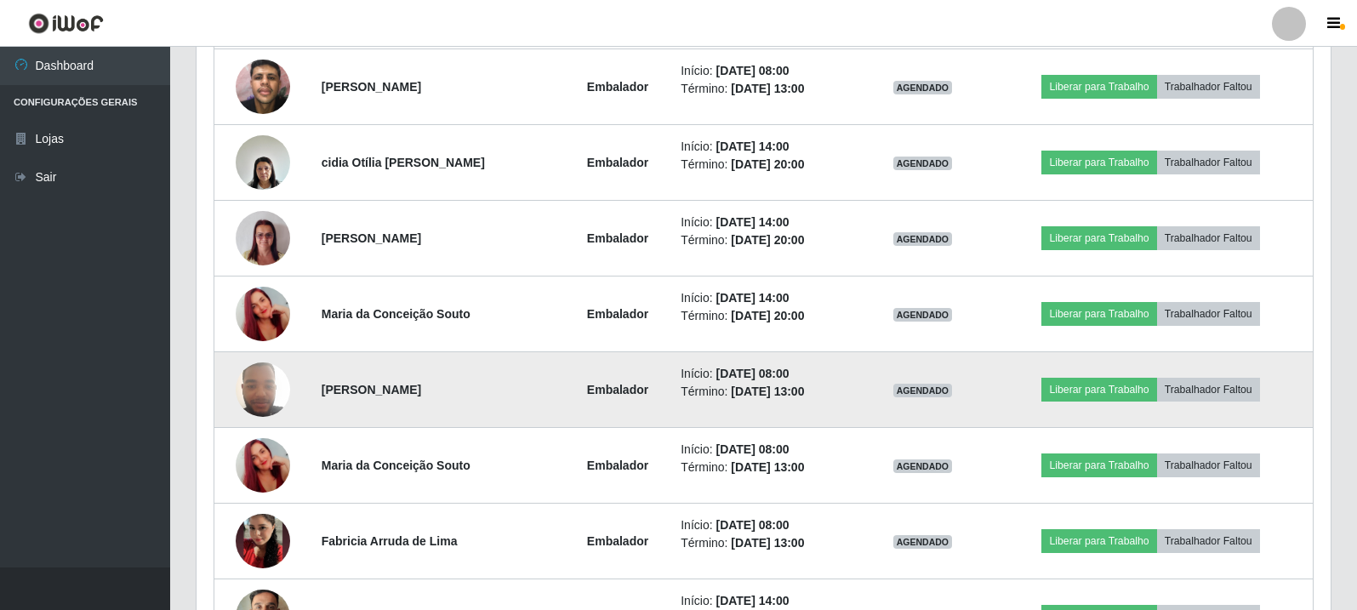
click at [276, 383] on img at bounding box center [263, 389] width 54 height 72
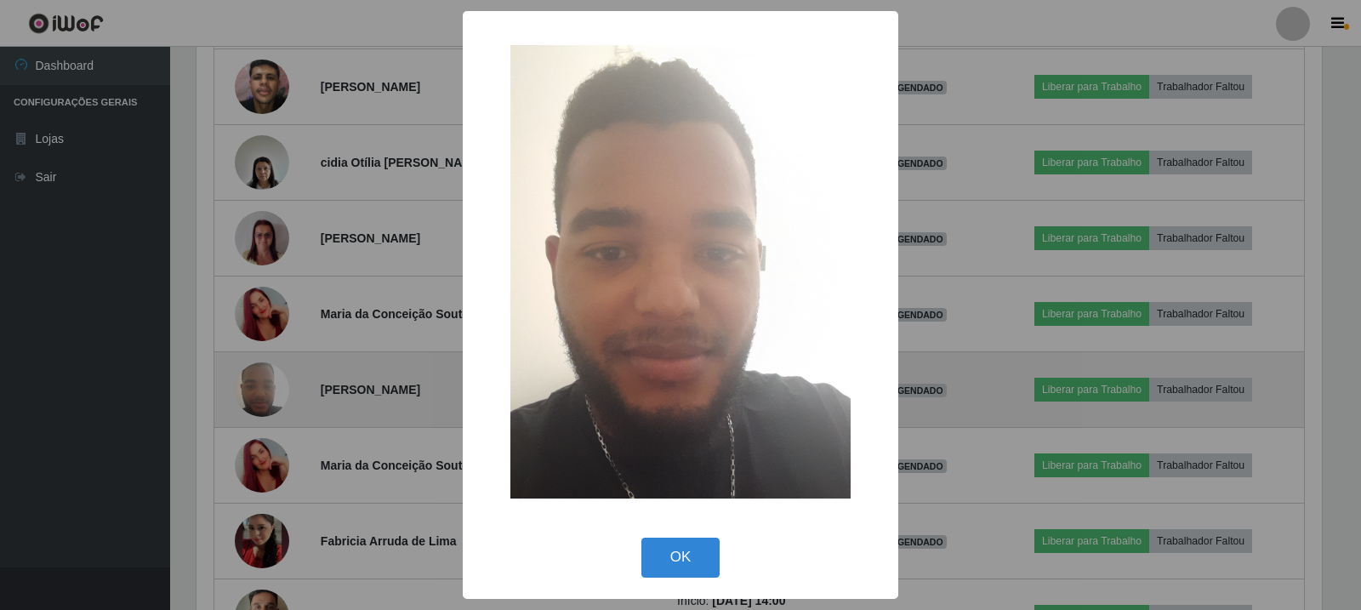
click at [276, 383] on div "× OK Cancel" at bounding box center [680, 305] width 1361 height 610
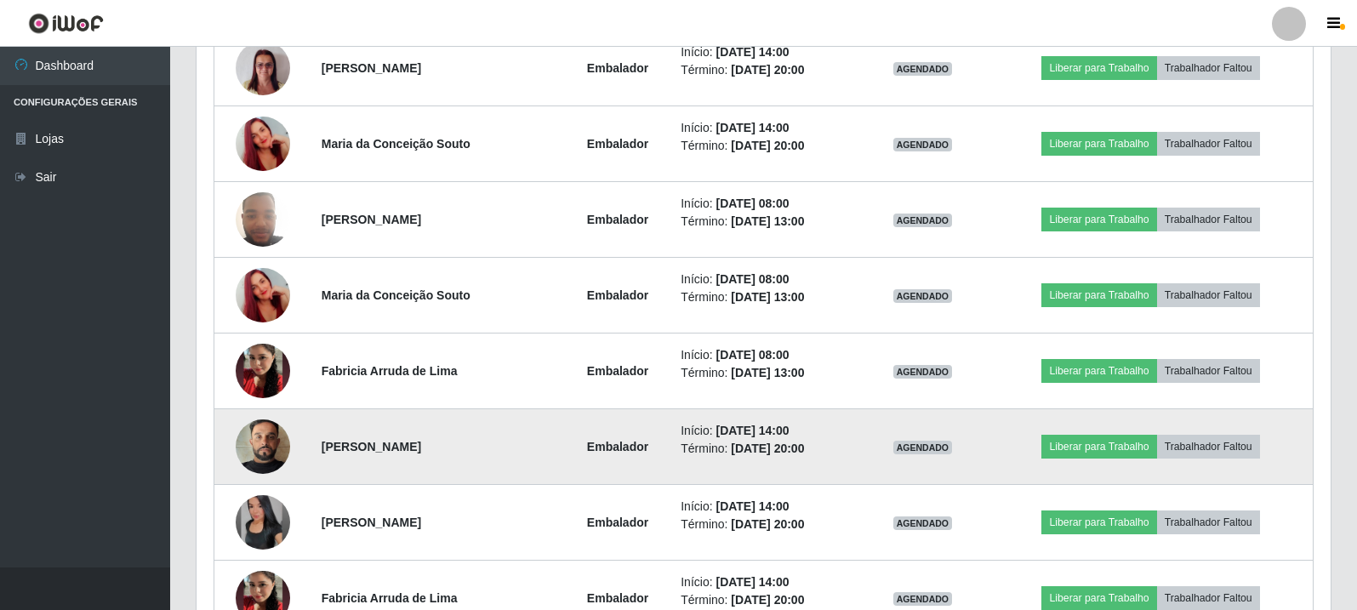
click at [259, 461] on img at bounding box center [263, 446] width 54 height 97
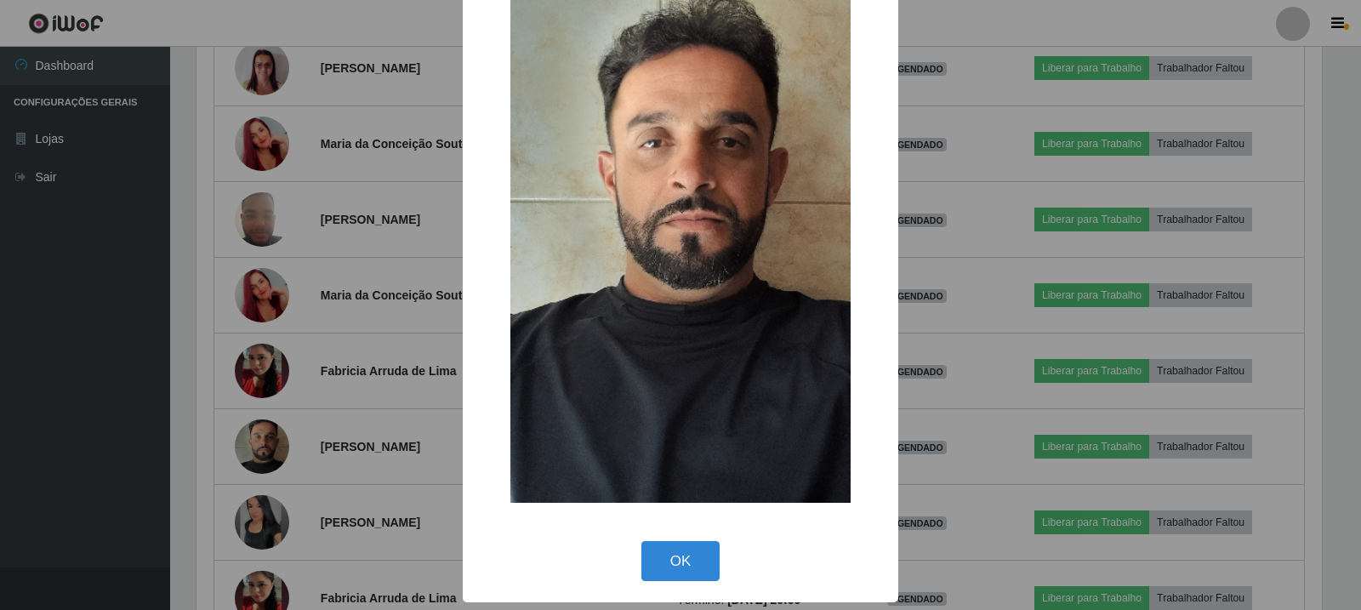
click at [286, 375] on div "× OK Cancel" at bounding box center [680, 305] width 1361 height 610
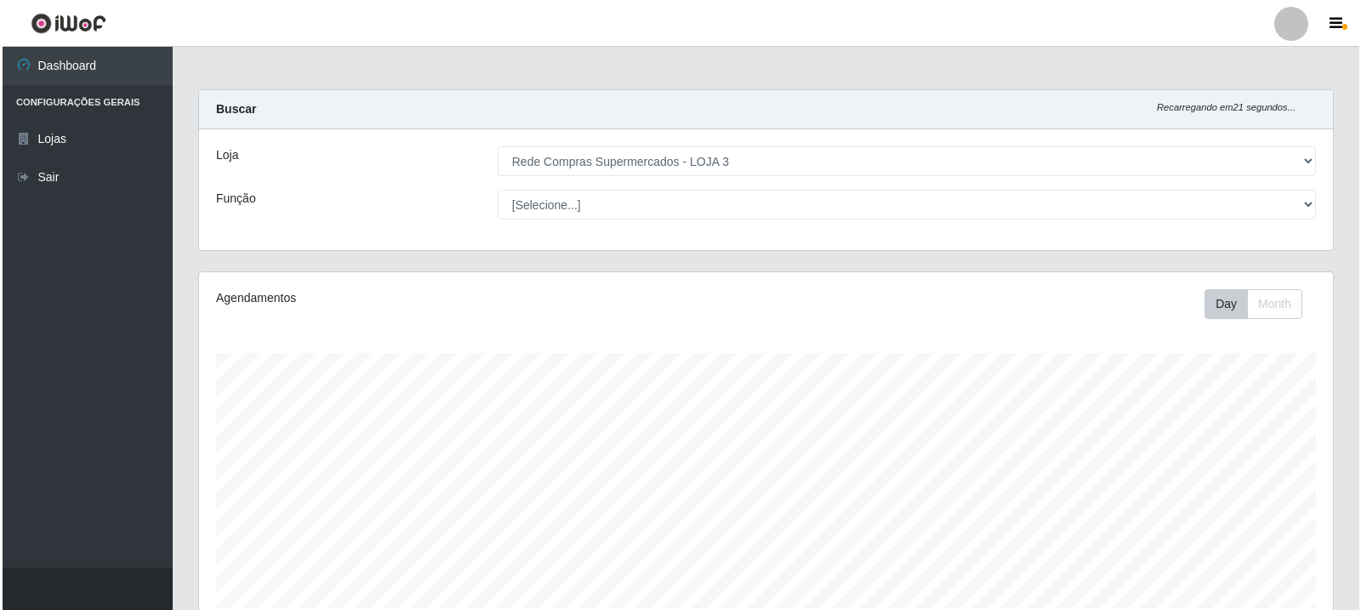
scroll to position [595, 0]
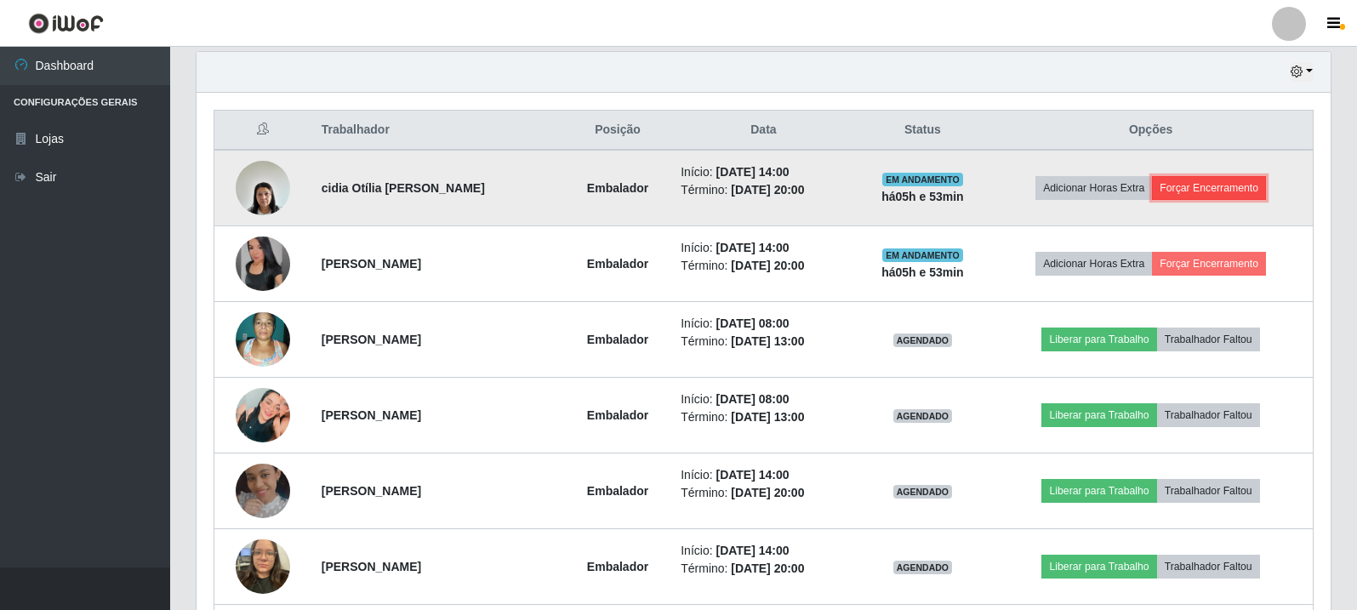
click at [1236, 179] on button "Forçar Encerramento" at bounding box center [1209, 188] width 114 height 24
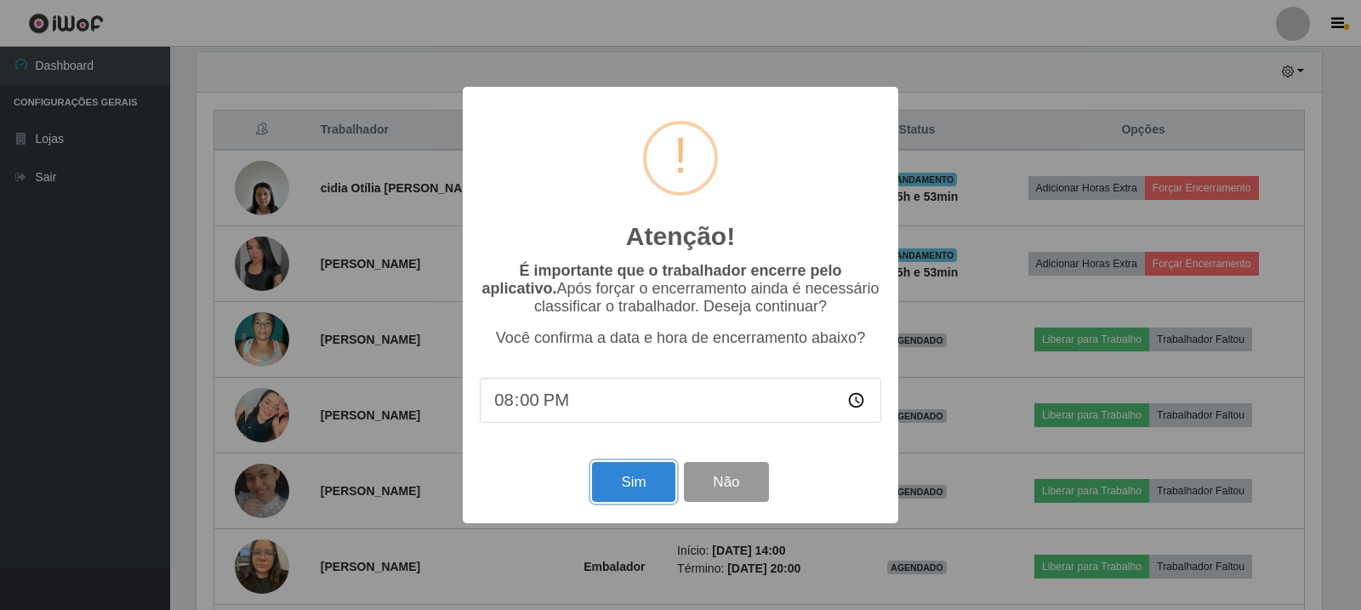
drag, startPoint x: 612, startPoint y: 495, endPoint x: 684, endPoint y: 459, distance: 79.9
click at [614, 495] on button "Sim" at bounding box center [633, 482] width 83 height 40
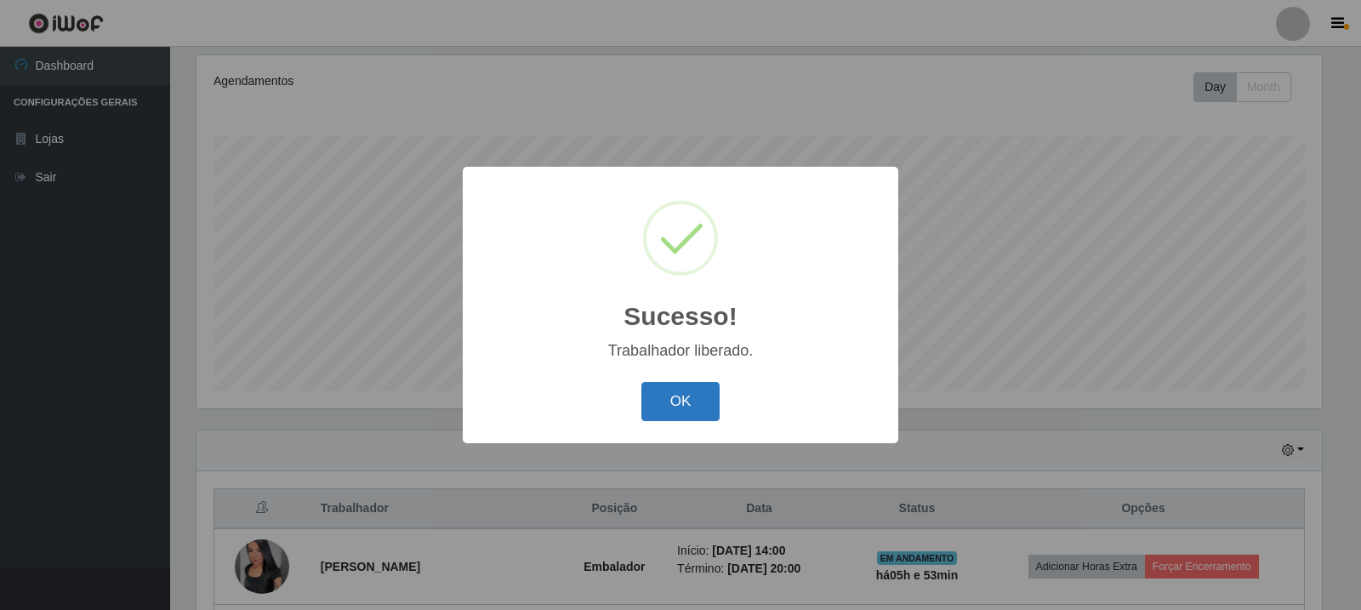
click at [710, 394] on button "OK" at bounding box center [680, 402] width 79 height 40
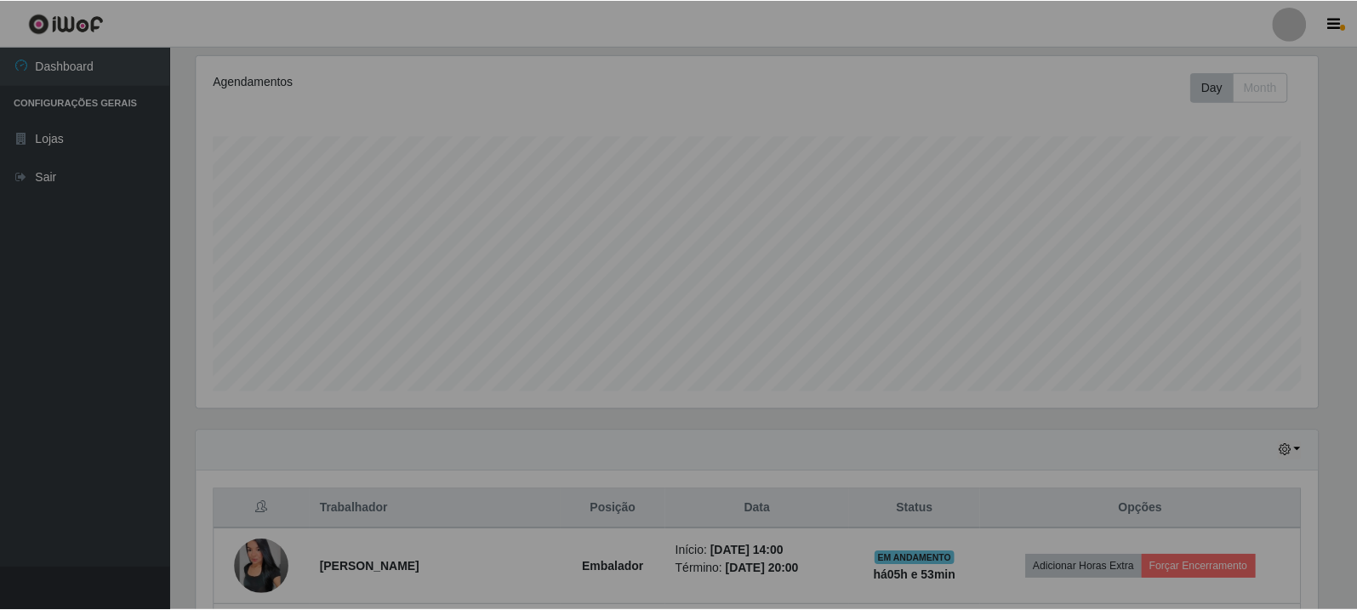
scroll to position [353, 1134]
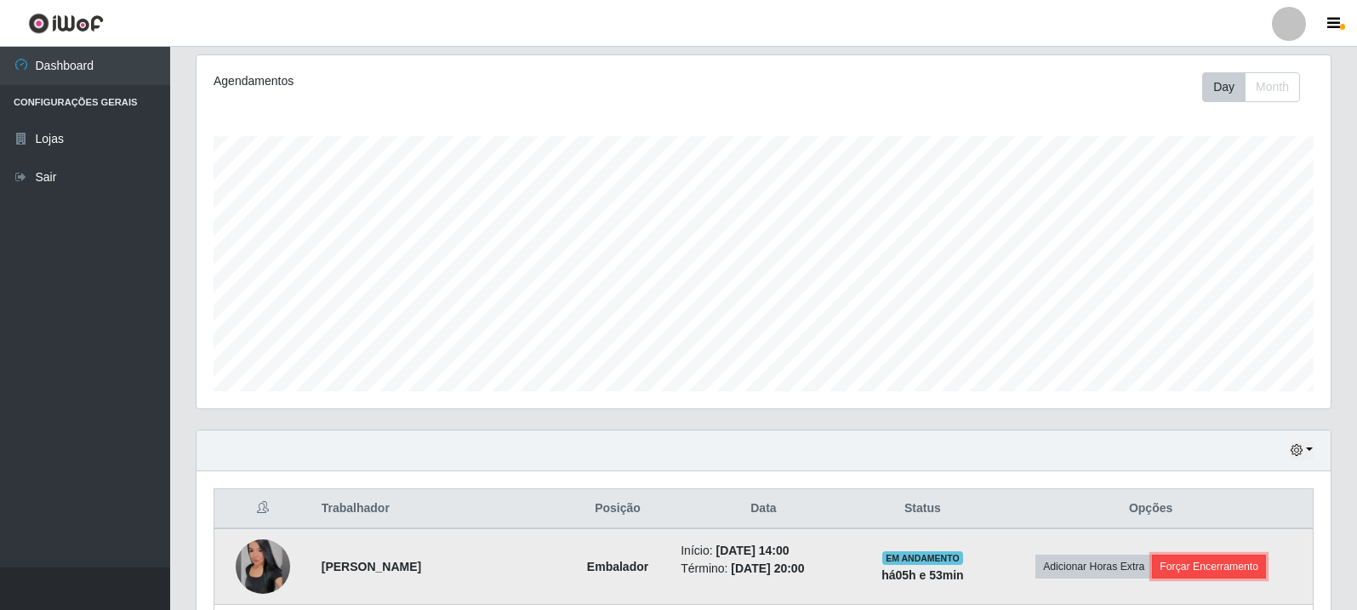
click at [1249, 574] on button "Forçar Encerramento" at bounding box center [1209, 567] width 114 height 24
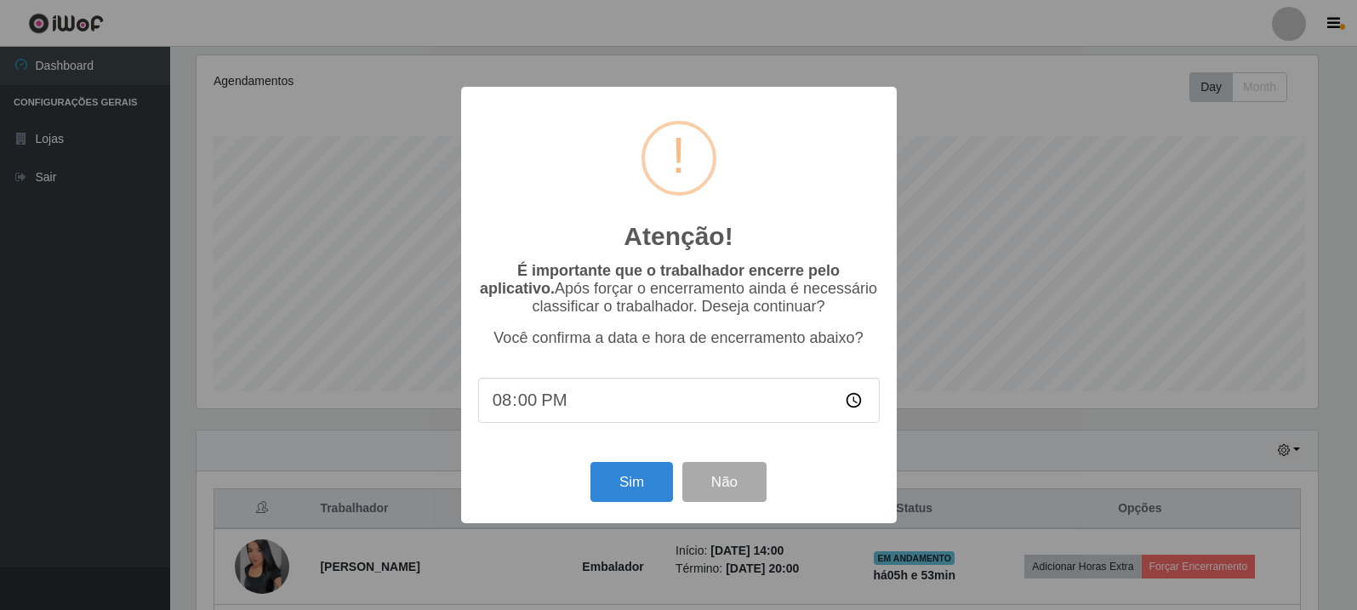
scroll to position [353, 1125]
click at [632, 468] on button "Sim" at bounding box center [633, 482] width 83 height 40
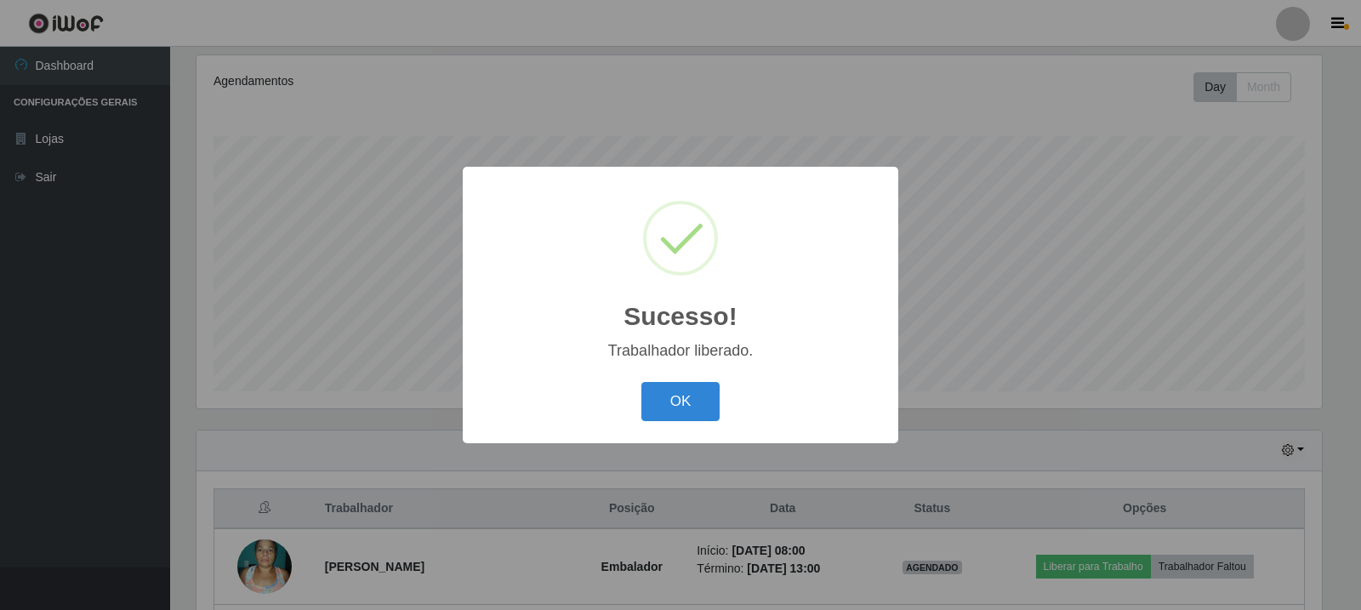
click at [641, 382] on button "OK" at bounding box center [680, 402] width 79 height 40
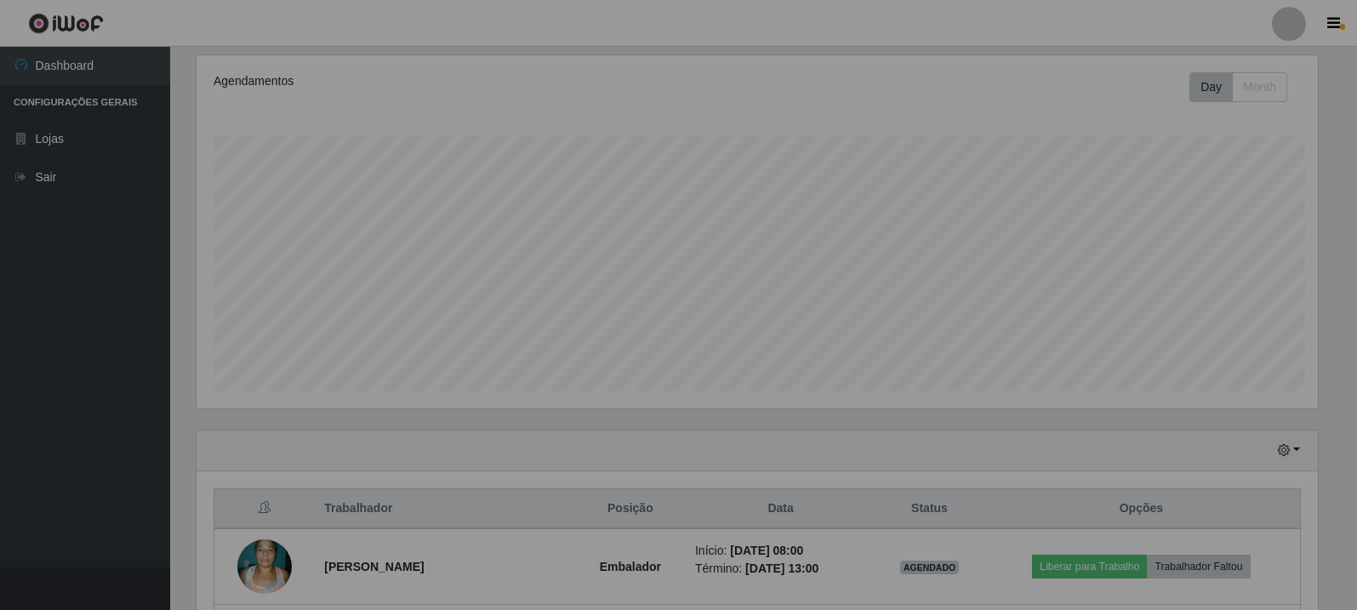
scroll to position [353, 1134]
